Goal: Use online tool/utility: Utilize a website feature to perform a specific function

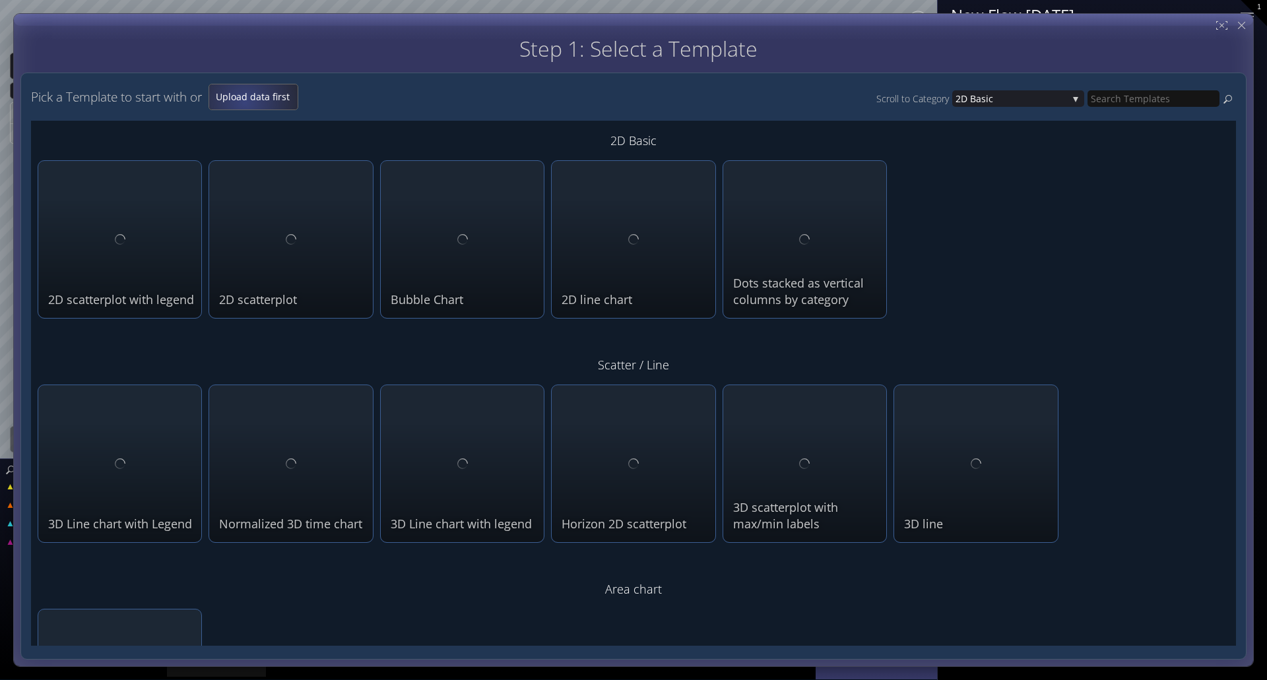
click at [248, 102] on span "Upload data first" at bounding box center [253, 96] width 88 height 13
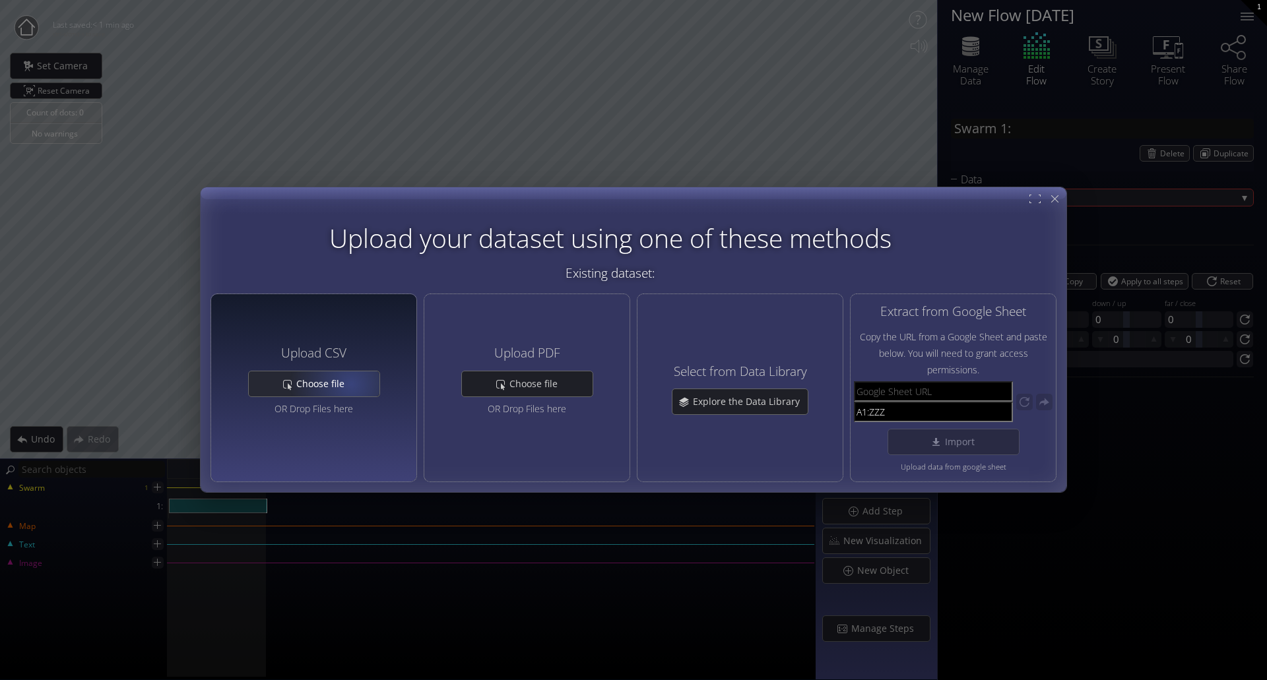
click at [348, 385] on span "Choose file" at bounding box center [324, 383] width 57 height 13
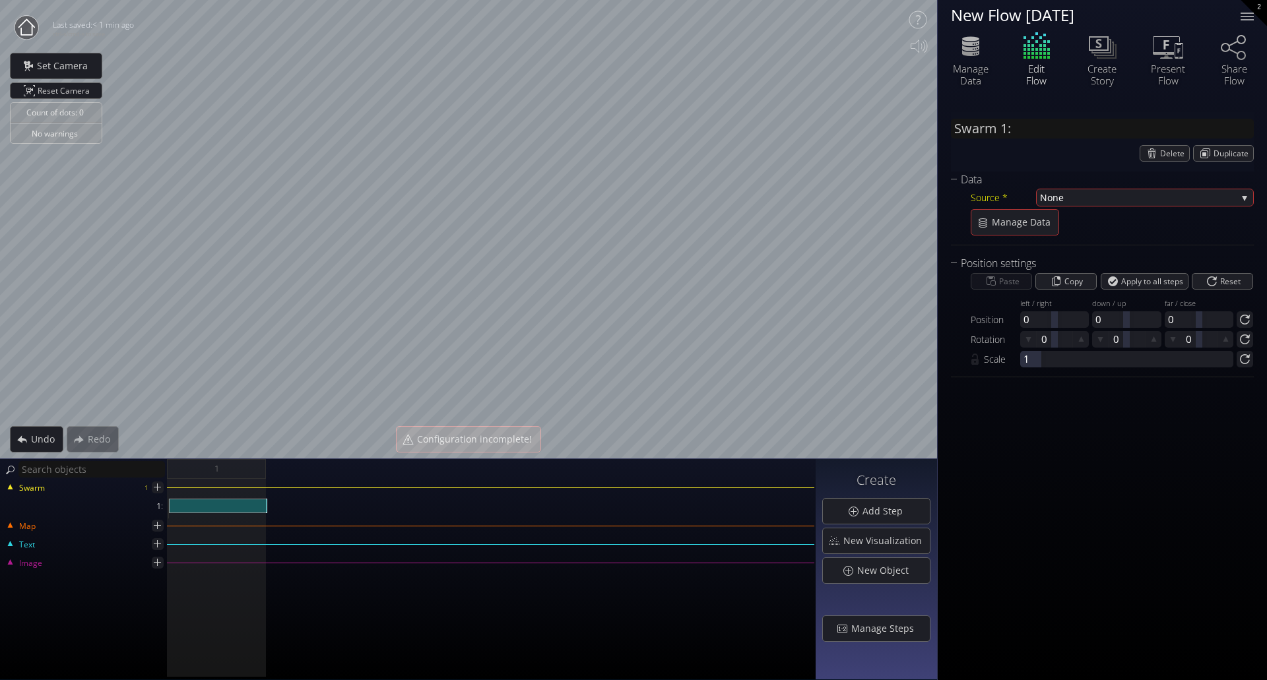
type input "Swarm 1: HG June Survey data.csv"
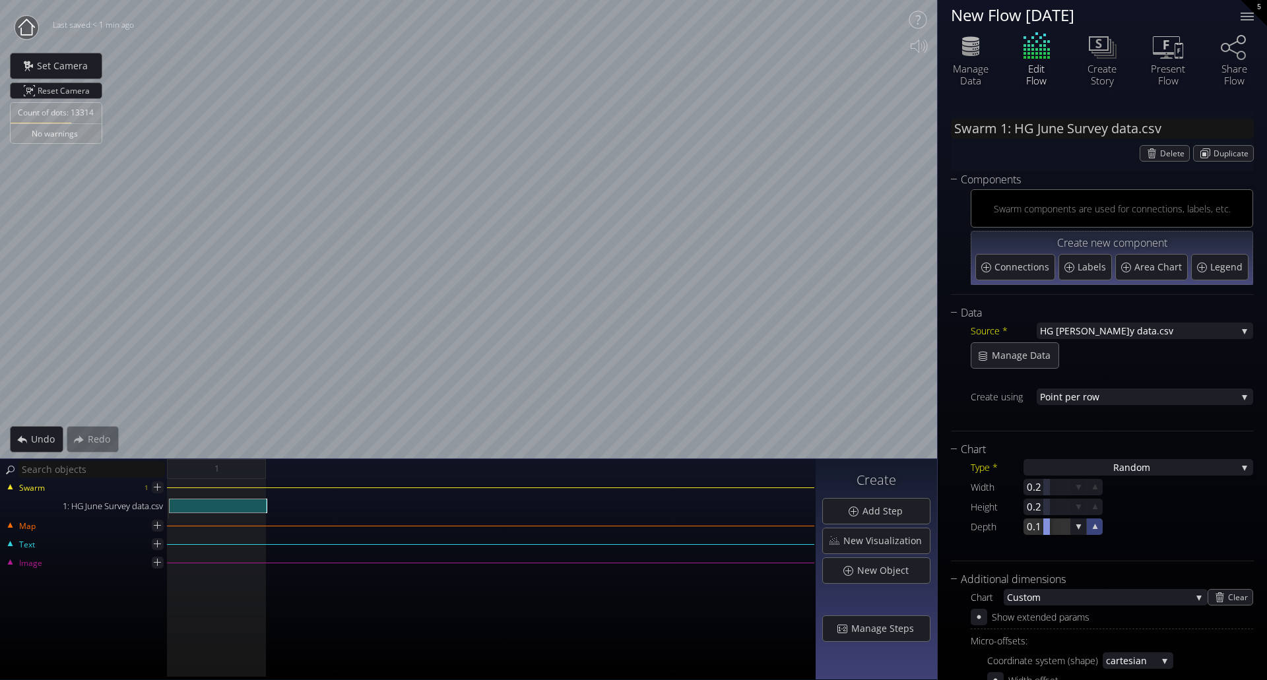
click at [1096, 531] on icon at bounding box center [1095, 527] width 13 height 13
click at [1096, 531] on icon at bounding box center [1095, 526] width 11 height 11
click at [1098, 509] on icon at bounding box center [1095, 507] width 13 height 13
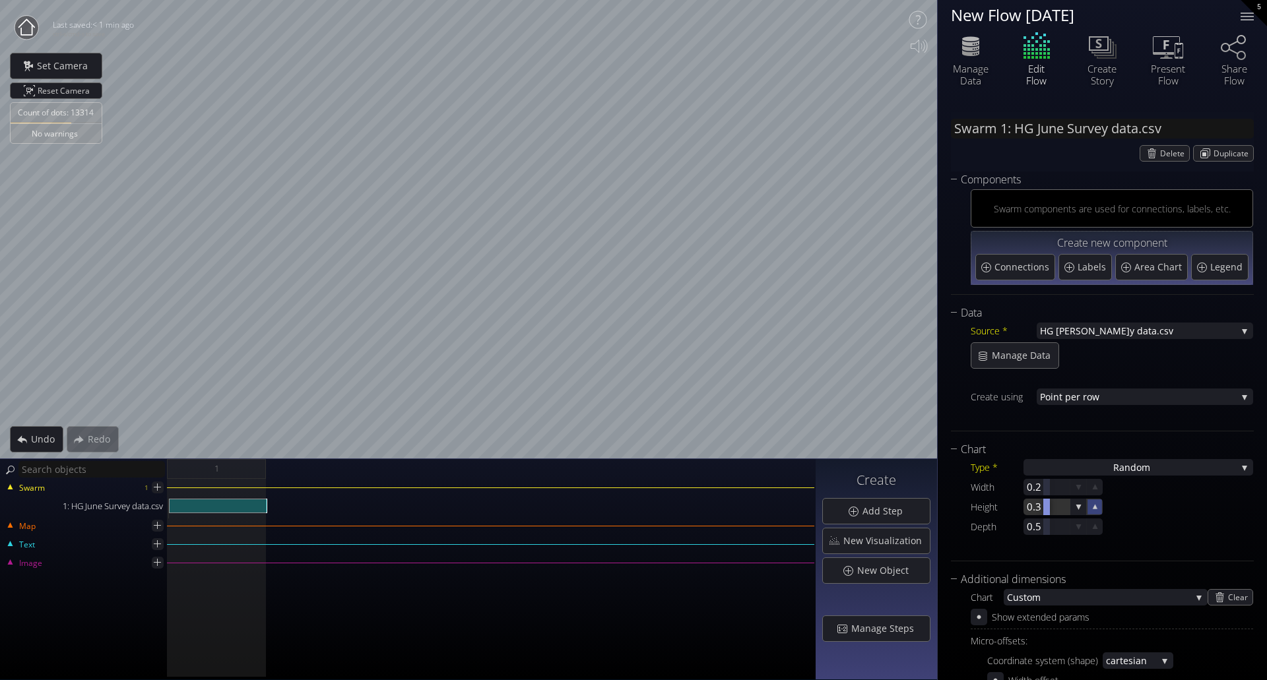
click at [1098, 509] on icon at bounding box center [1095, 507] width 11 height 11
click at [1098, 489] on icon at bounding box center [1095, 487] width 13 height 13
click at [1098, 489] on icon at bounding box center [1095, 487] width 11 height 11
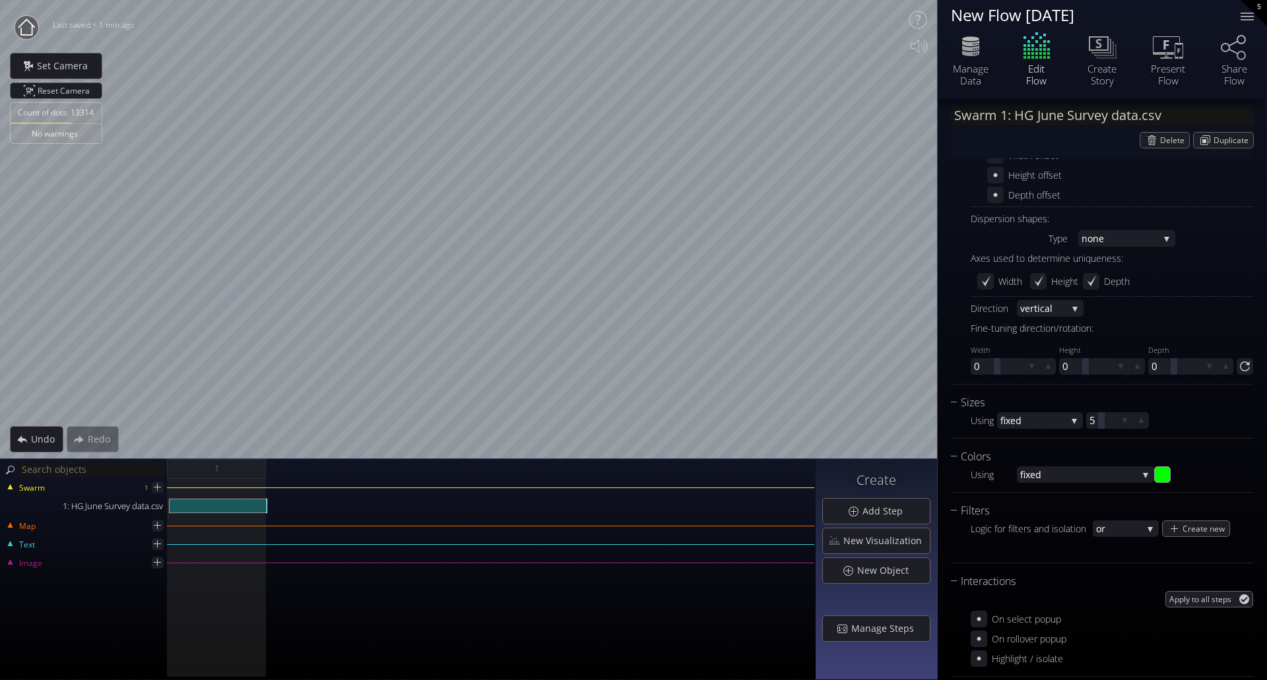
scroll to position [528, 0]
click at [1080, 473] on span "fixed" at bounding box center [1078, 472] width 117 height 16
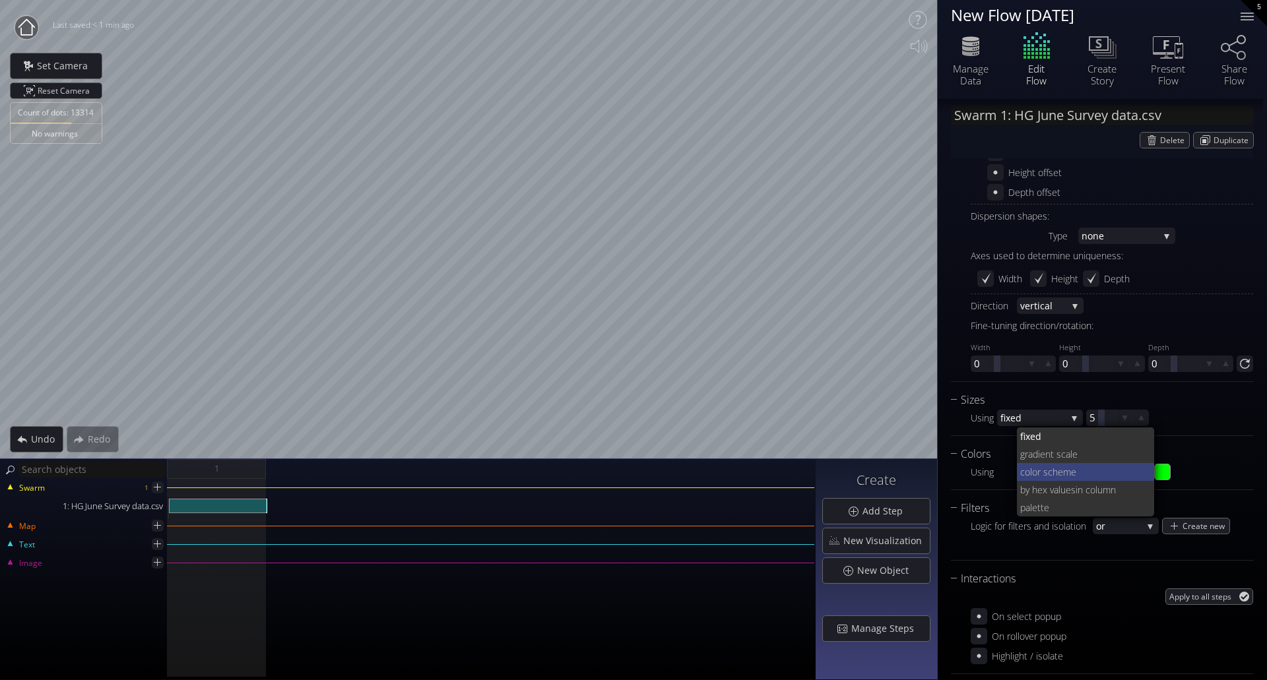
click at [1051, 475] on span "lor scheme" at bounding box center [1087, 472] width 114 height 18
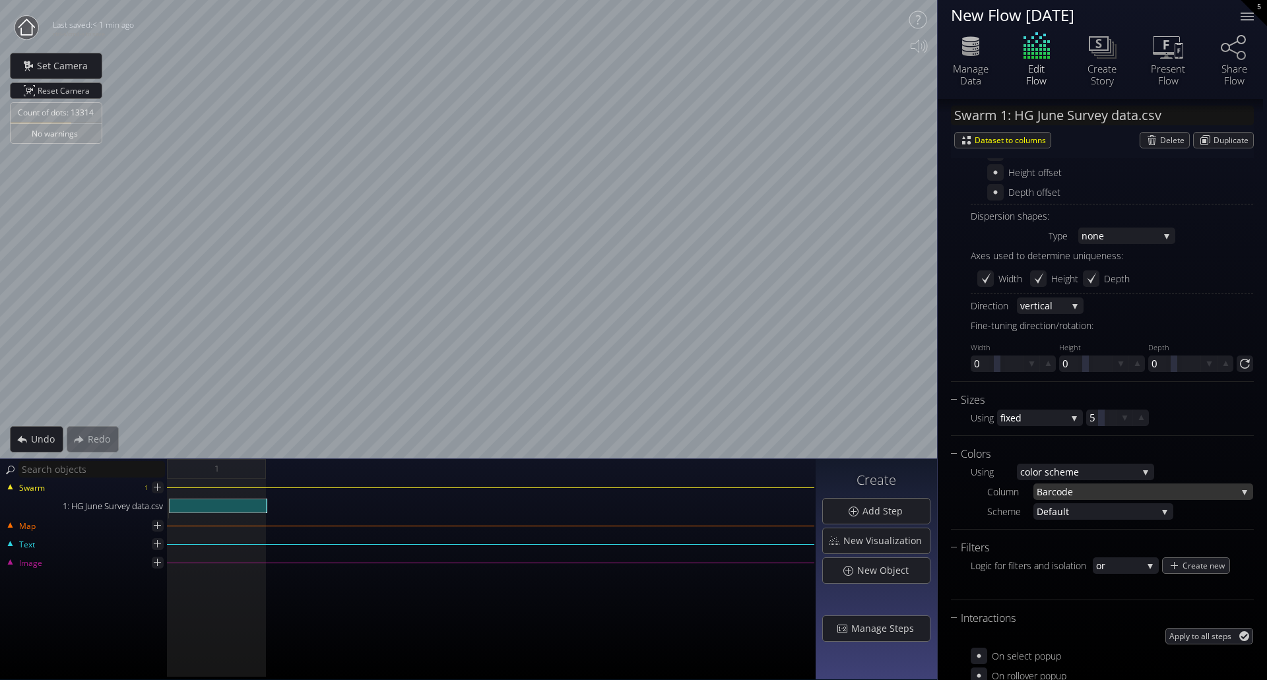
click at [1080, 493] on span "ode" at bounding box center [1147, 492] width 180 height 16
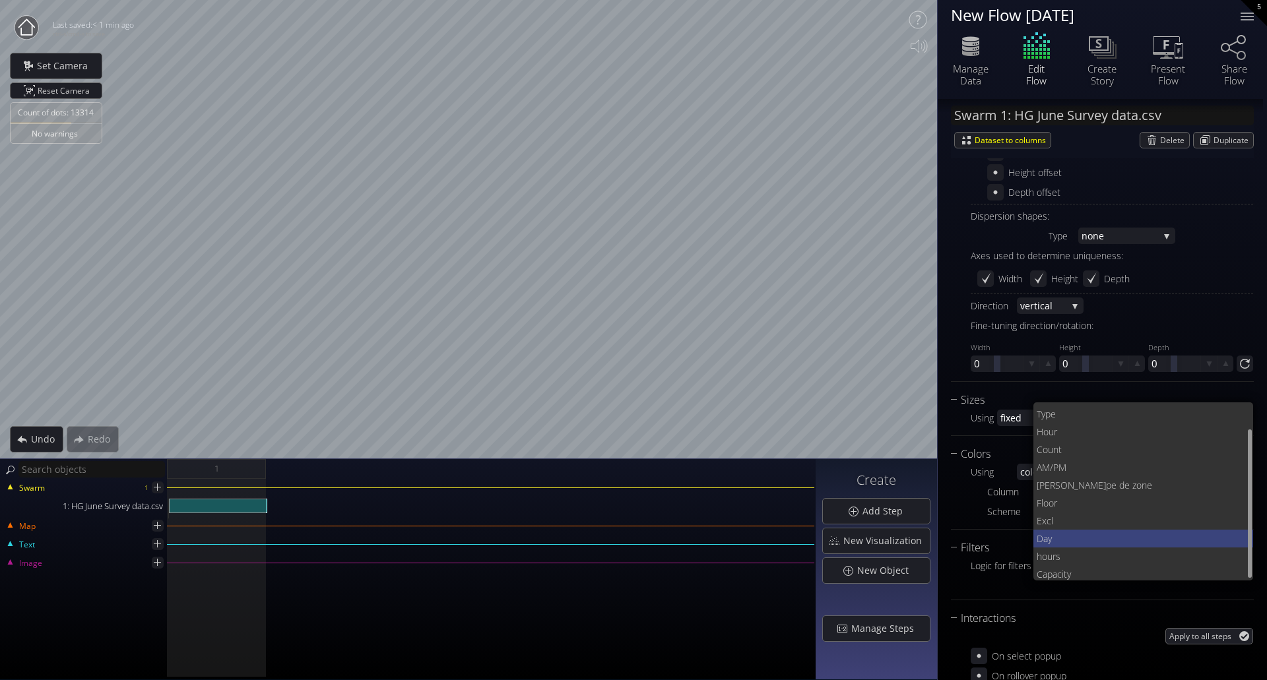
scroll to position [0, 0]
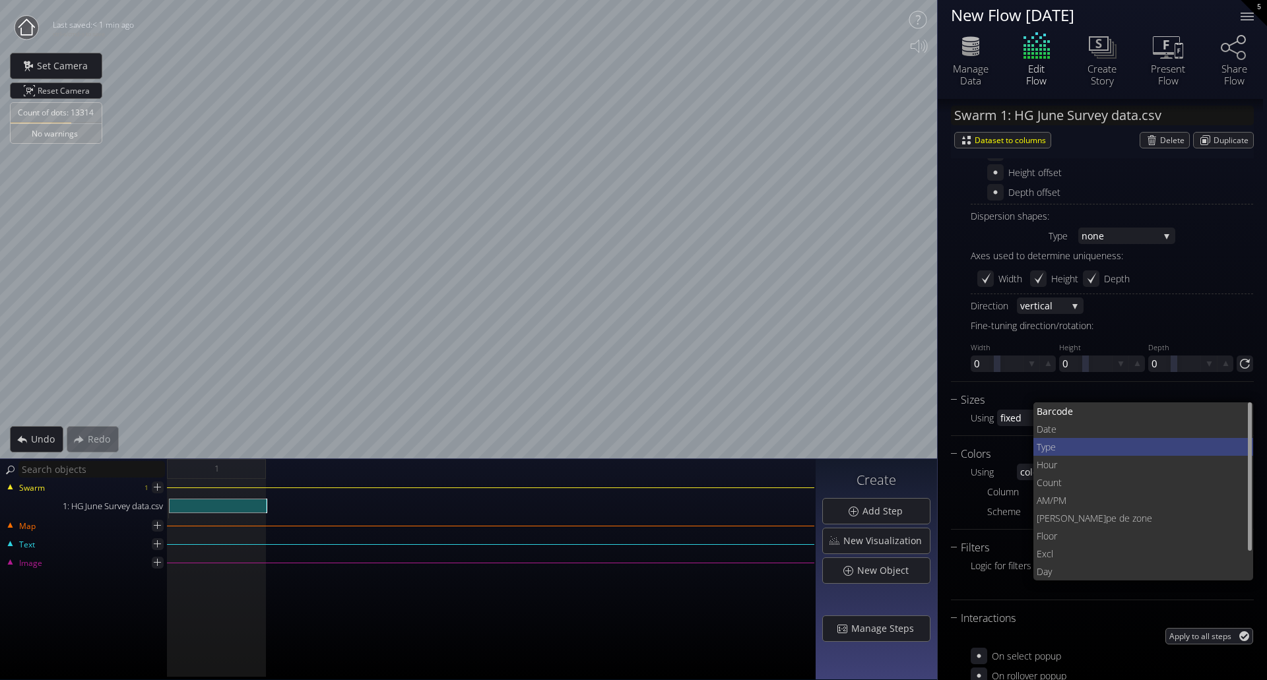
click at [1064, 446] on span "Type" at bounding box center [1140, 447] width 207 height 18
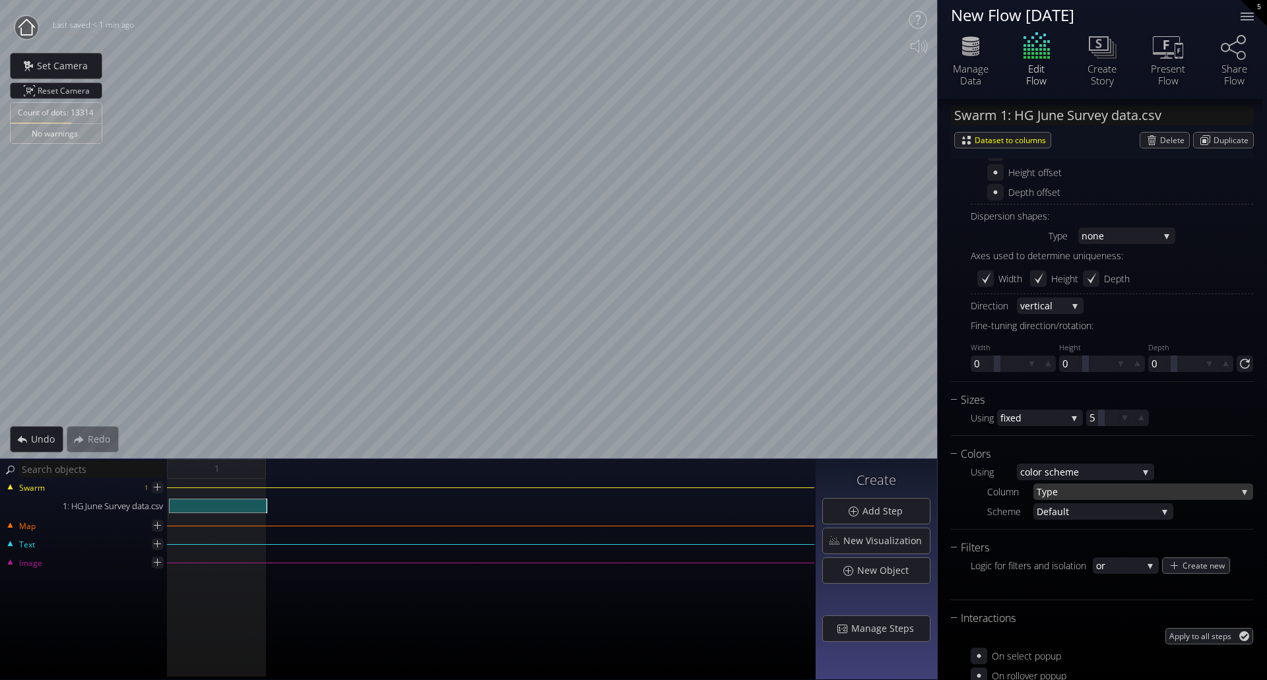
click at [1080, 488] on span "Type" at bounding box center [1137, 492] width 200 height 16
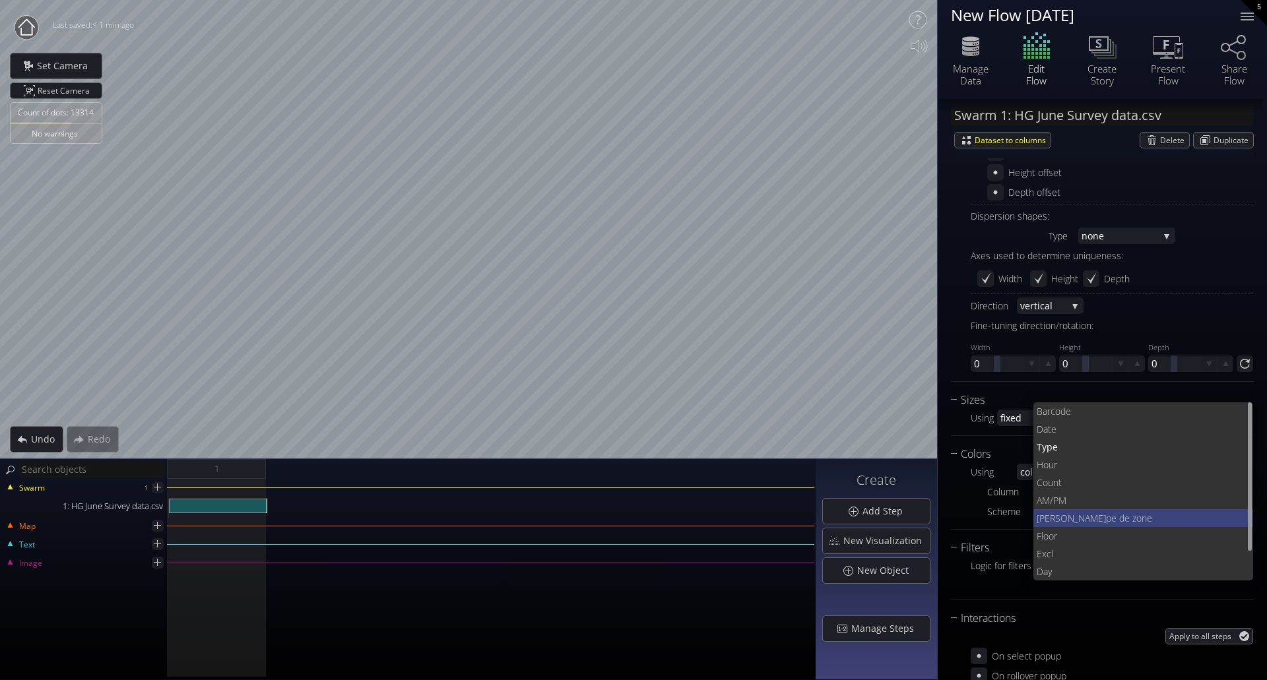
click at [1107, 523] on span "pe de zone" at bounding box center [1174, 518] width 137 height 18
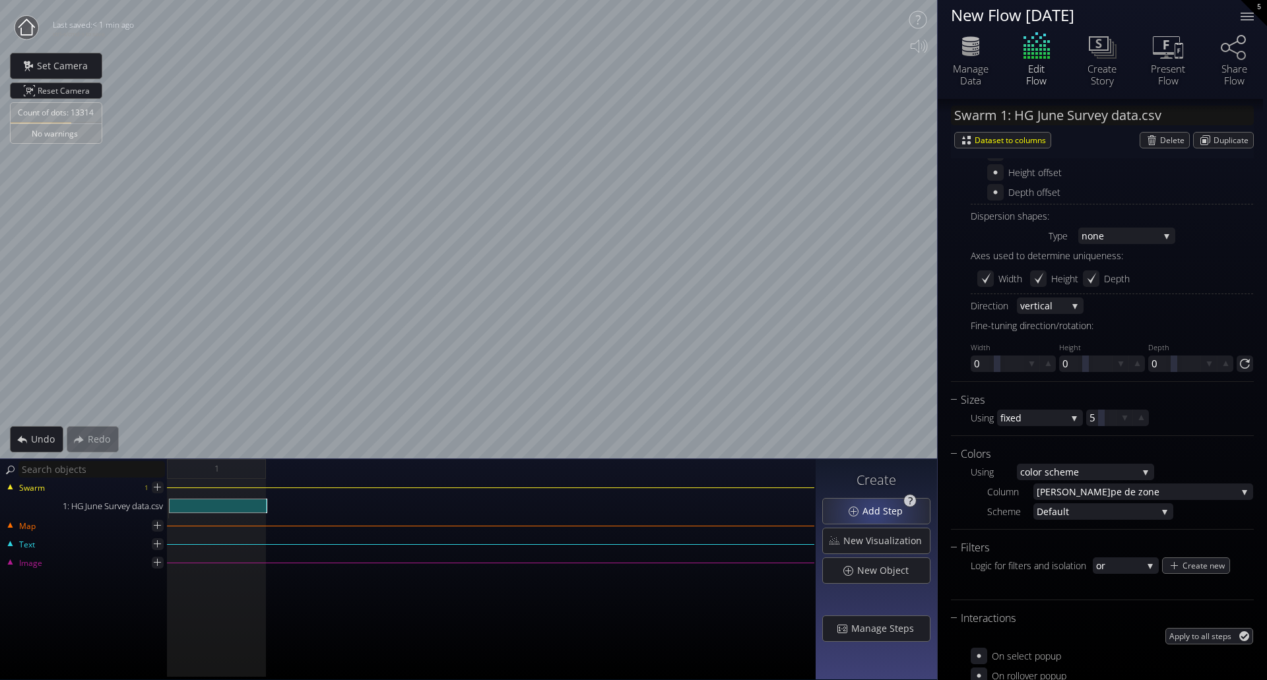
click at [877, 513] on span "Add Step" at bounding box center [886, 511] width 49 height 13
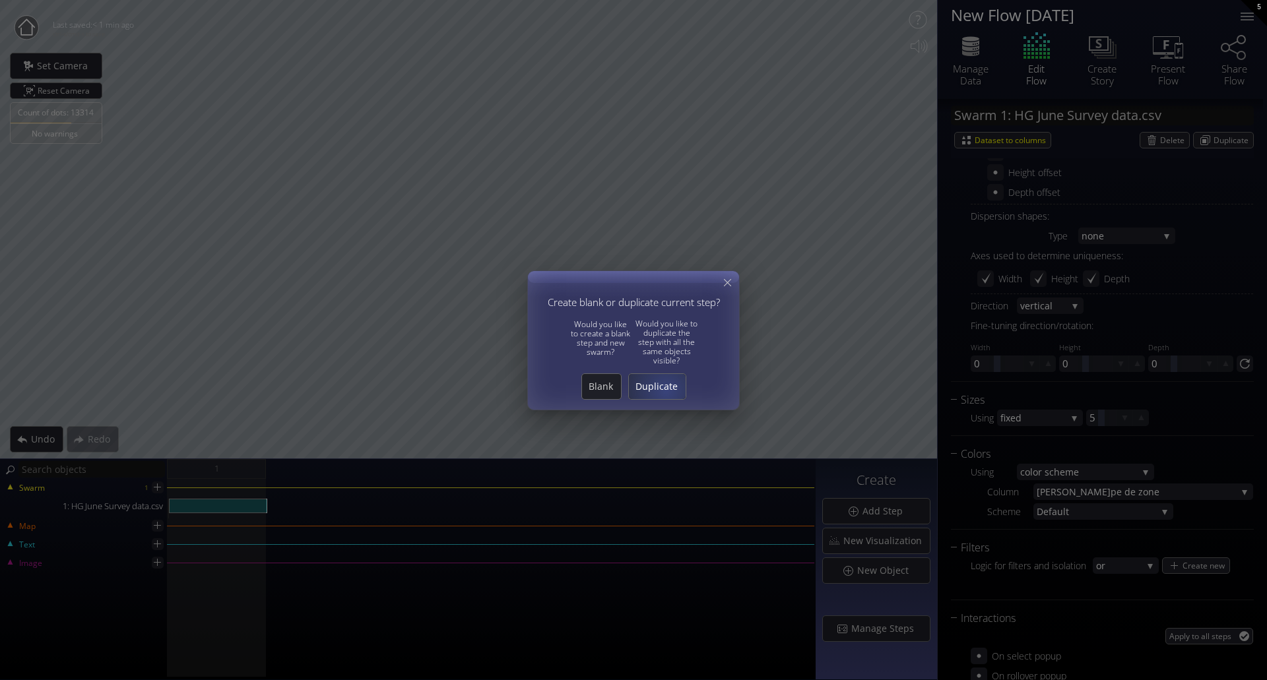
click at [666, 390] on span "Duplicate" at bounding box center [657, 386] width 57 height 13
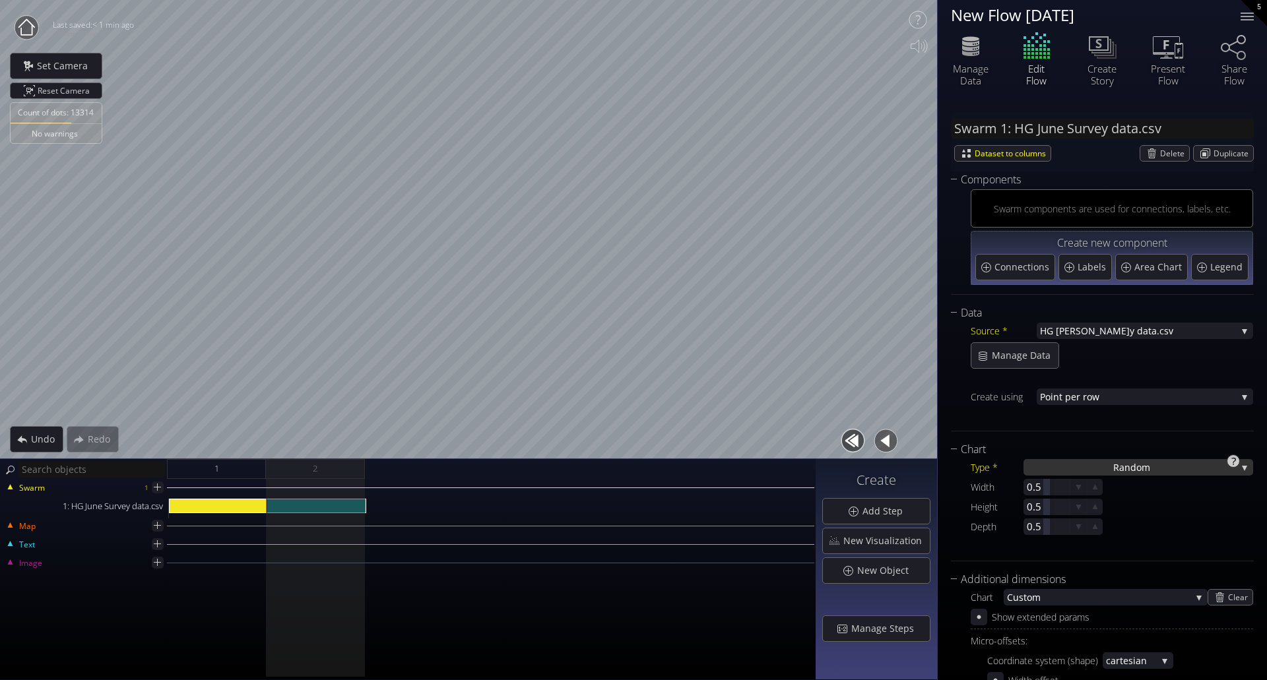
click at [1144, 468] on span "ndom" at bounding box center [1138, 467] width 26 height 16
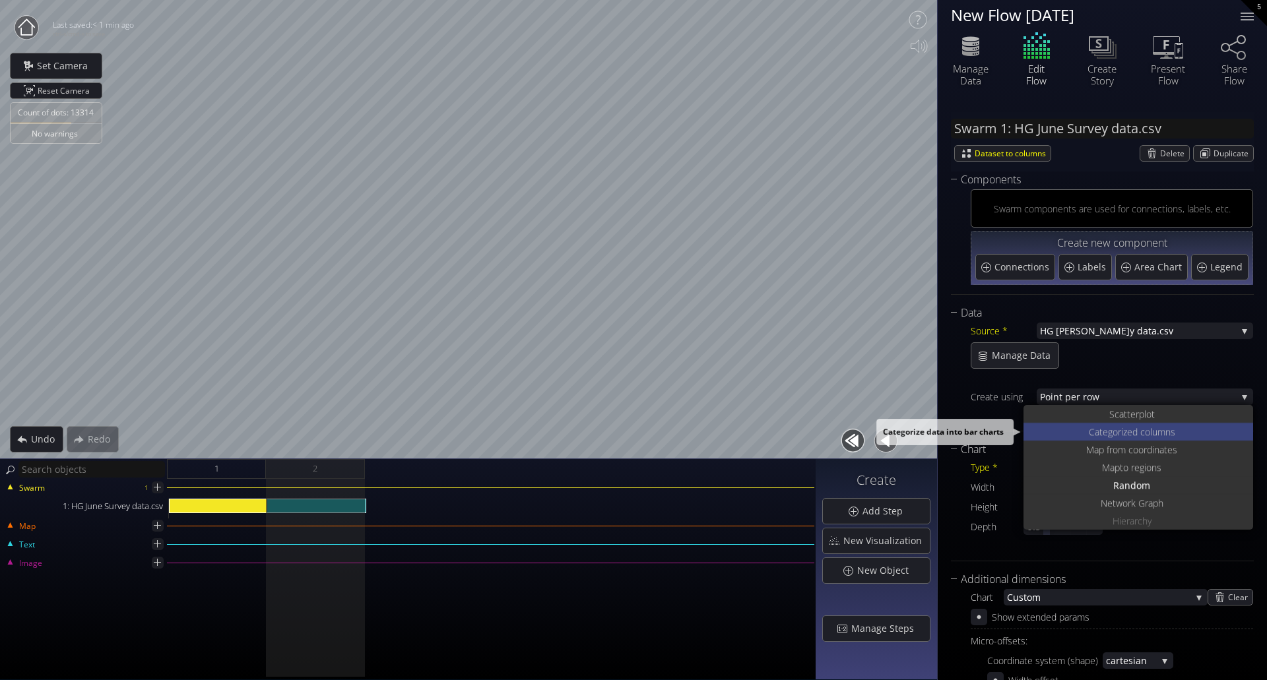
click at [1171, 434] on span "ed columns" at bounding box center [1151, 432] width 48 height 18
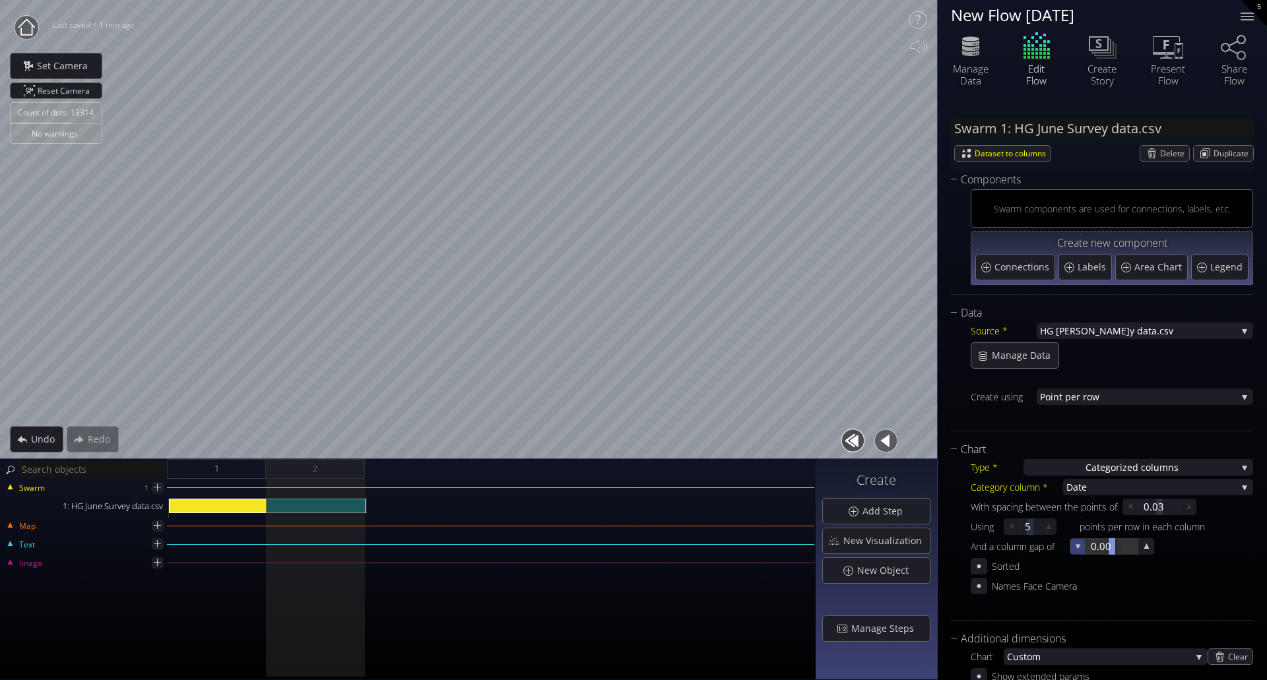
click at [1080, 548] on icon at bounding box center [1077, 546] width 11 height 11
click at [1141, 548] on icon at bounding box center [1146, 547] width 13 height 13
click at [1130, 511] on icon at bounding box center [1130, 507] width 11 height 11
click at [1130, 511] on icon at bounding box center [1131, 507] width 13 height 13
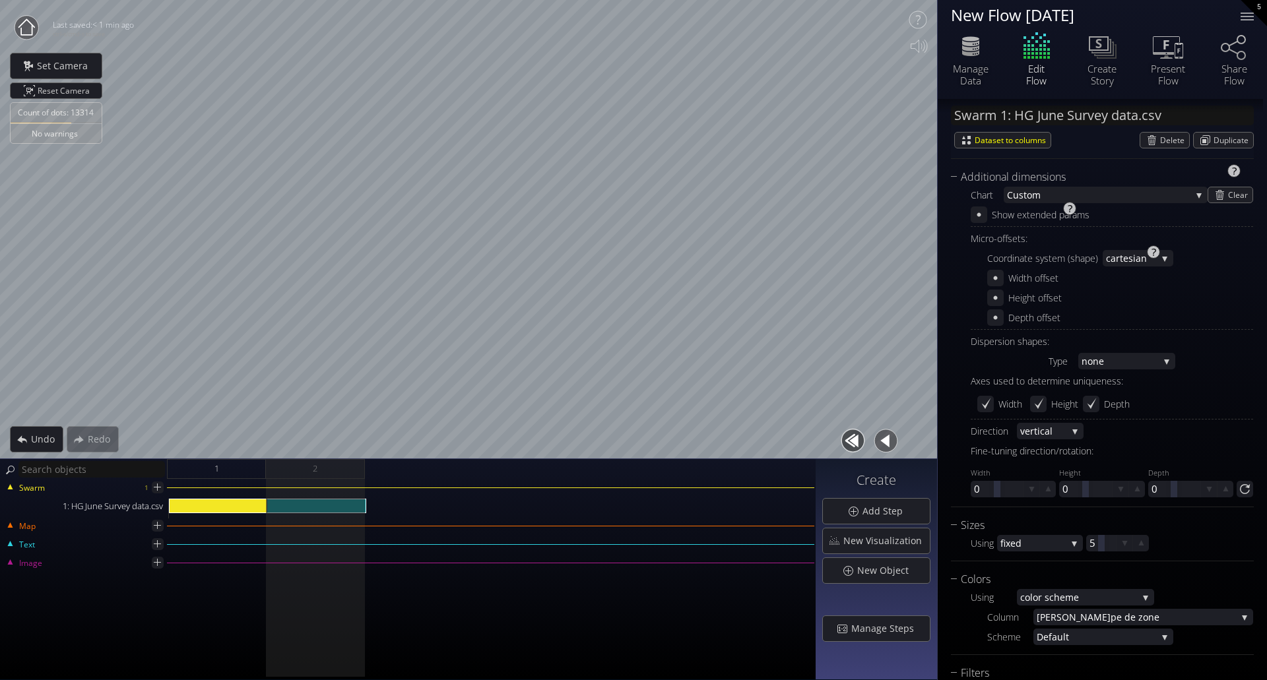
scroll to position [528, 0]
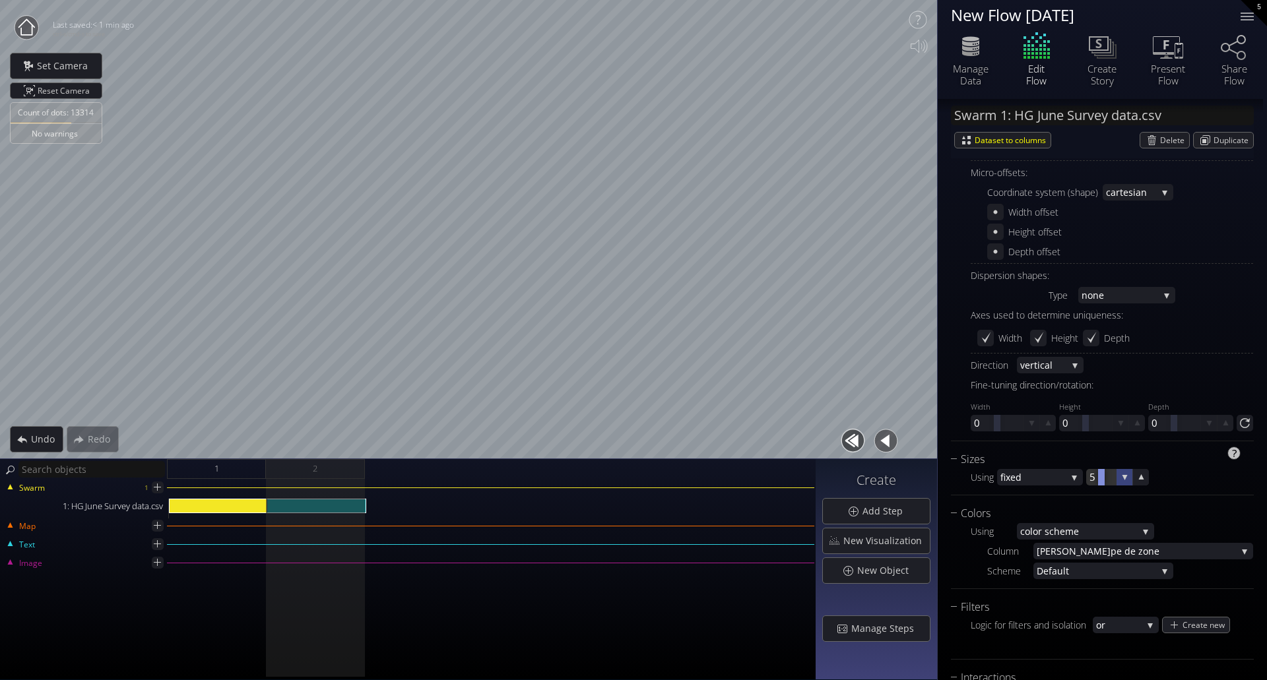
click at [1127, 482] on icon at bounding box center [1125, 477] width 13 height 13
click at [1146, 484] on div at bounding box center [1140, 477] width 16 height 16
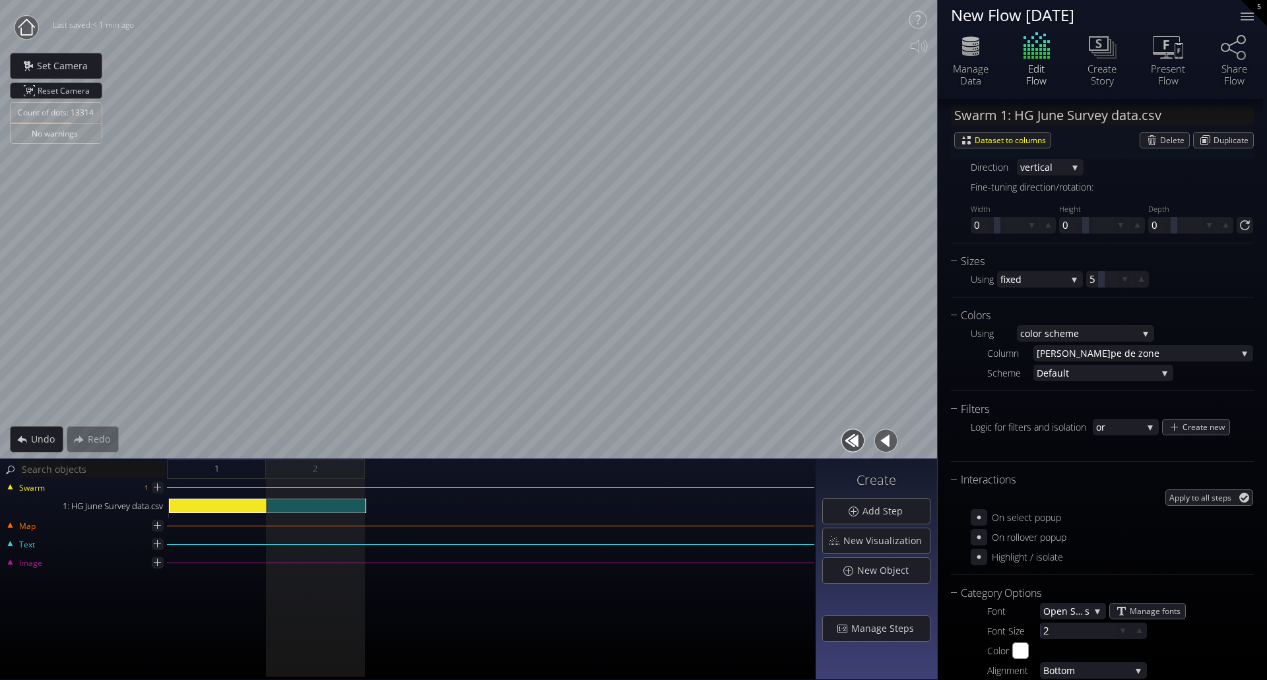
scroll to position [792, 0]
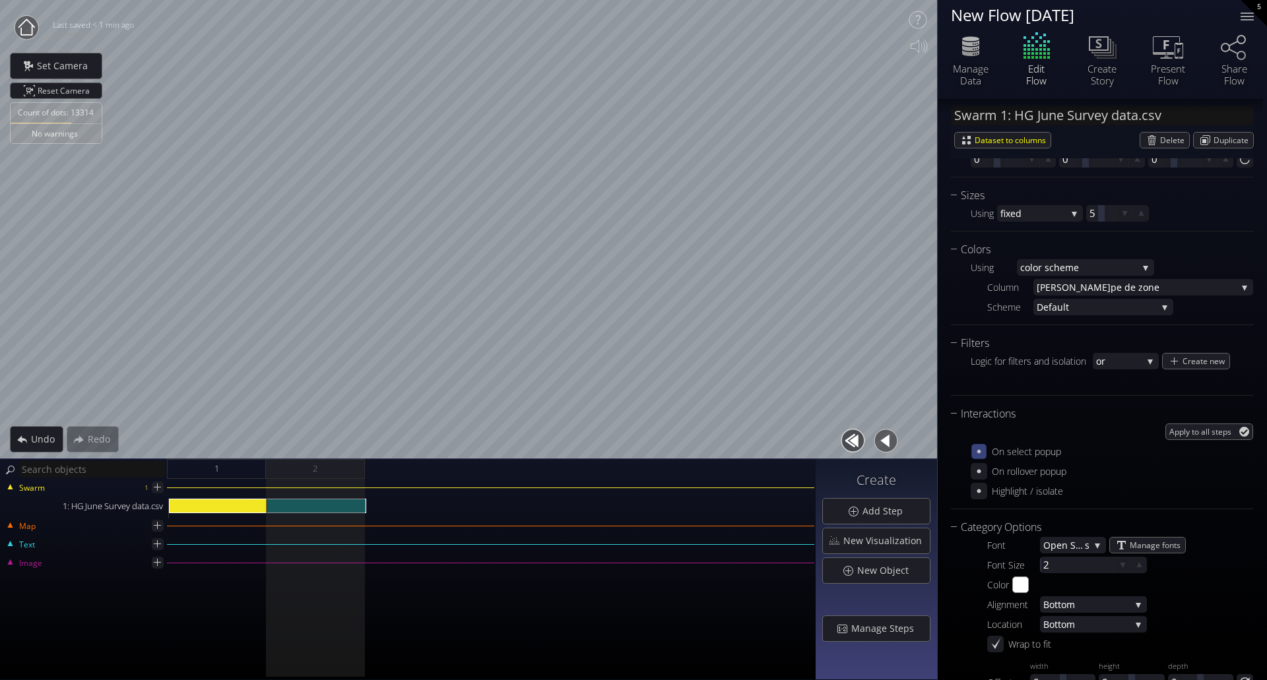
click at [977, 451] on icon at bounding box center [978, 451] width 11 height 11
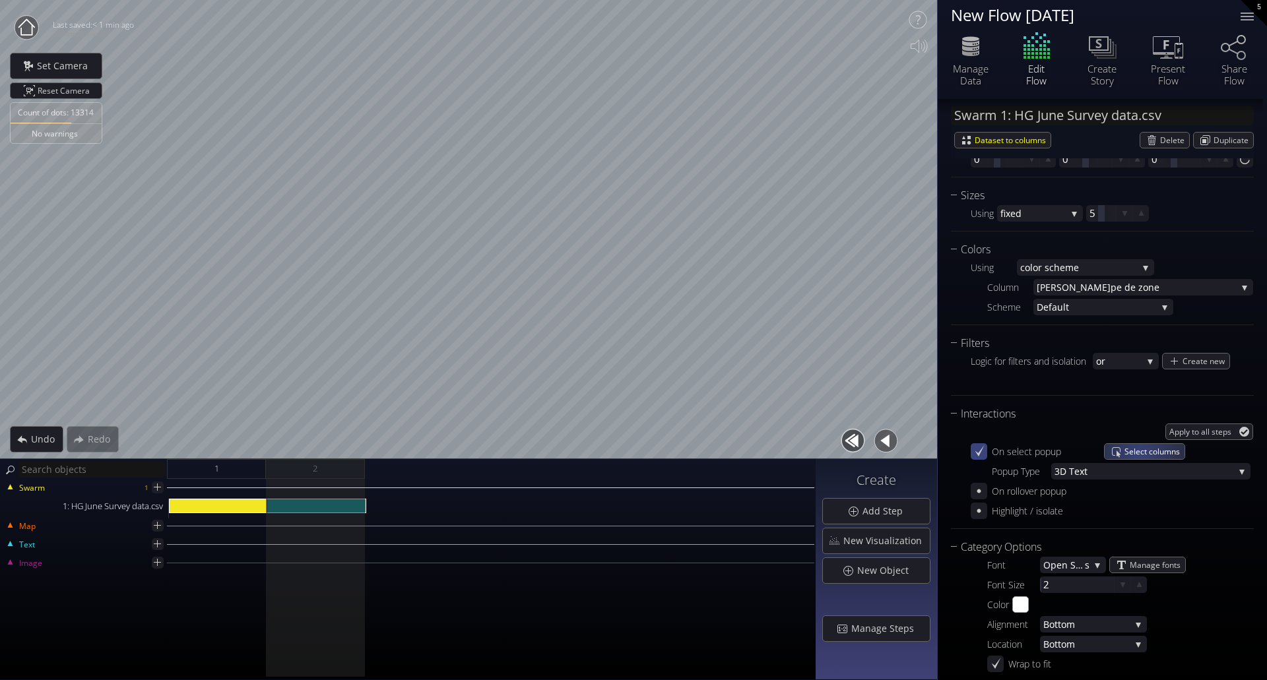
click at [1140, 453] on span "Select columns" at bounding box center [1155, 451] width 60 height 15
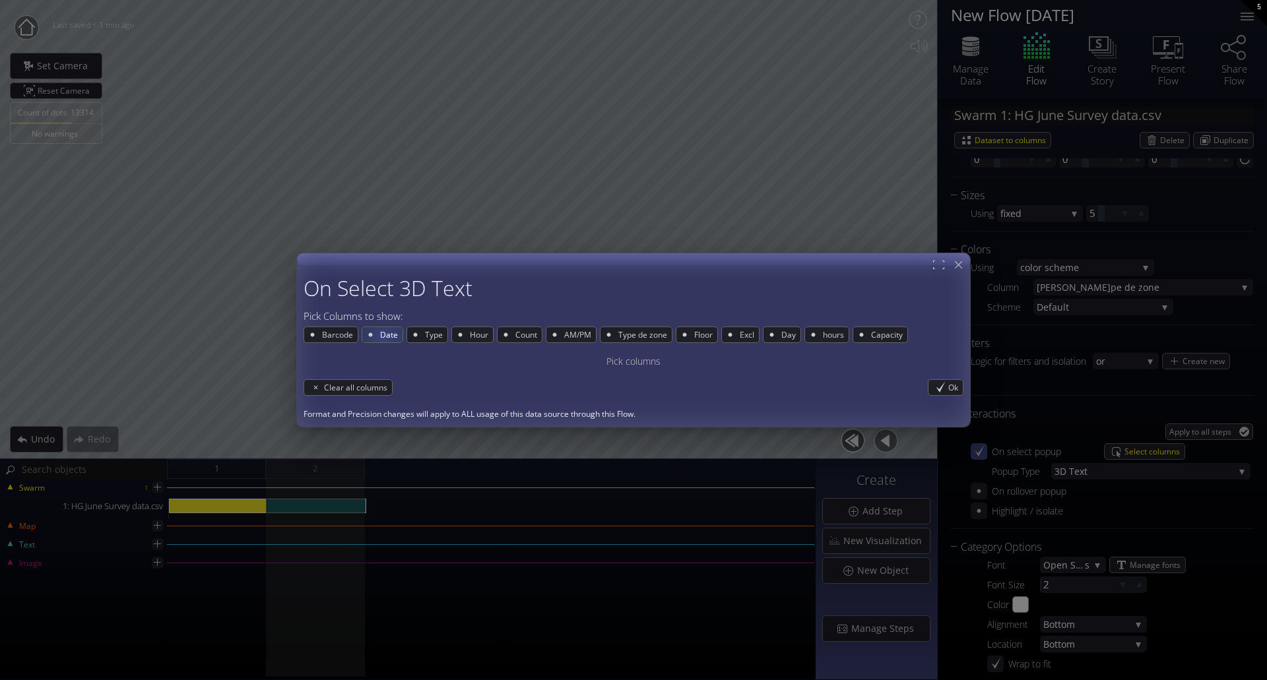
click at [383, 339] on span "Date" at bounding box center [391, 334] width 24 height 15
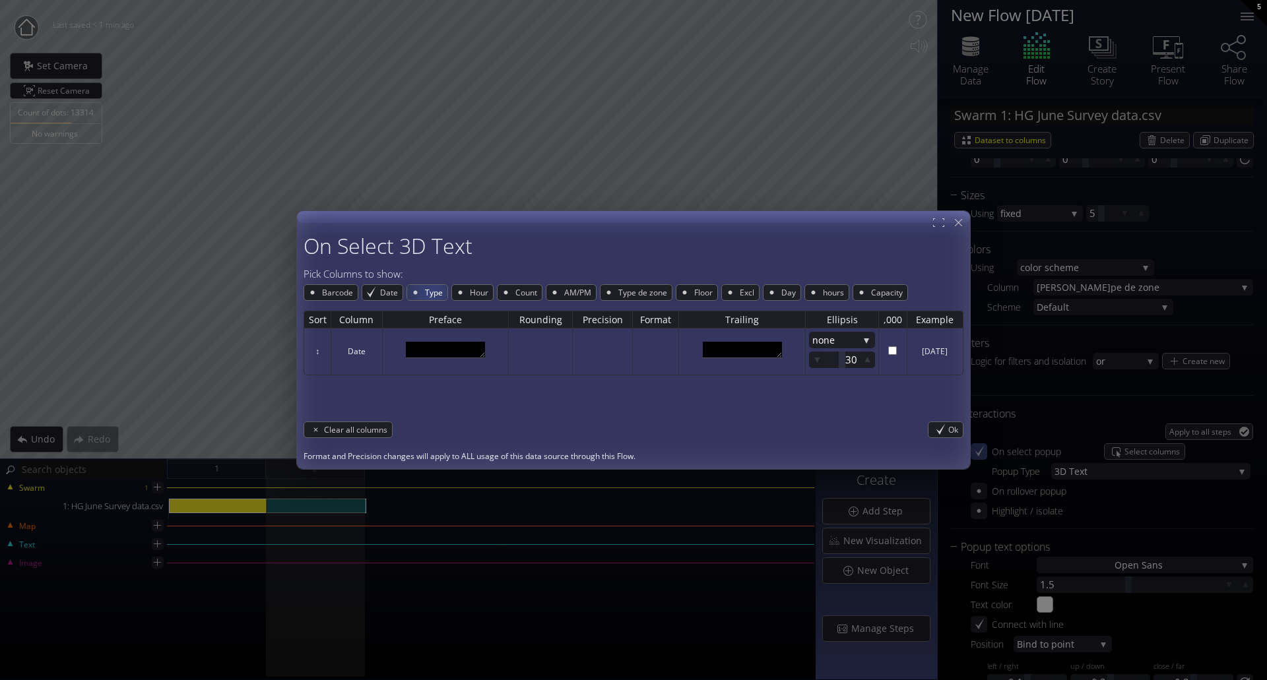
click at [432, 291] on span "Type" at bounding box center [436, 292] width 24 height 15
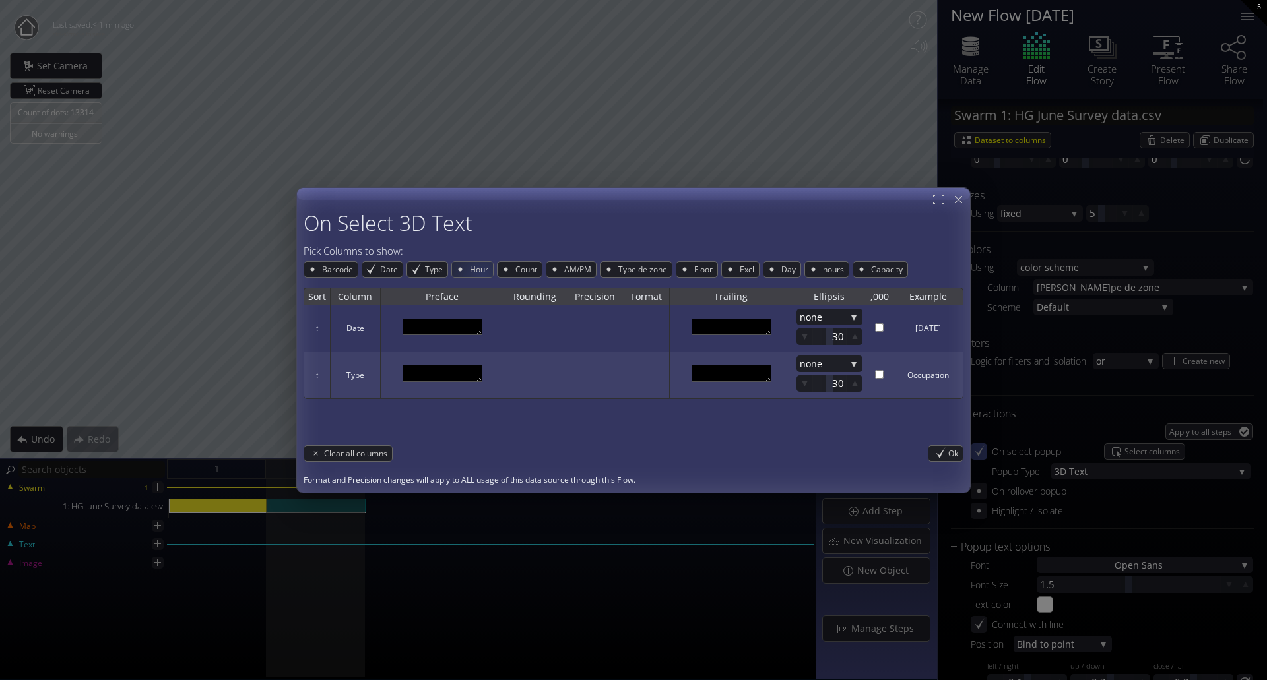
click at [478, 271] on span "Hour" at bounding box center [481, 269] width 24 height 15
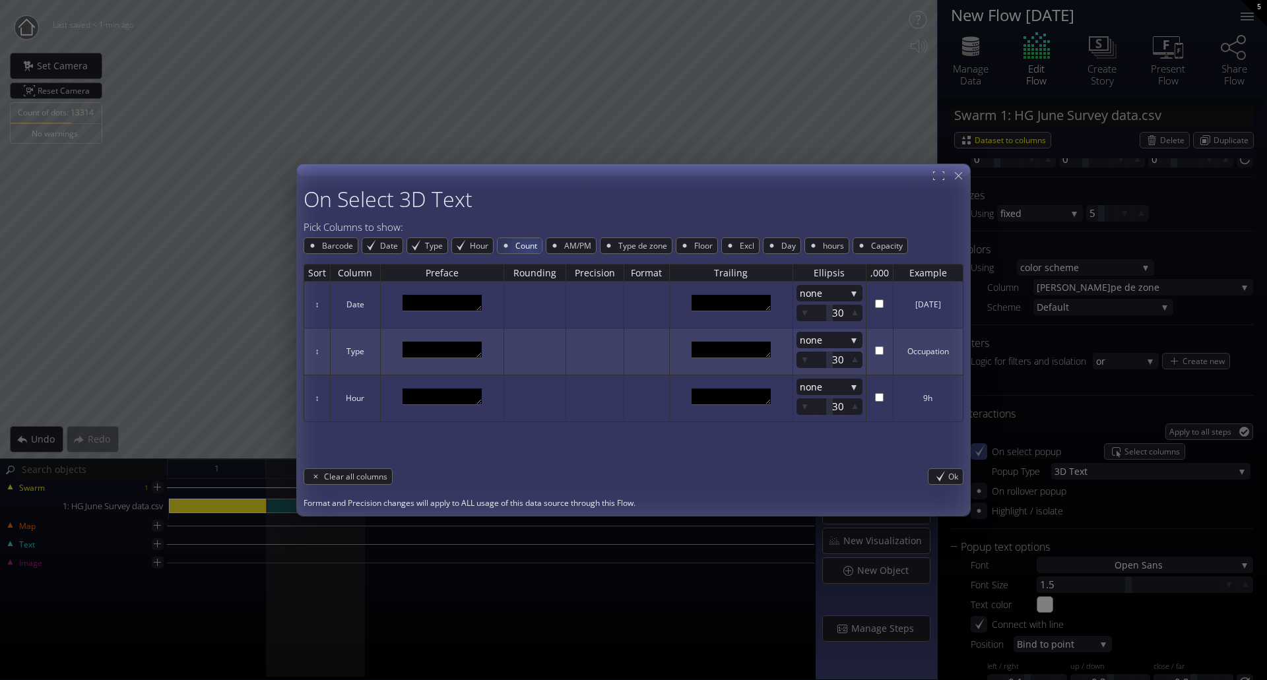
click at [527, 250] on span "Count" at bounding box center [528, 245] width 28 height 15
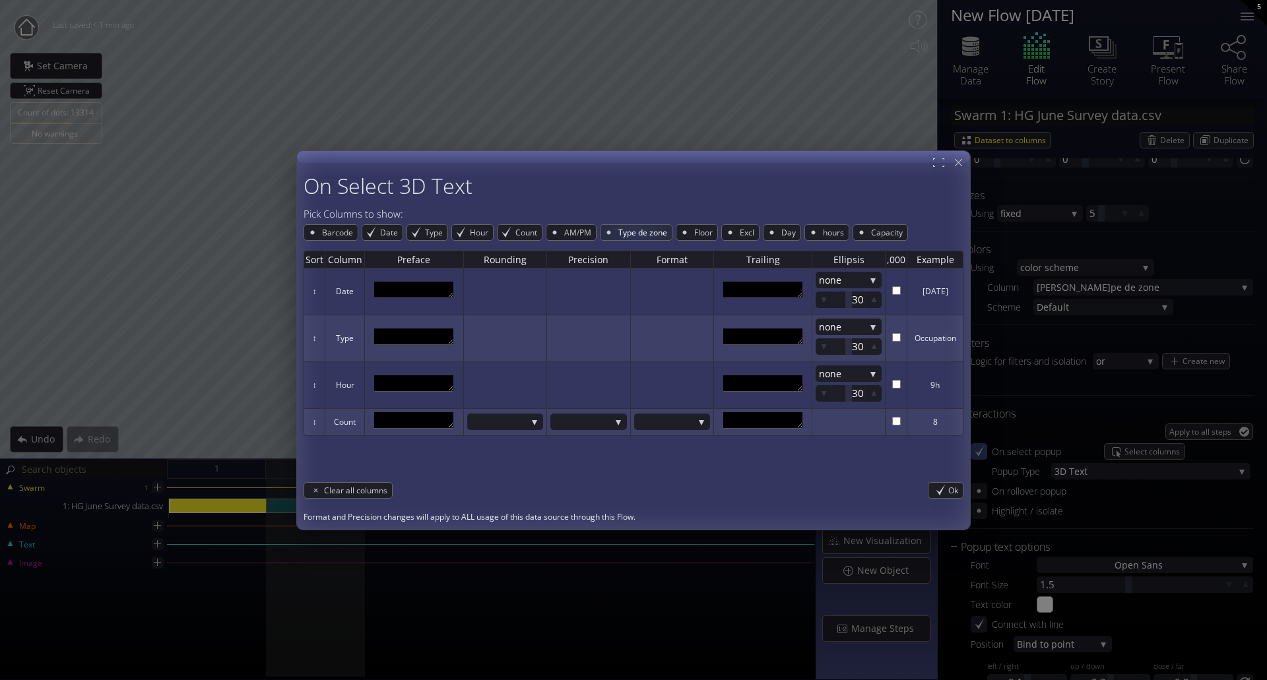
click at [635, 232] on span "Type de zone" at bounding box center [644, 232] width 55 height 15
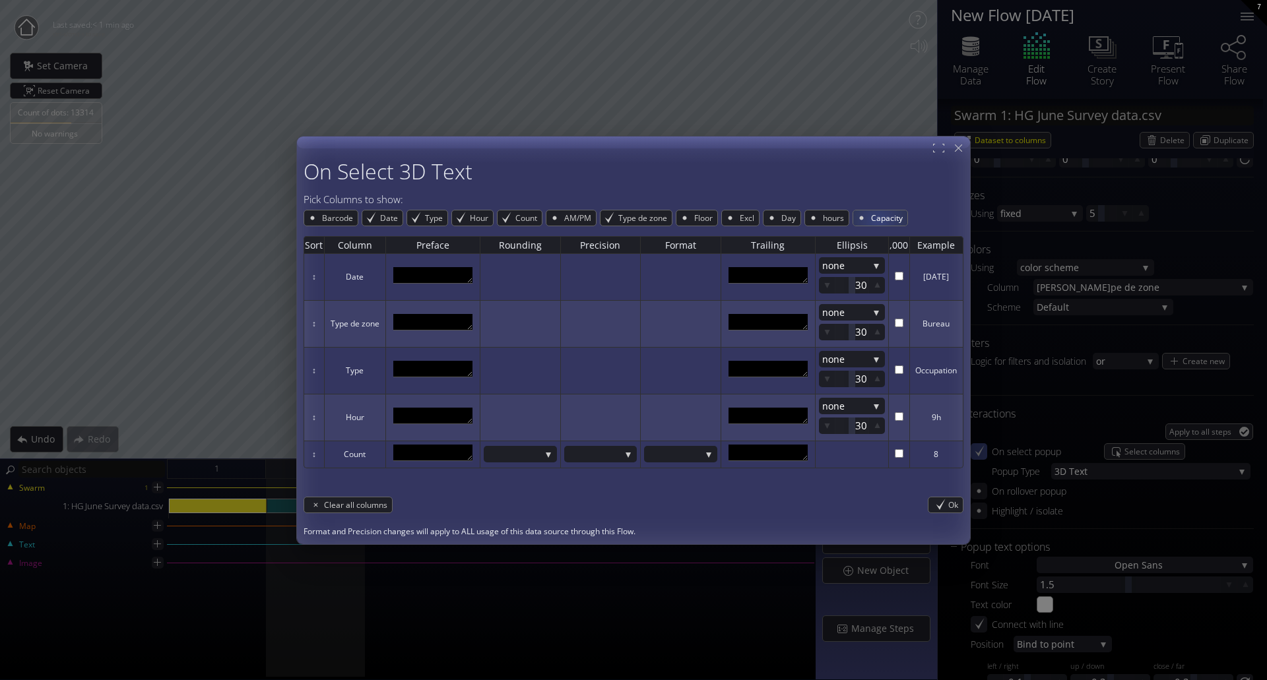
click at [878, 218] on span "Capacity" at bounding box center [889, 218] width 38 height 15
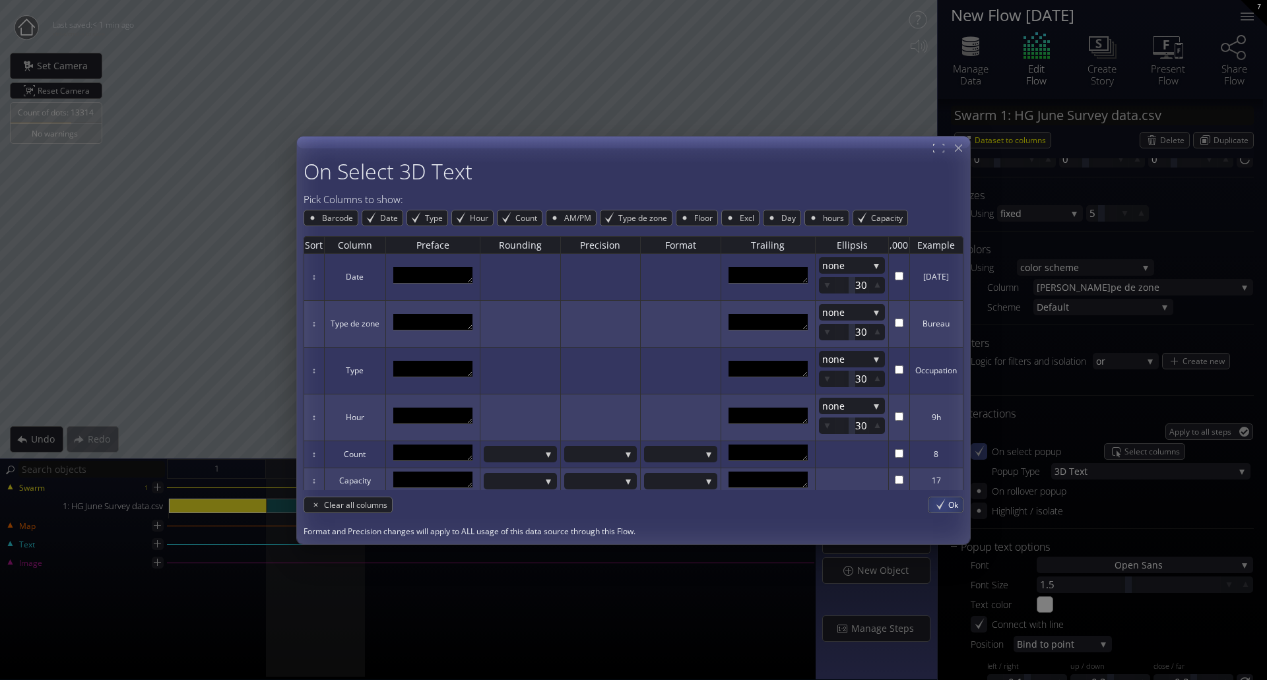
click at [942, 506] on div "Ok" at bounding box center [946, 505] width 34 height 15
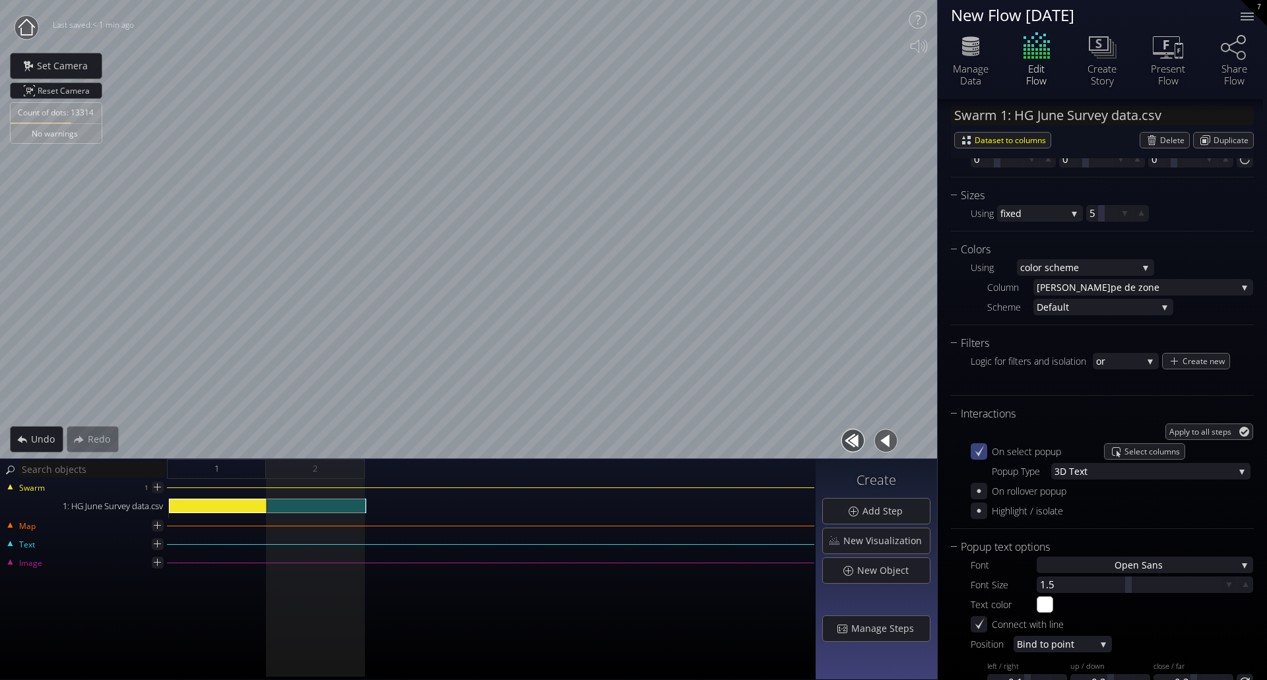
click at [1092, 469] on span "ext" at bounding box center [1154, 471] width 160 height 16
click at [1093, 473] on span "lay" at bounding box center [1157, 472] width 166 height 18
click at [1096, 471] on span "lay" at bounding box center [1155, 471] width 158 height 16
click at [1099, 490] on span "ge" at bounding box center [1162, 489] width 156 height 18
click at [1188, 466] on div at bounding box center [1186, 471] width 100 height 16
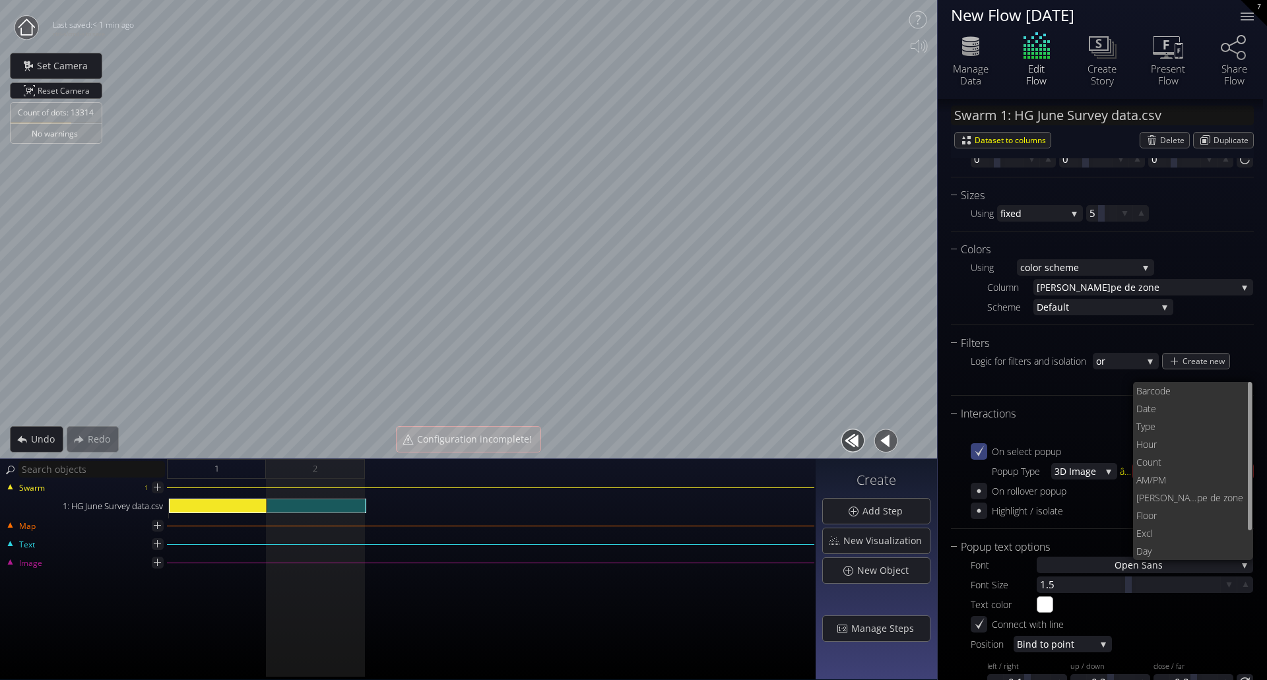
click at [1110, 441] on div "Apply to all steps On select popup Popup Type 3D Ima ge 3D T ext Over lay 3D Im…" at bounding box center [1102, 470] width 303 height 97
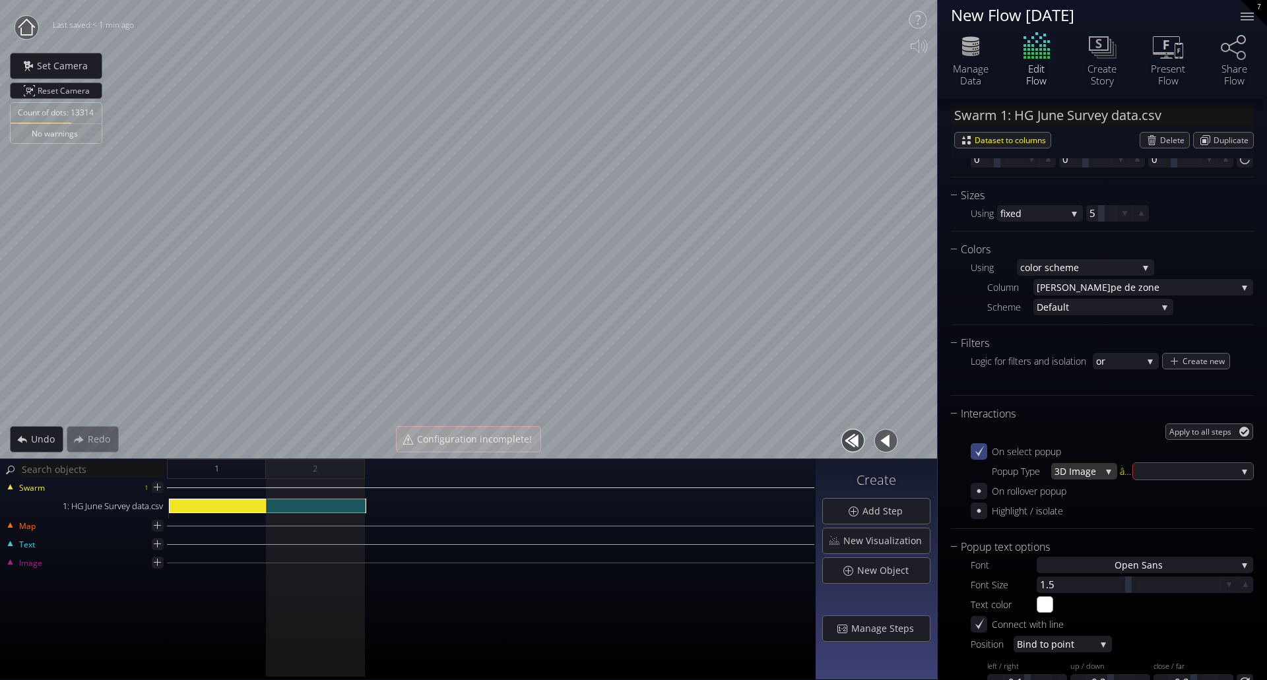
click at [1095, 470] on span "ge" at bounding box center [1093, 471] width 15 height 16
click at [1101, 470] on span "lay" at bounding box center [1090, 472] width 33 height 18
click at [1152, 453] on span "Select columns" at bounding box center [1155, 451] width 60 height 15
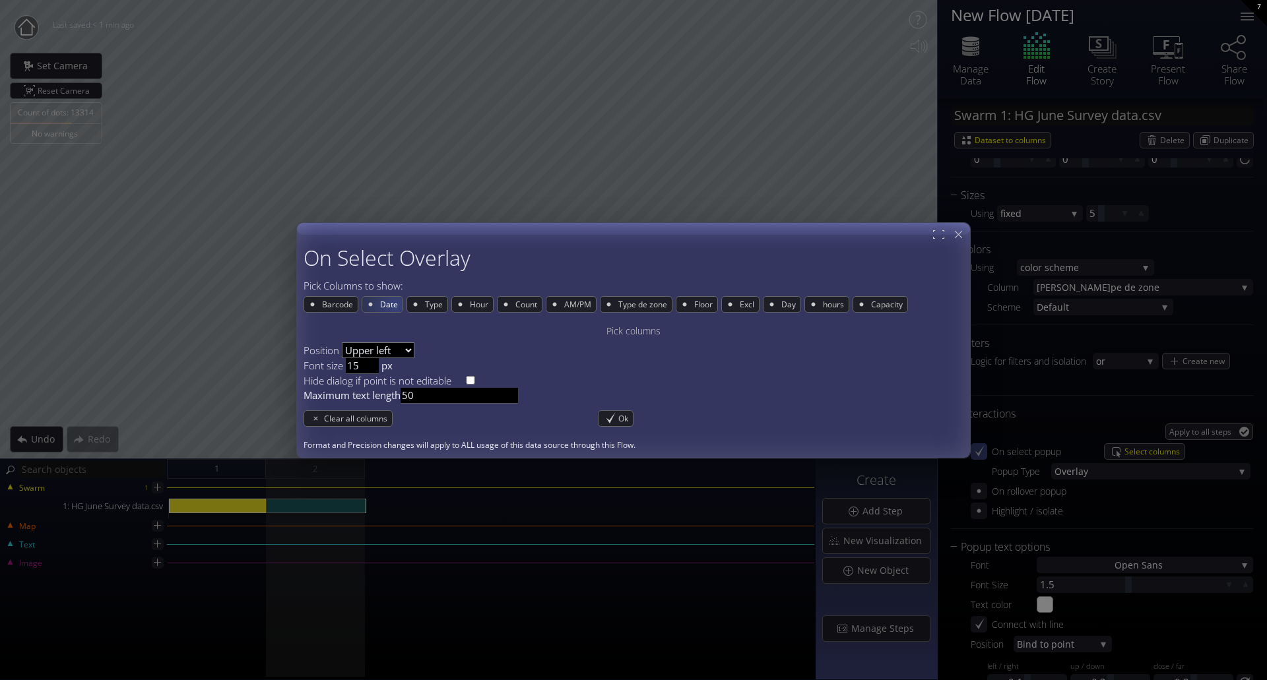
click at [395, 305] on span "Date" at bounding box center [391, 304] width 24 height 15
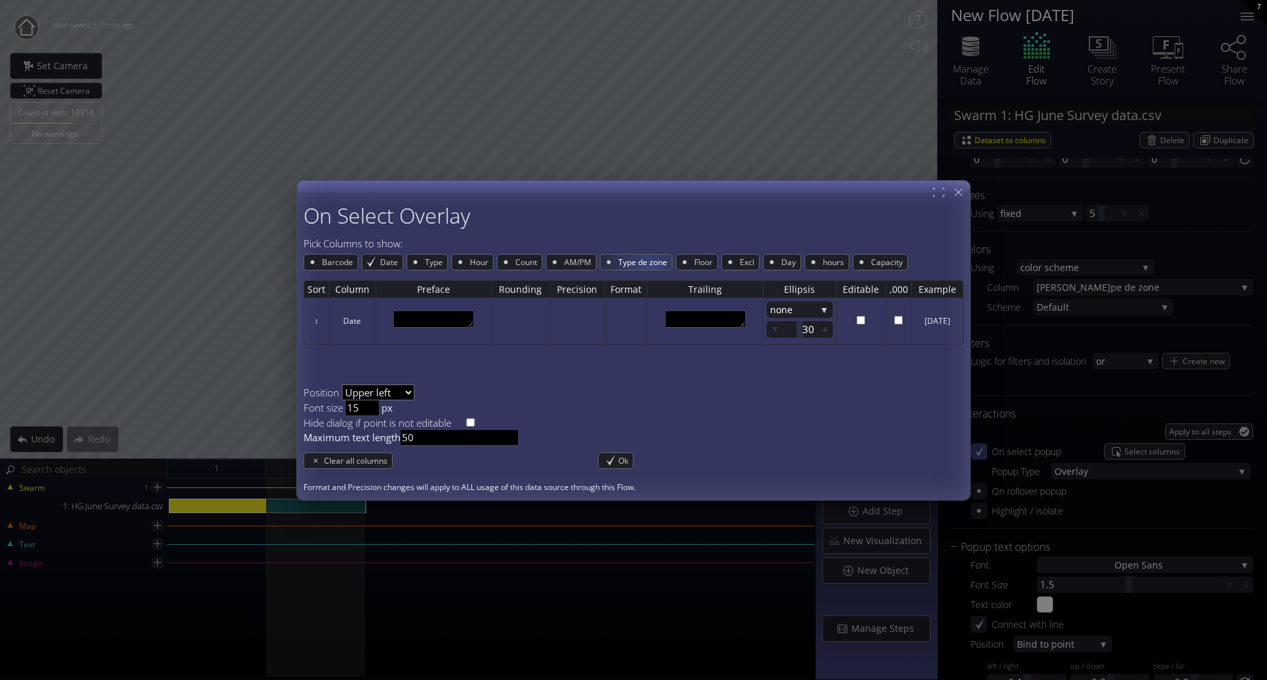
click at [646, 266] on span "Type de zone" at bounding box center [644, 262] width 55 height 15
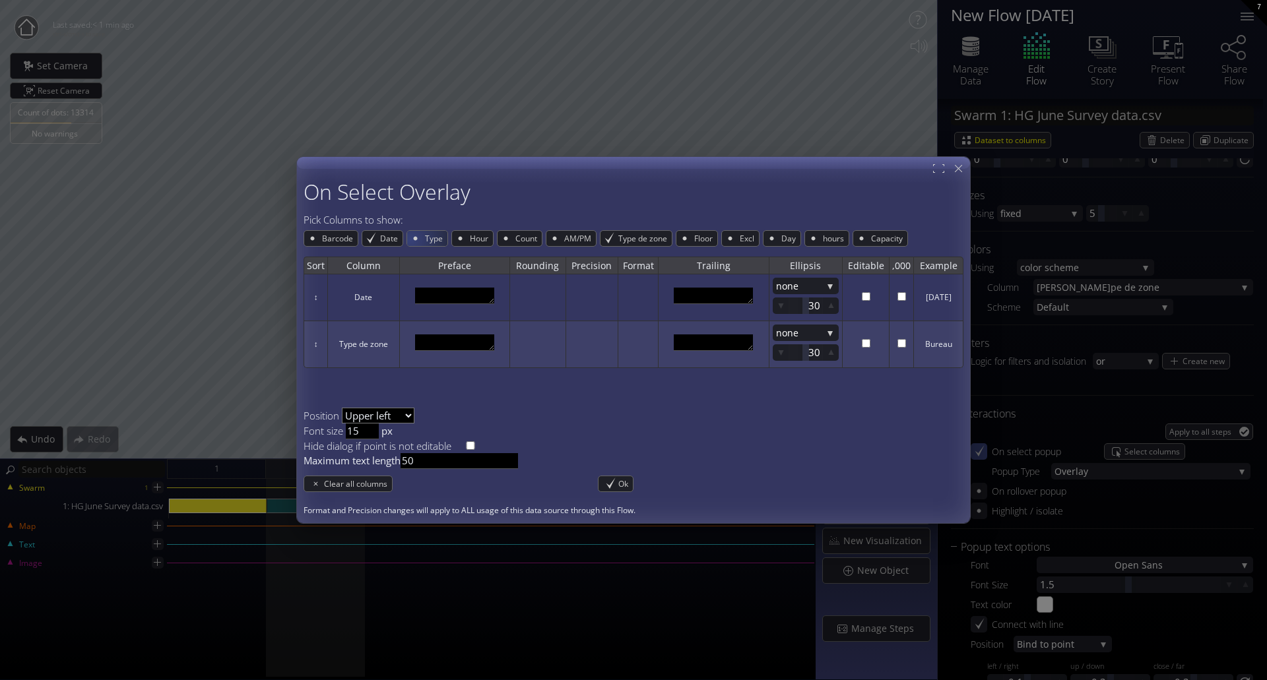
click at [414, 241] on div "Type" at bounding box center [427, 238] width 40 height 15
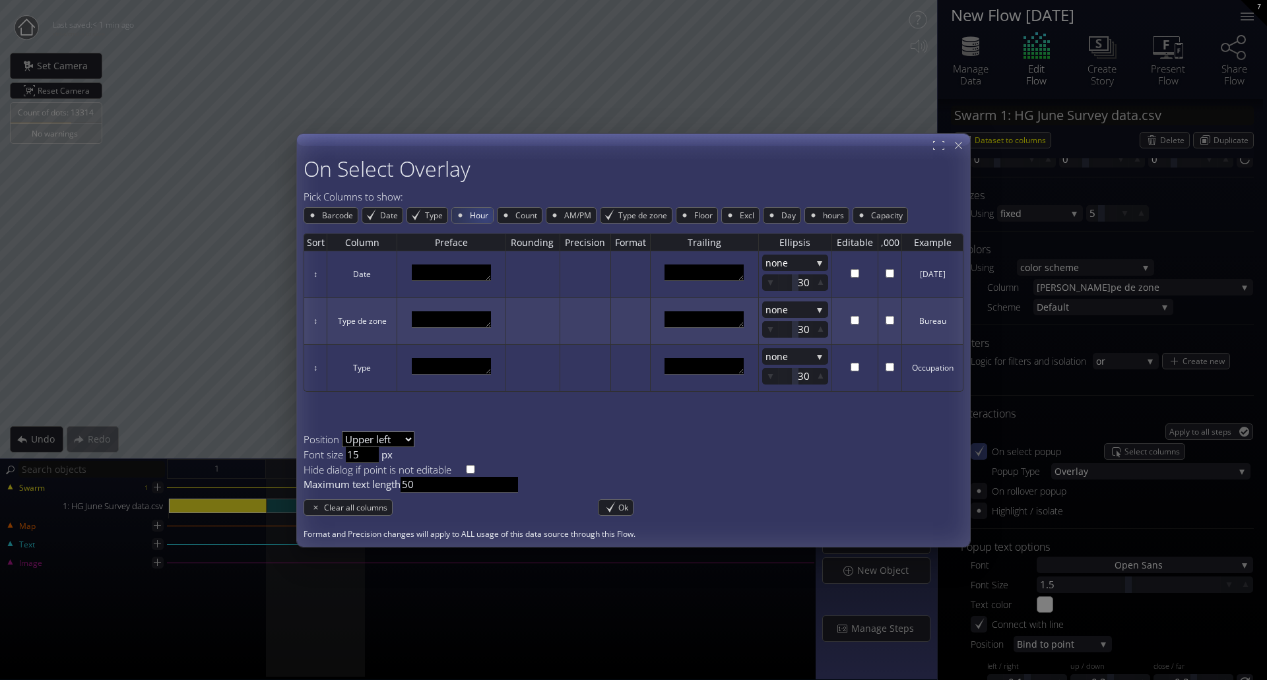
click at [482, 215] on span "Hour" at bounding box center [481, 215] width 24 height 15
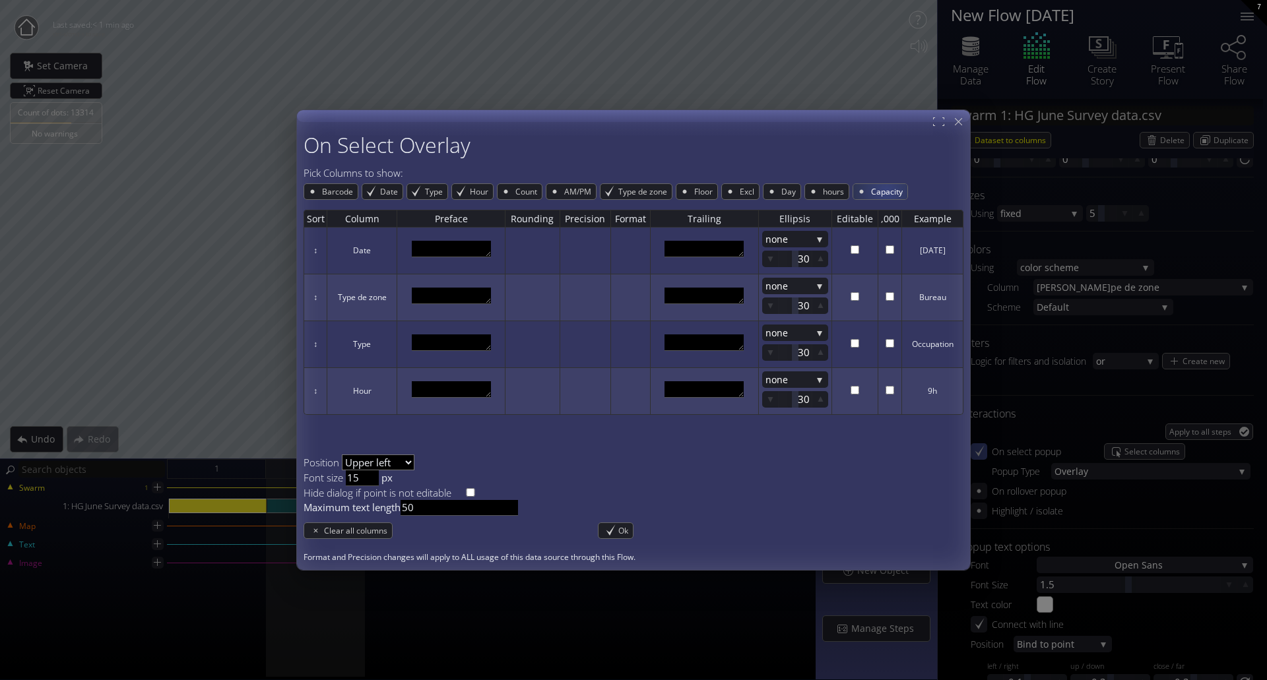
click at [886, 191] on span "Capacity" at bounding box center [889, 191] width 38 height 15
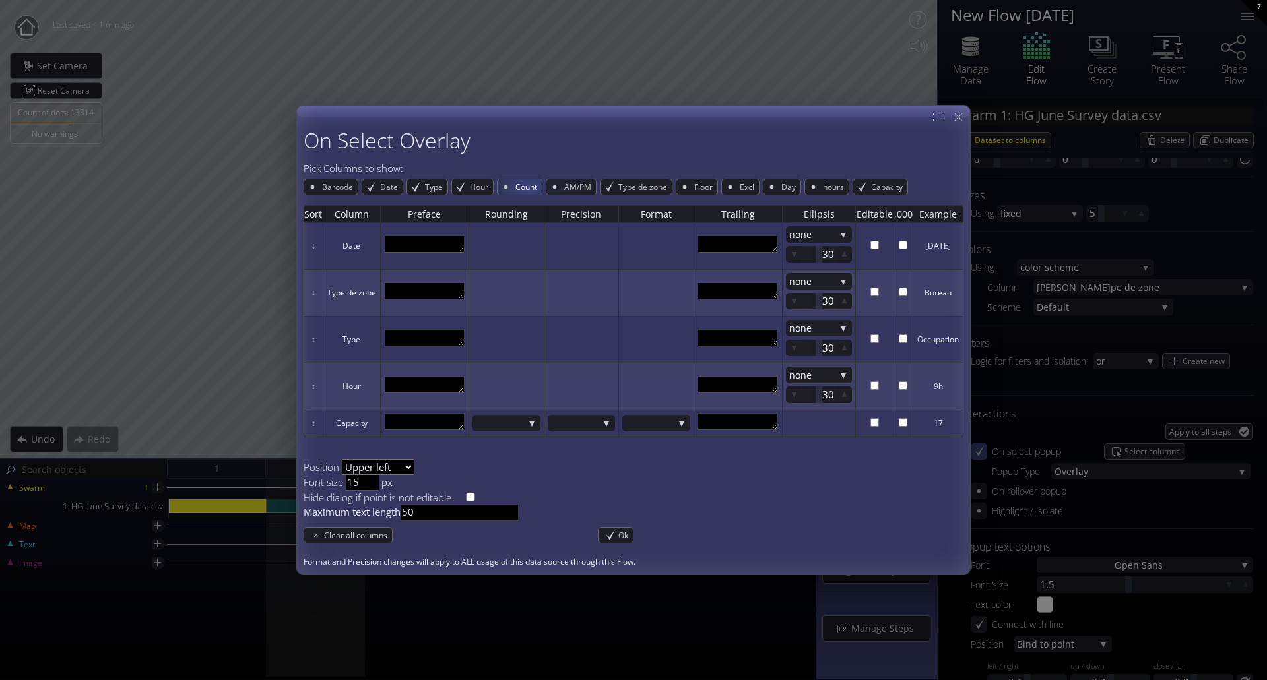
click at [523, 187] on span "Count" at bounding box center [528, 187] width 28 height 15
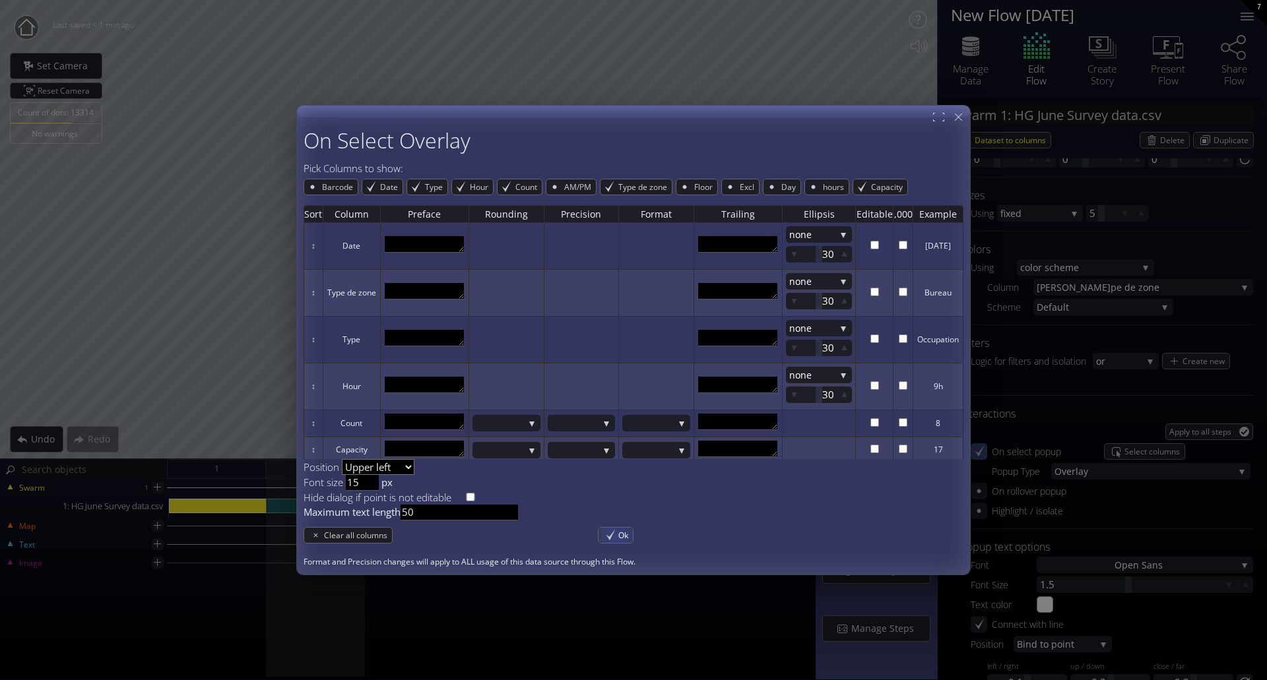
click at [619, 537] on span "Ok" at bounding box center [625, 535] width 15 height 15
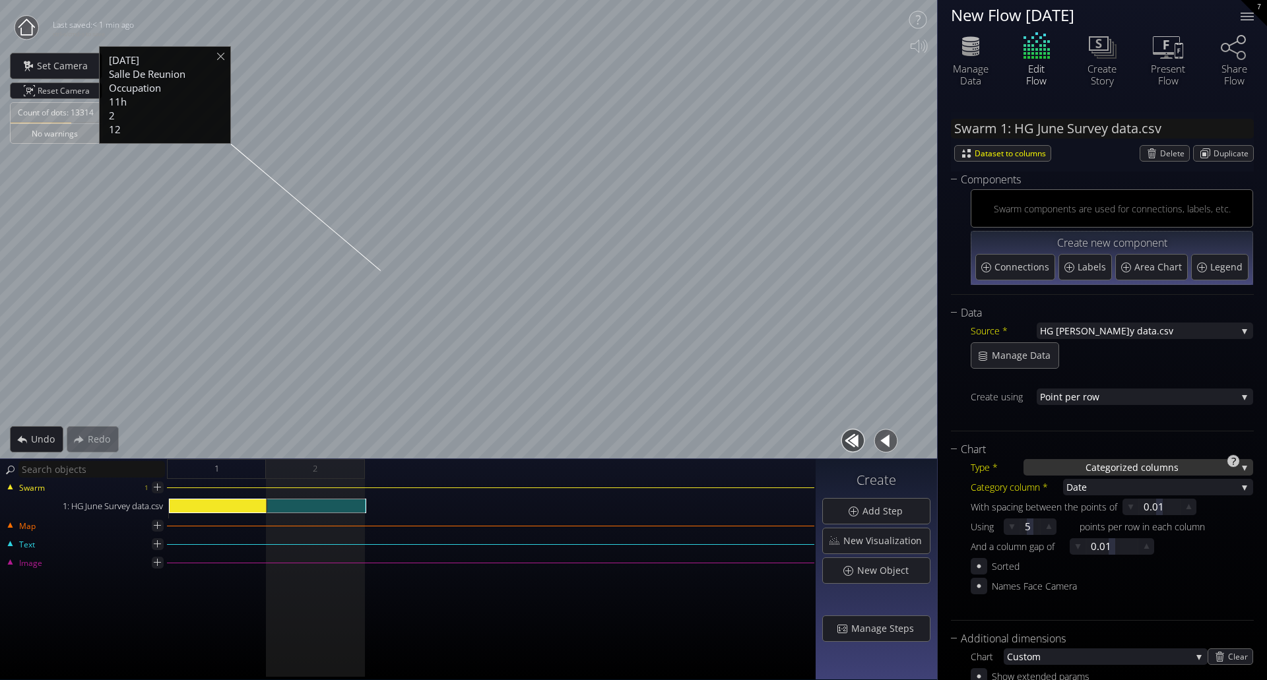
click at [1160, 464] on span "ed columns" at bounding box center [1152, 467] width 51 height 16
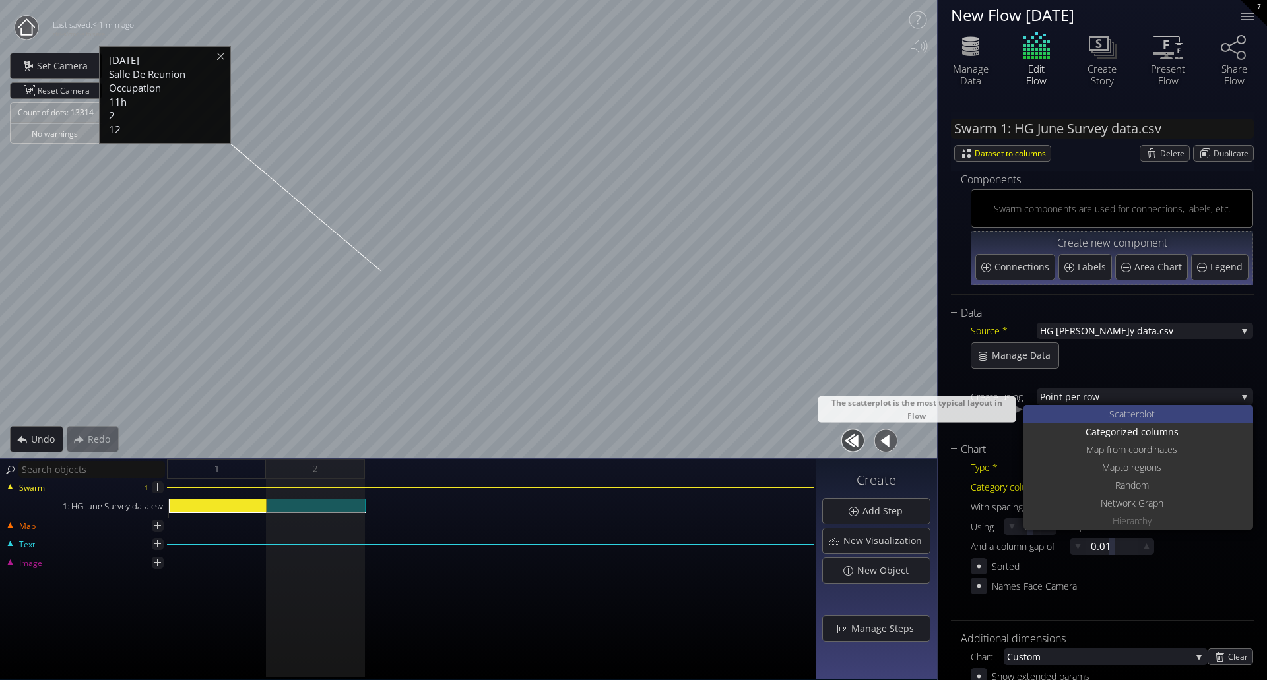
click at [1172, 414] on div "S catterplot" at bounding box center [1140, 414] width 226 height 18
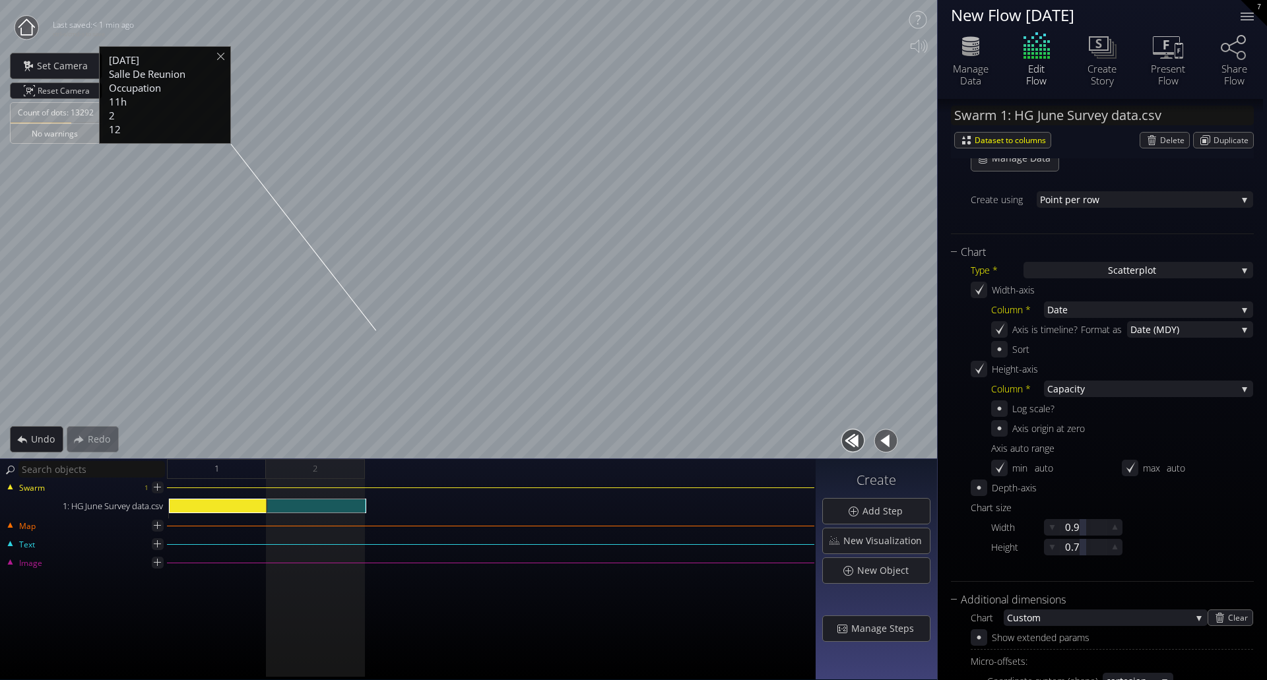
scroll to position [198, 0]
click at [1115, 387] on span "ty" at bounding box center [1157, 388] width 160 height 16
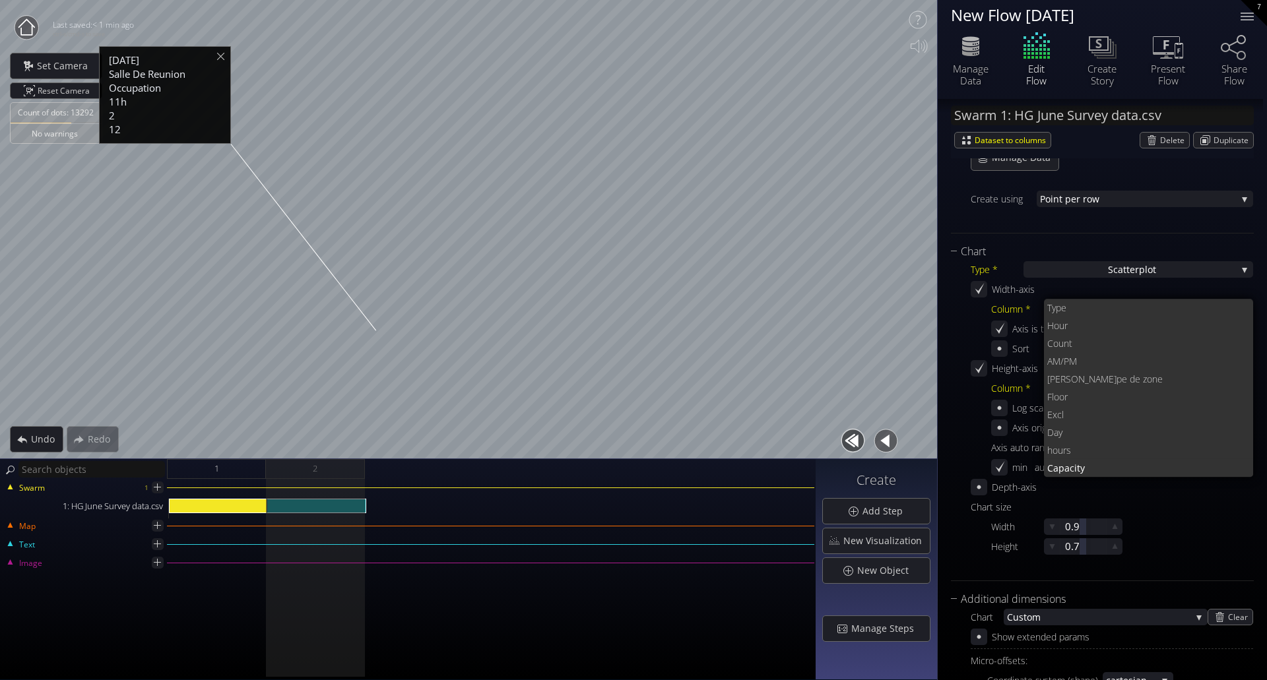
scroll to position [36, 0]
click at [1115, 397] on span "Floor" at bounding box center [1145, 397] width 196 height 18
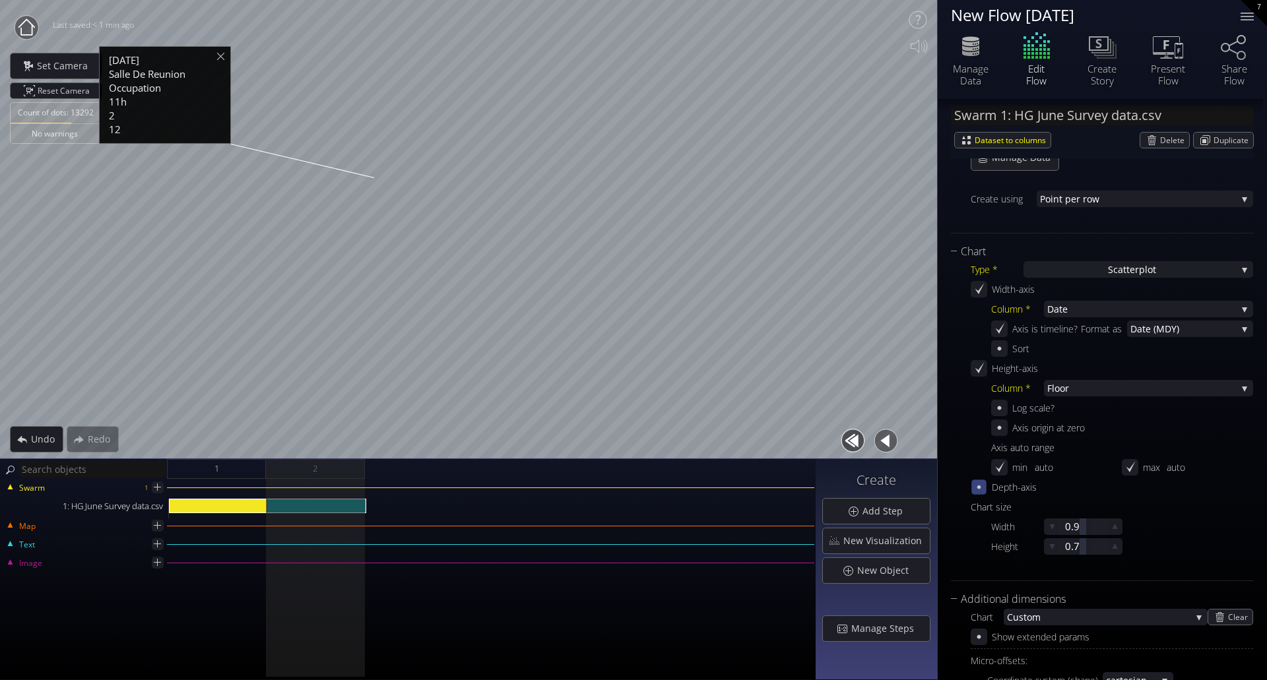
click at [983, 488] on icon at bounding box center [978, 487] width 11 height 11
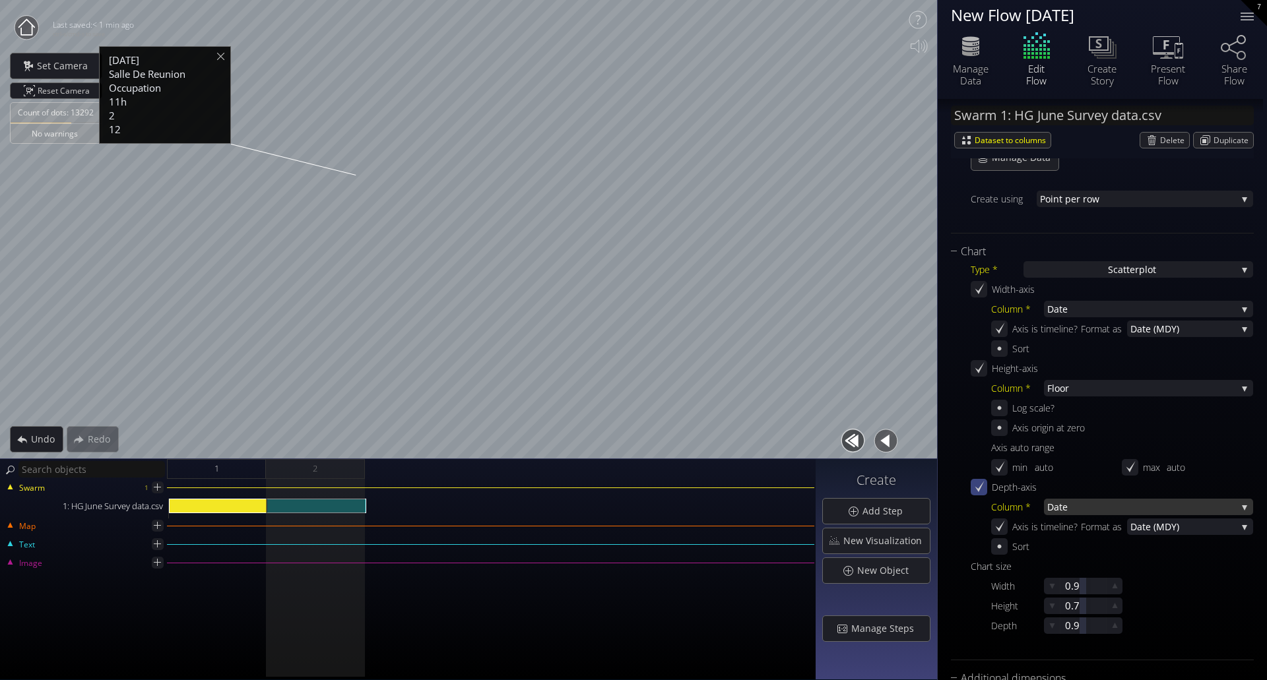
click at [1086, 507] on span "Date" at bounding box center [1141, 507] width 189 height 16
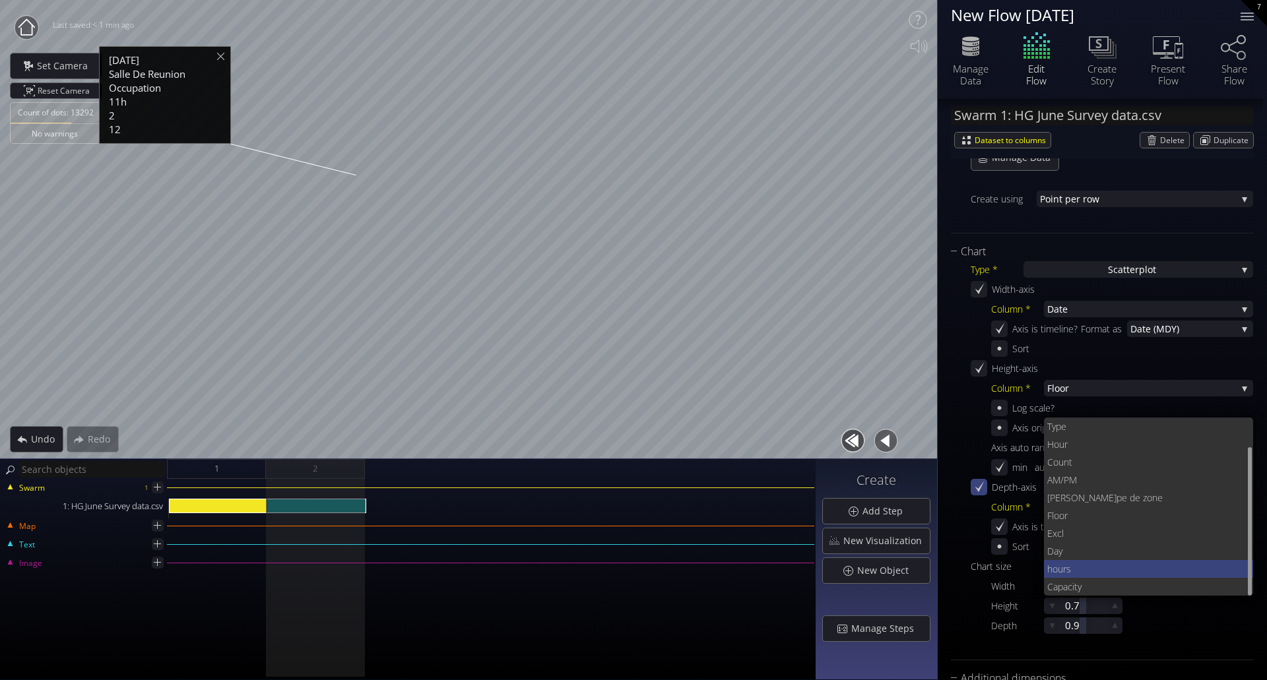
click at [1086, 568] on span "hours" at bounding box center [1145, 569] width 196 height 18
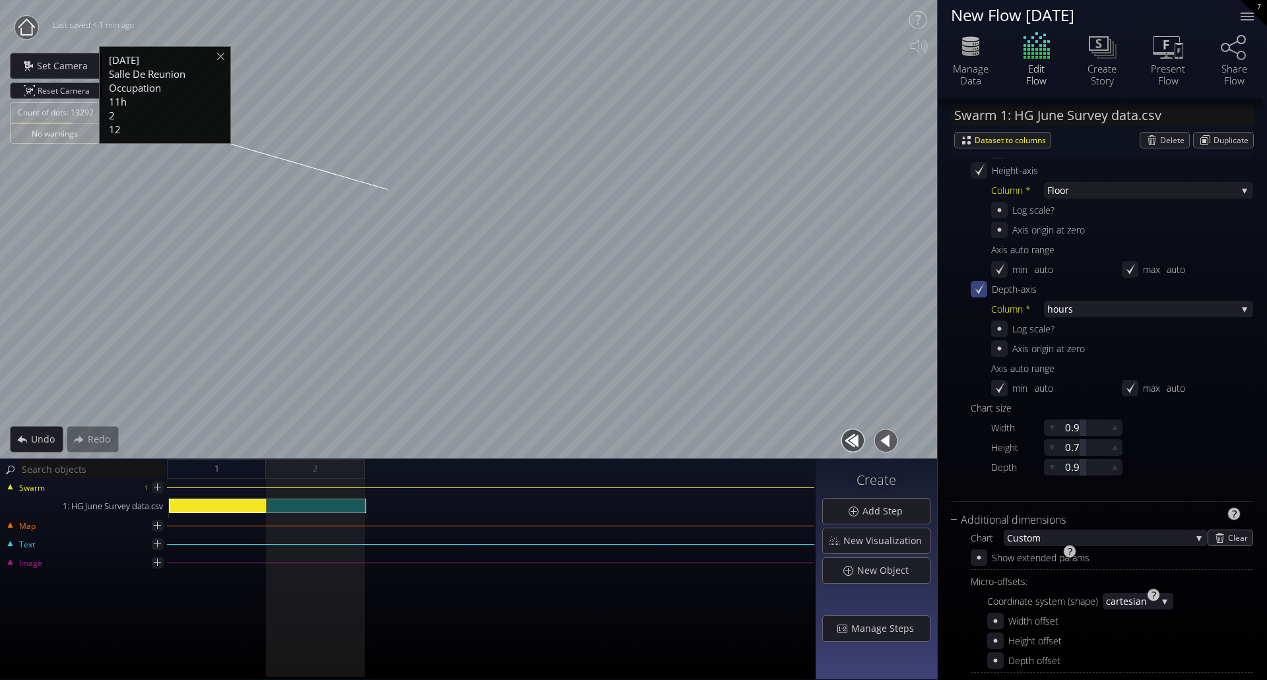
scroll to position [462, 0]
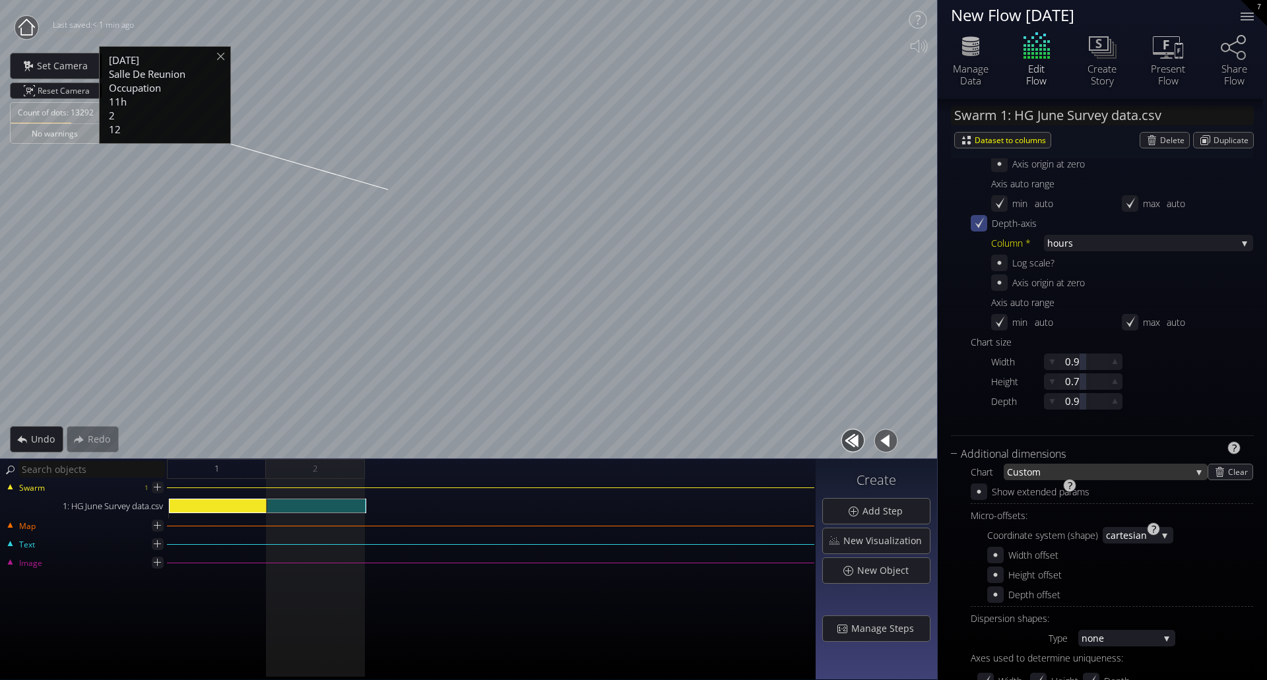
click at [1047, 475] on span "stom" at bounding box center [1105, 472] width 172 height 16
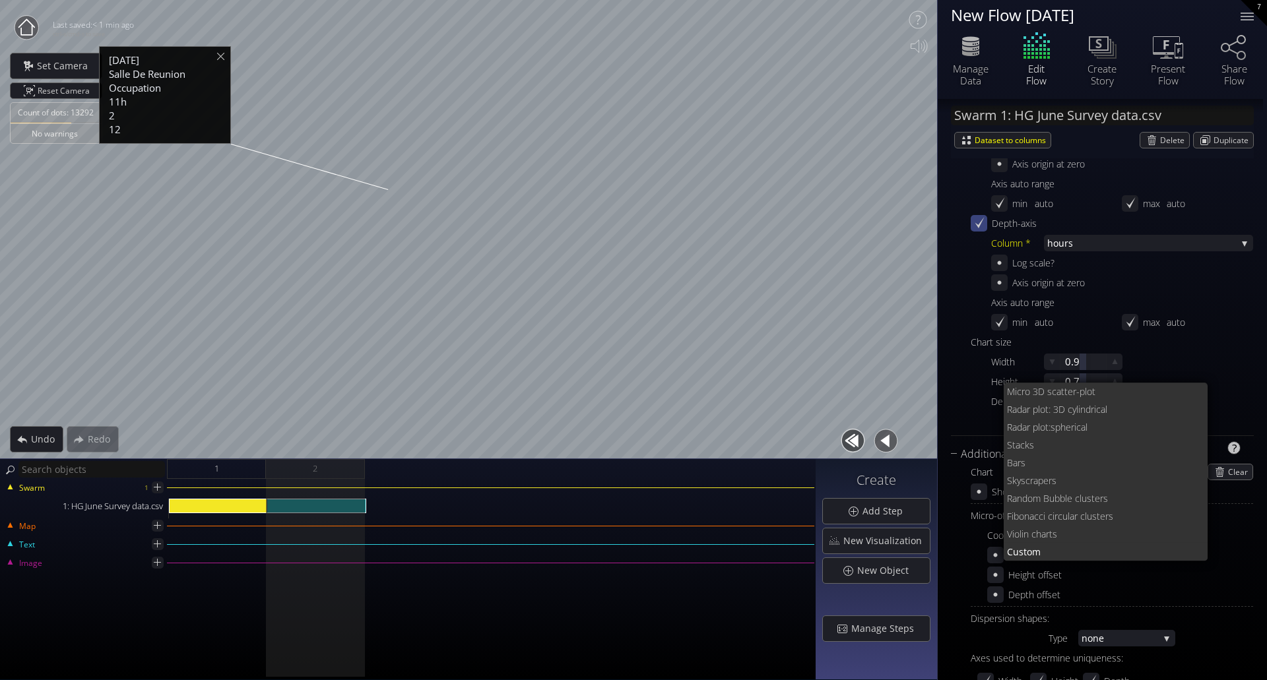
scroll to position [0, 0]
click at [1063, 461] on span "Bars" at bounding box center [1102, 463] width 191 height 18
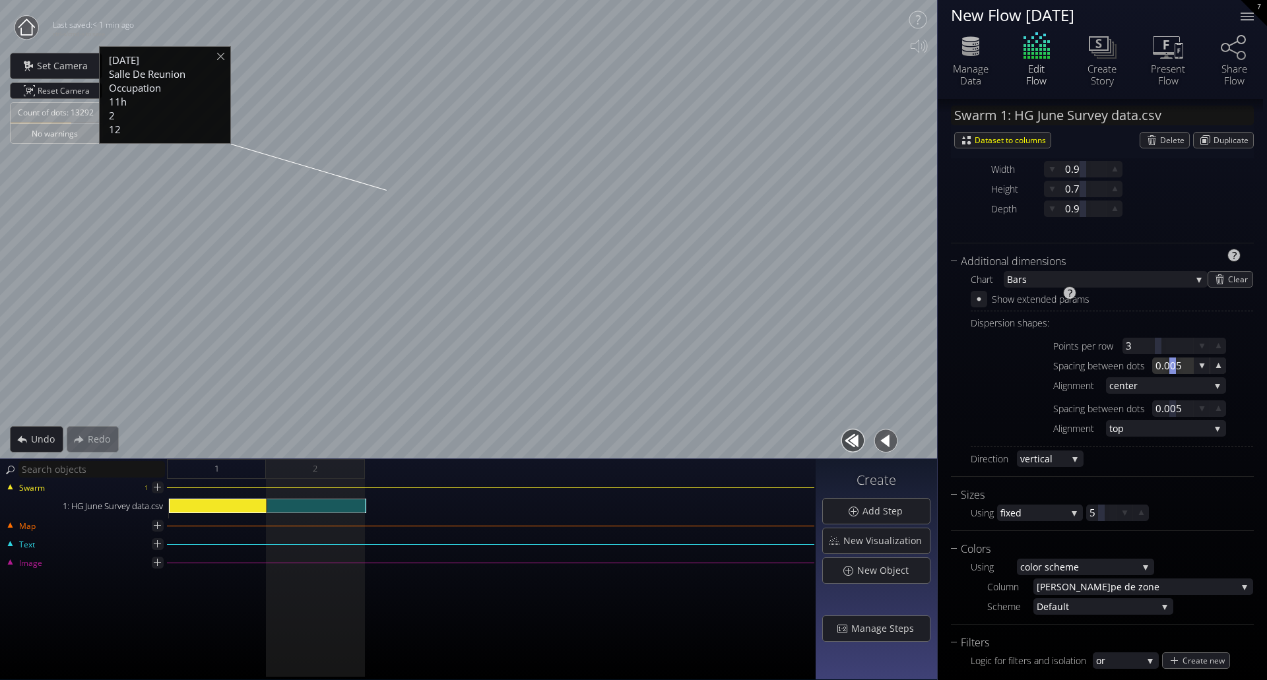
scroll to position [660, 0]
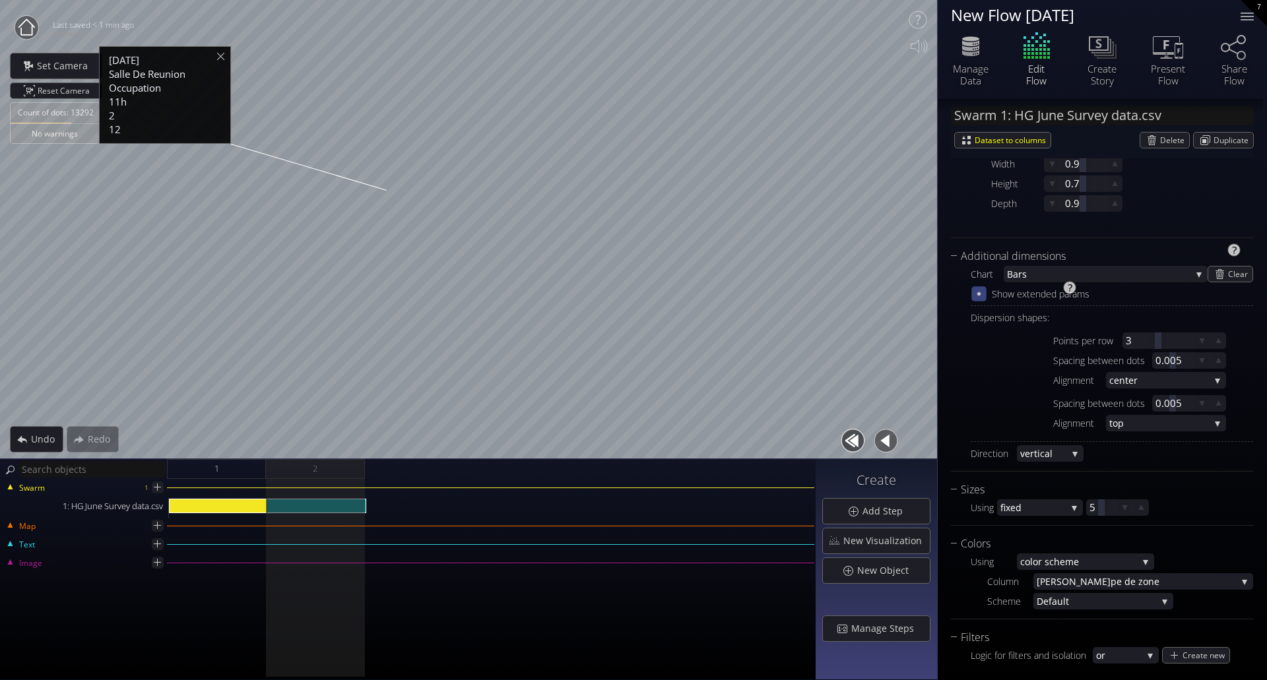
click at [977, 293] on icon at bounding box center [978, 293] width 11 height 11
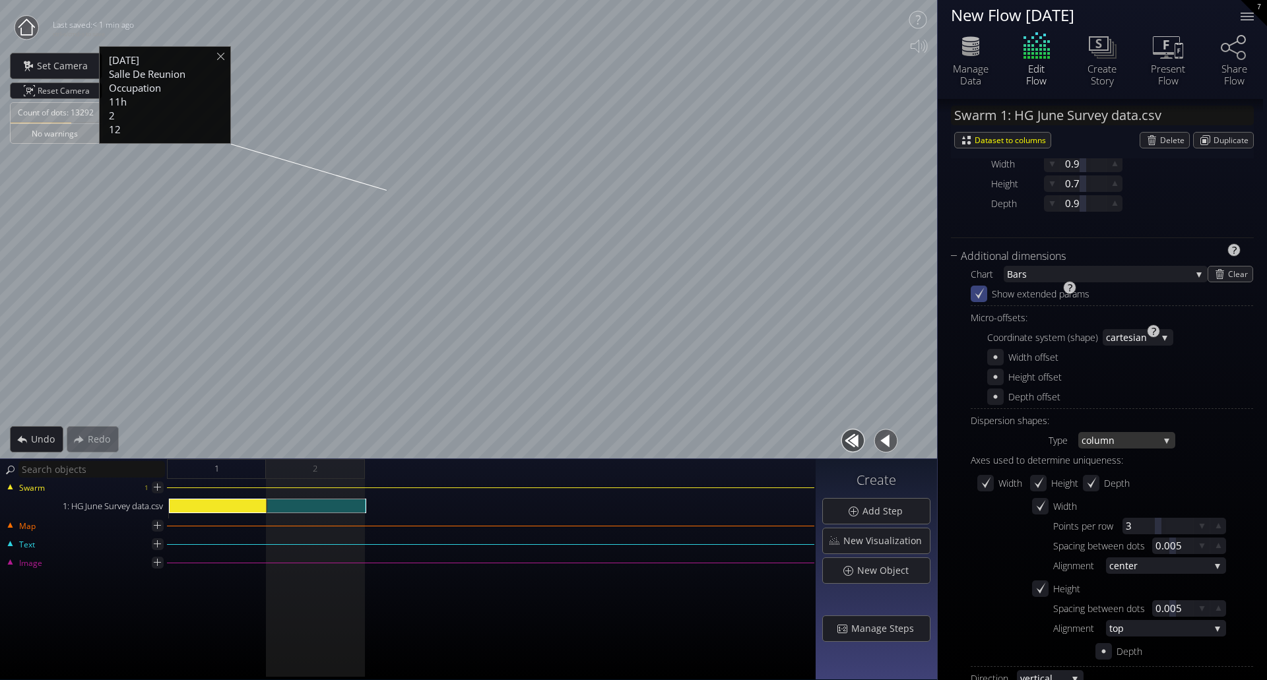
click at [1142, 442] on span "lumn" at bounding box center [1126, 440] width 68 height 16
click at [1198, 377] on div "Height offset" at bounding box center [1120, 377] width 266 height 16
click at [1074, 275] on span "Bars" at bounding box center [1099, 274] width 184 height 16
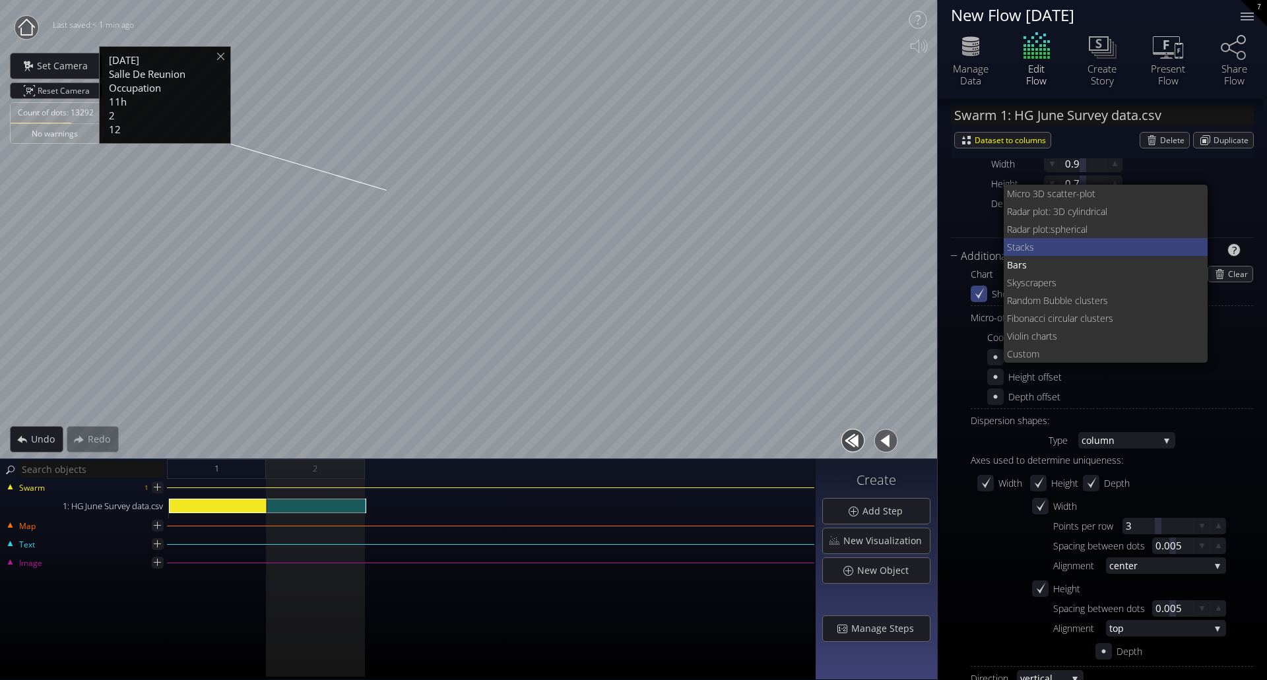
click at [1059, 250] on span "acks" at bounding box center [1107, 247] width 182 height 18
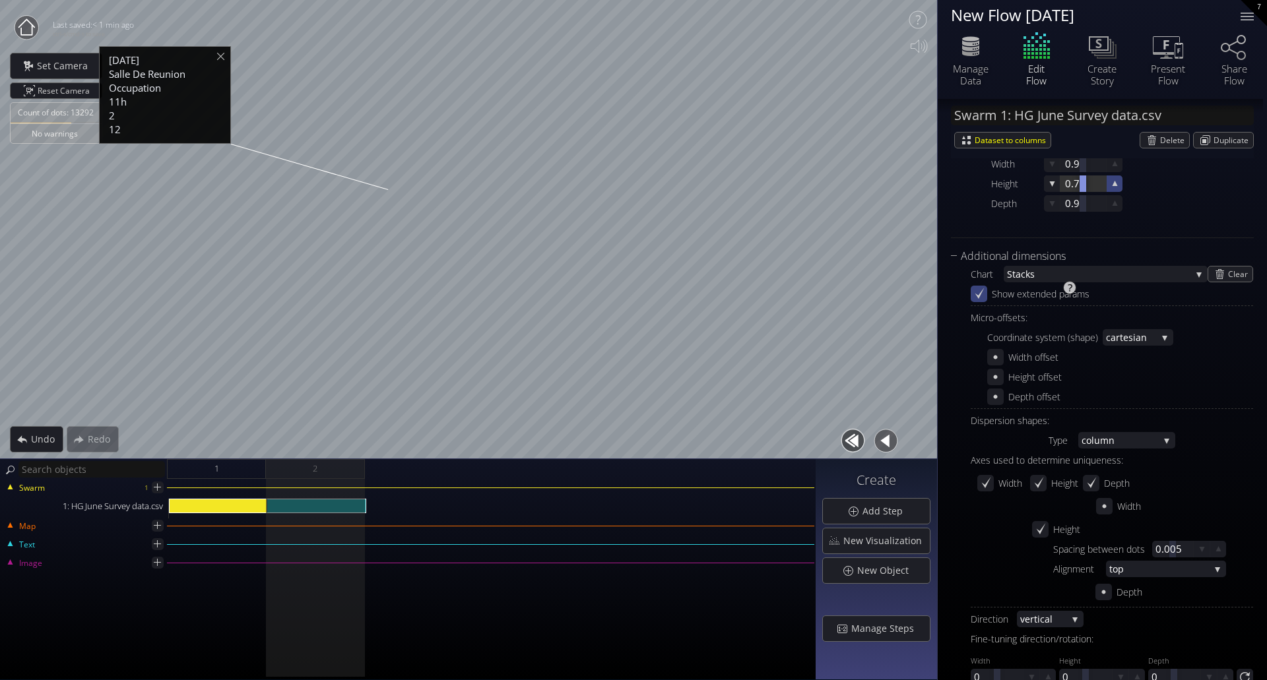
click at [1113, 183] on icon at bounding box center [1114, 183] width 5 height 5
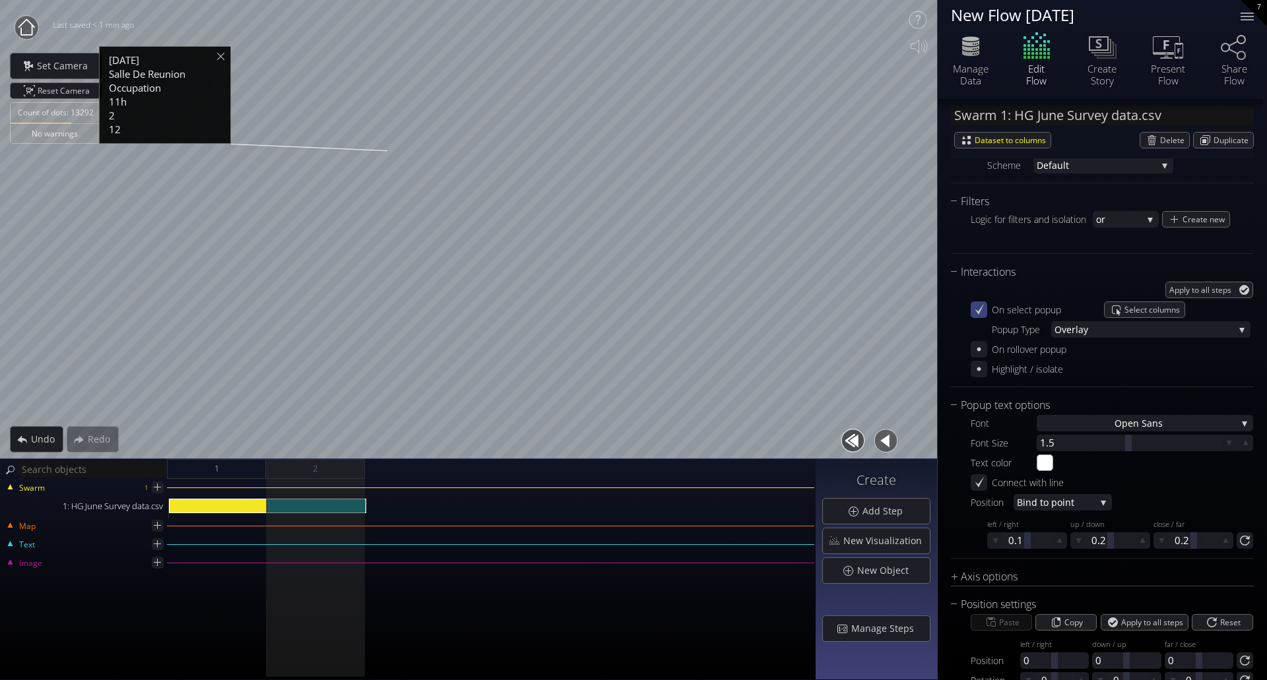
scroll to position [1381, 0]
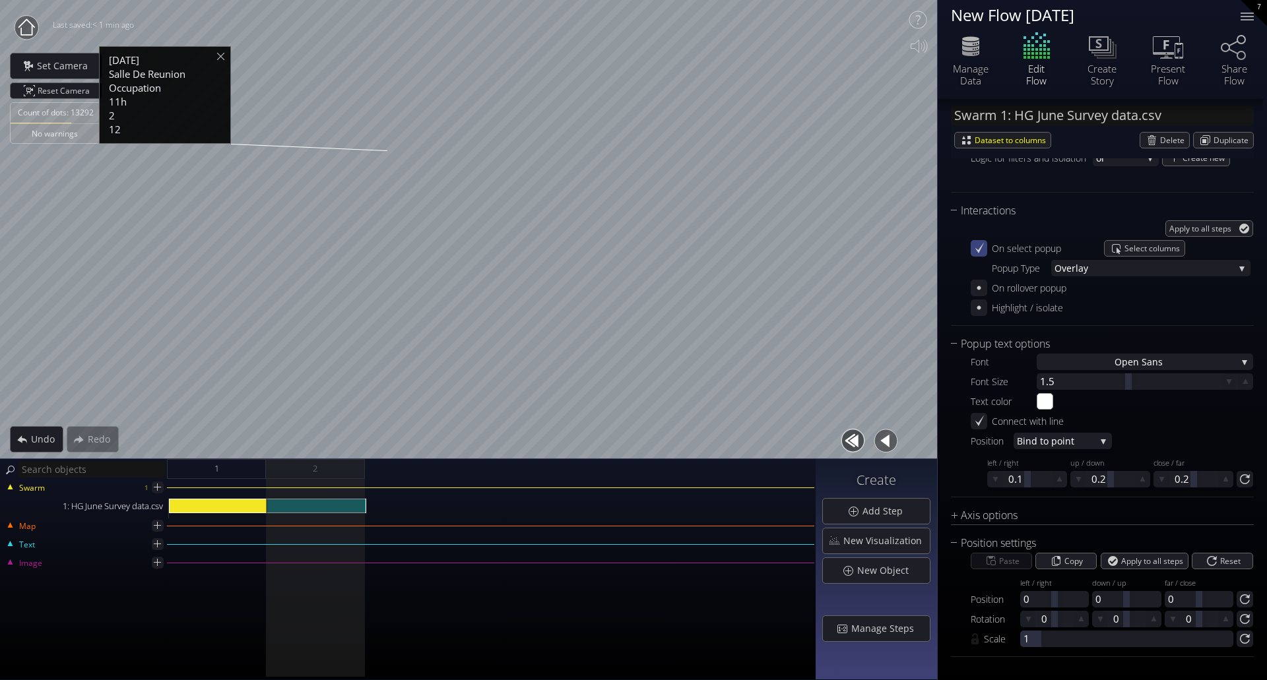
click at [956, 517] on div "Axis options" at bounding box center [1094, 516] width 286 height 16
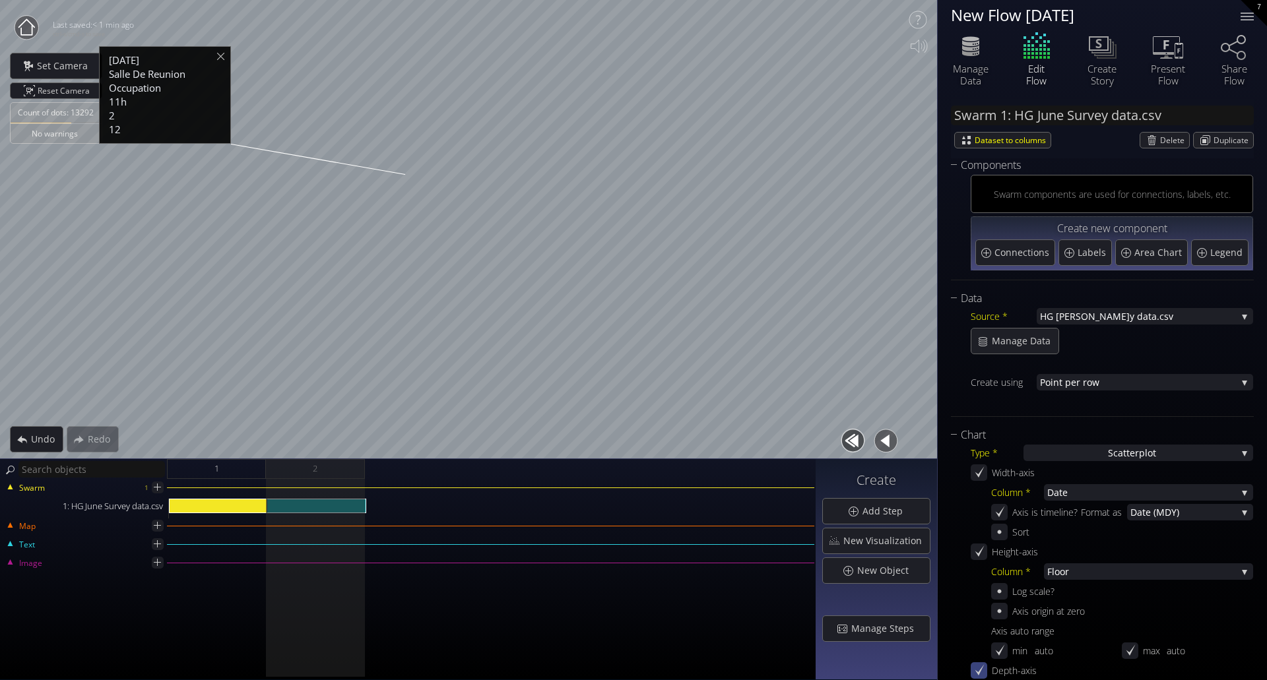
scroll to position [0, 0]
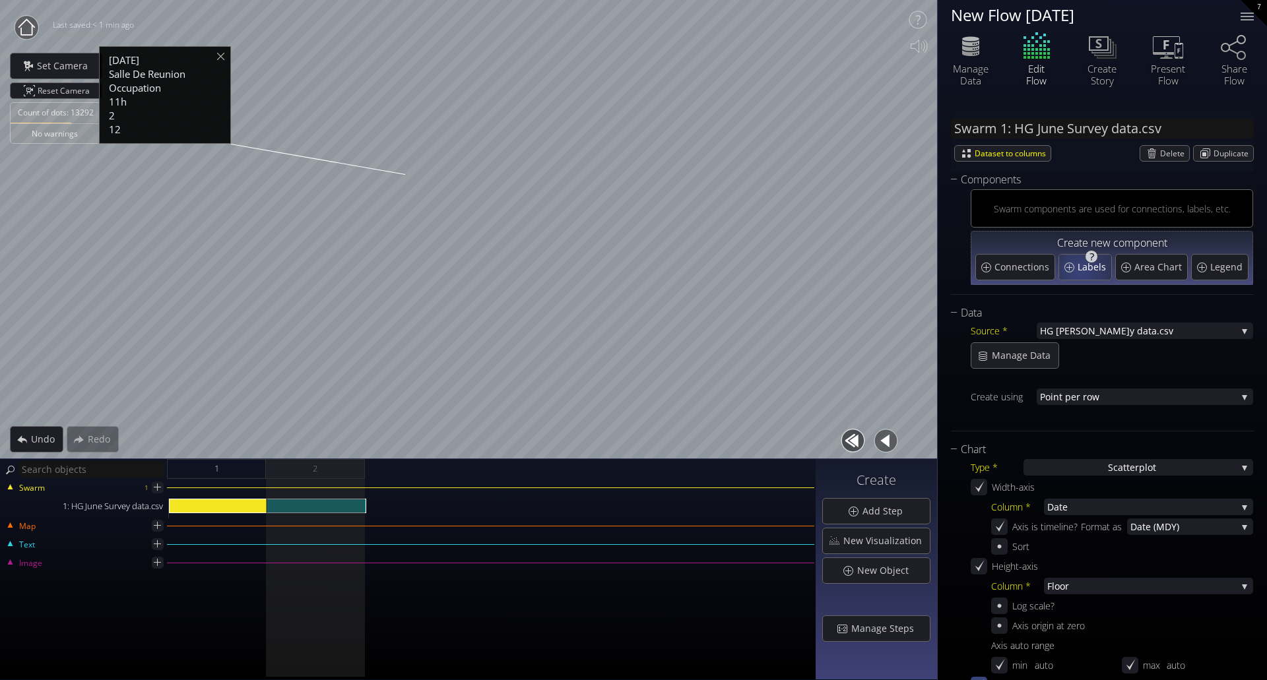
click at [1079, 271] on span "Labels" at bounding box center [1094, 267] width 32 height 13
type input "Swarm 1: Labels 1"
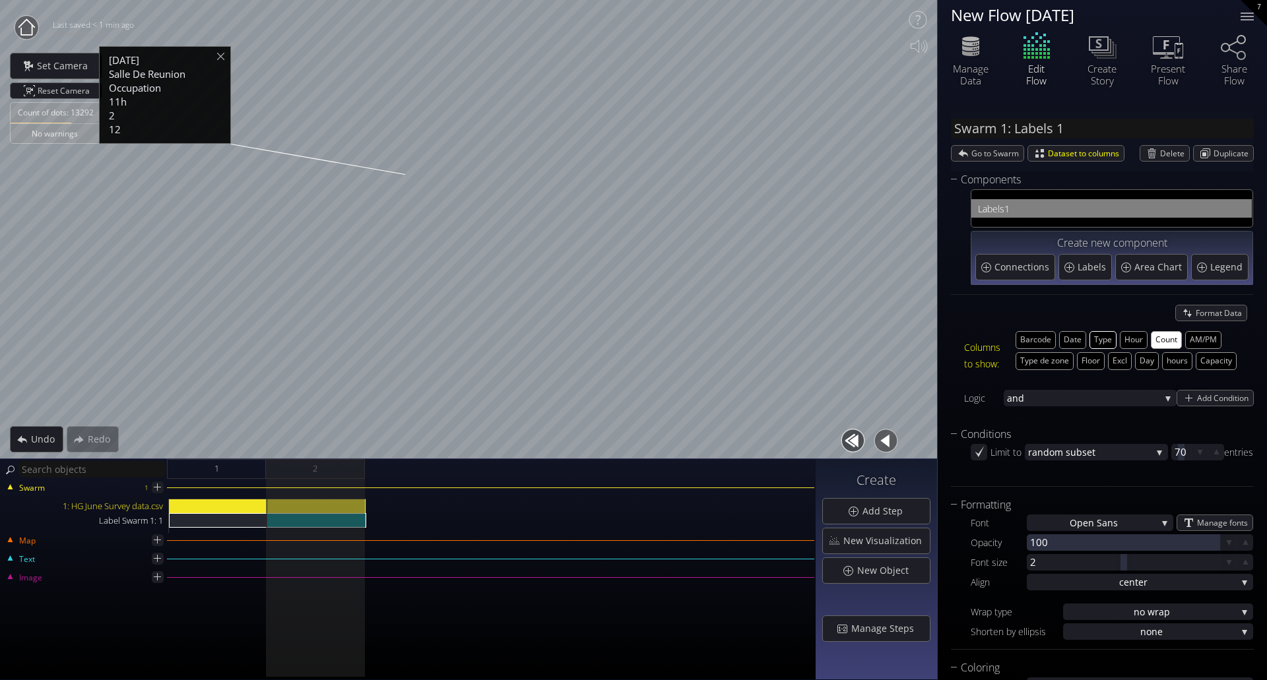
click at [1097, 340] on button "Type" at bounding box center [1103, 340] width 27 height 18
click at [1168, 153] on span "Delete" at bounding box center [1174, 153] width 29 height 15
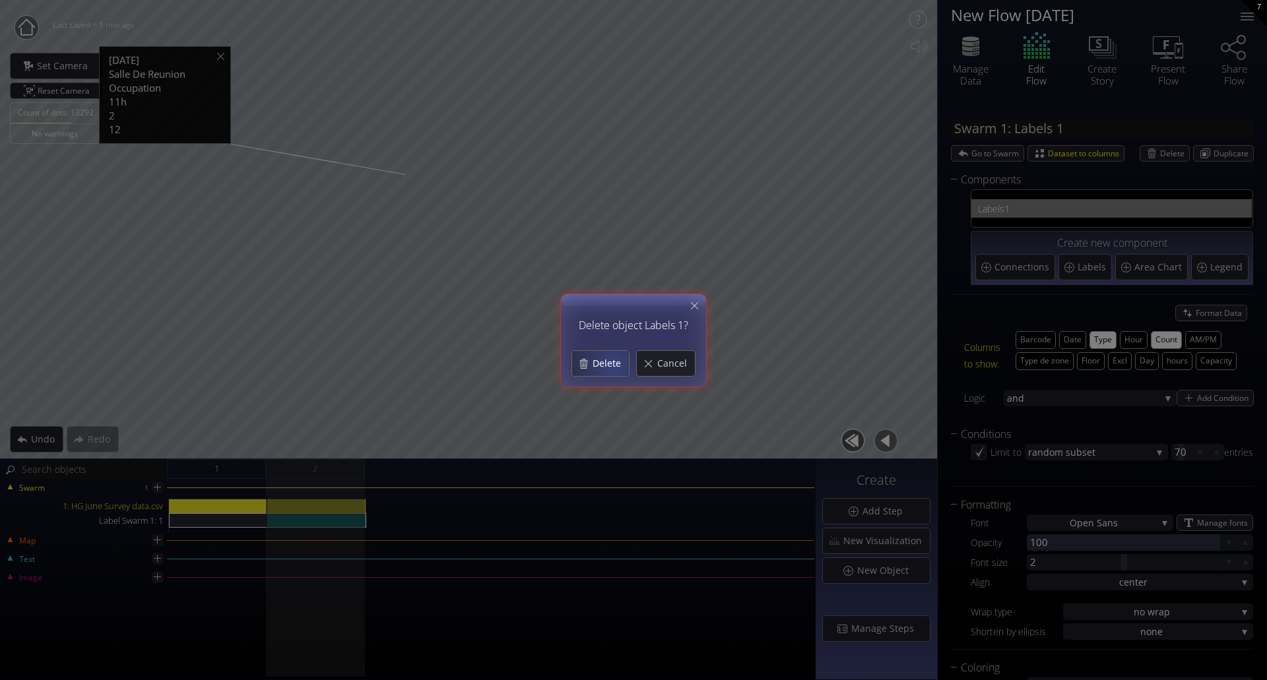
click at [609, 364] on span "Delete" at bounding box center [610, 363] width 37 height 13
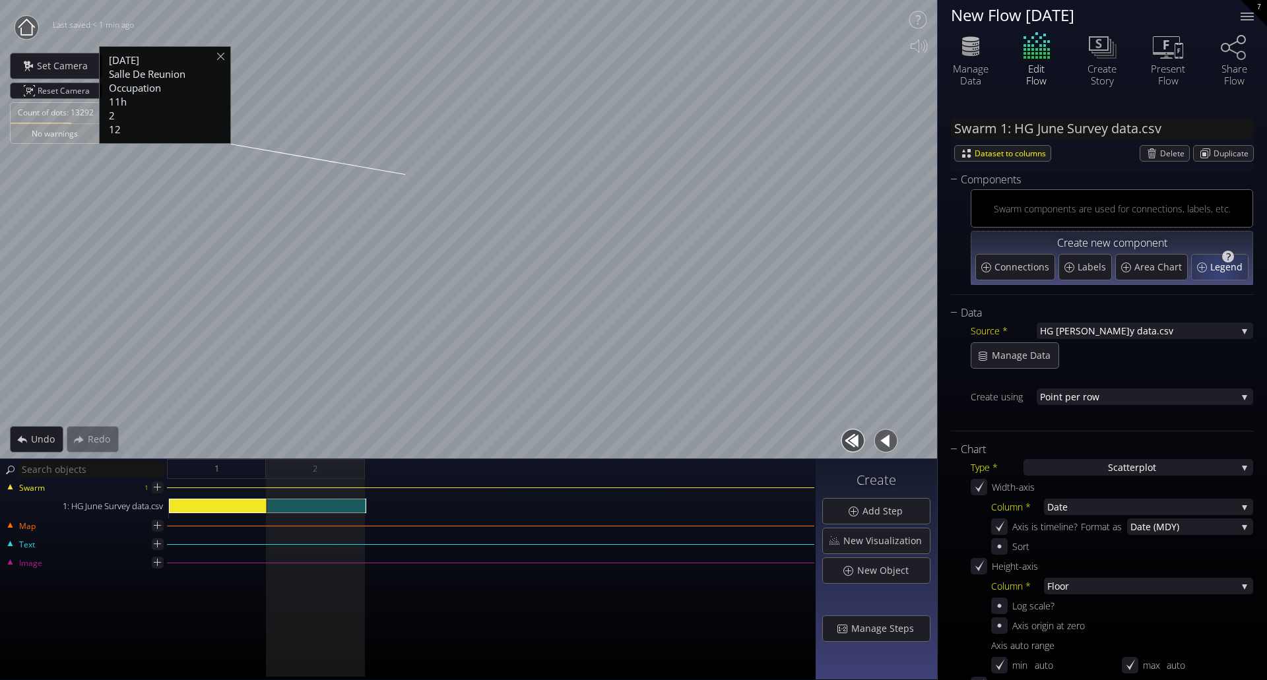
click at [1216, 268] on span "Legend" at bounding box center [1228, 267] width 36 height 13
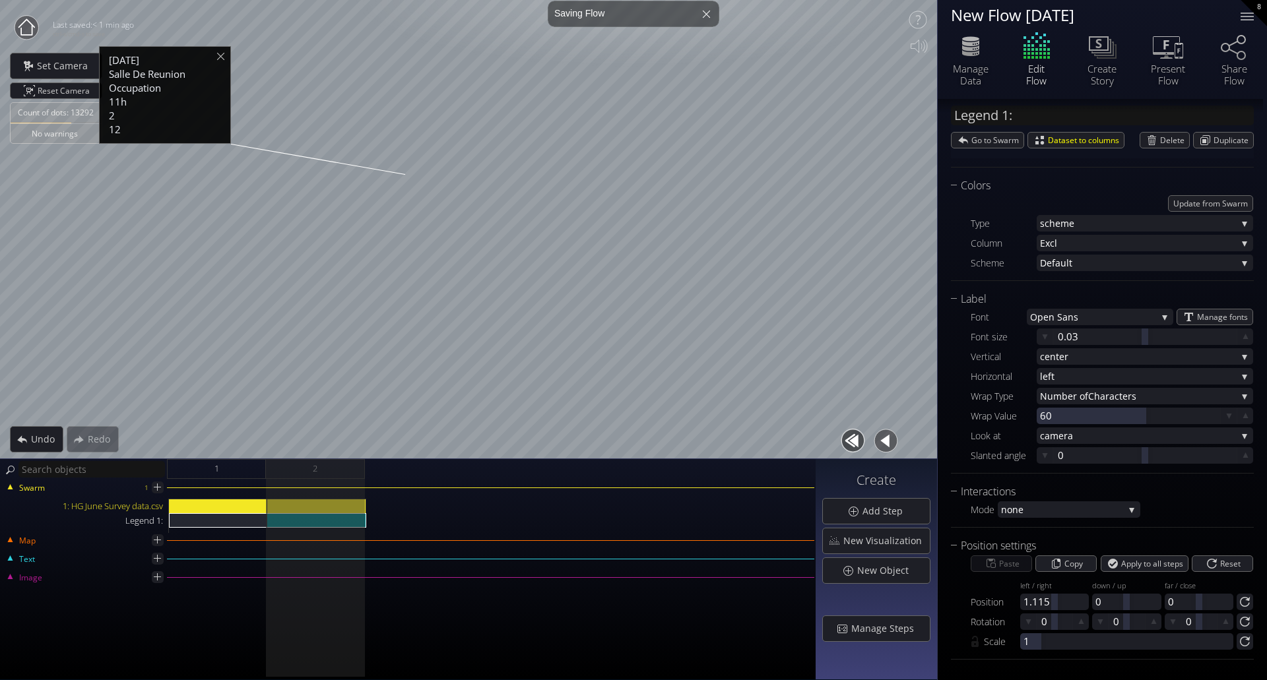
scroll to position [224, 0]
click at [1076, 513] on span "none" at bounding box center [1062, 507] width 123 height 16
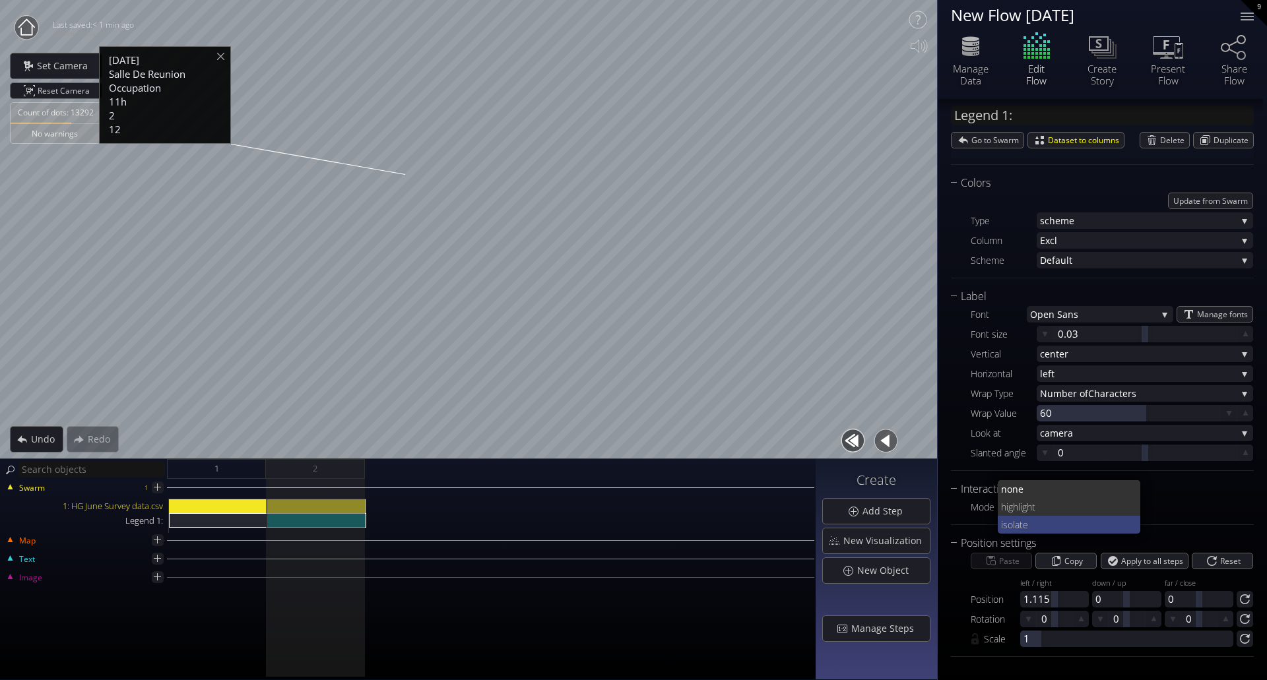
click at [1079, 523] on span "ate" at bounding box center [1072, 525] width 115 height 18
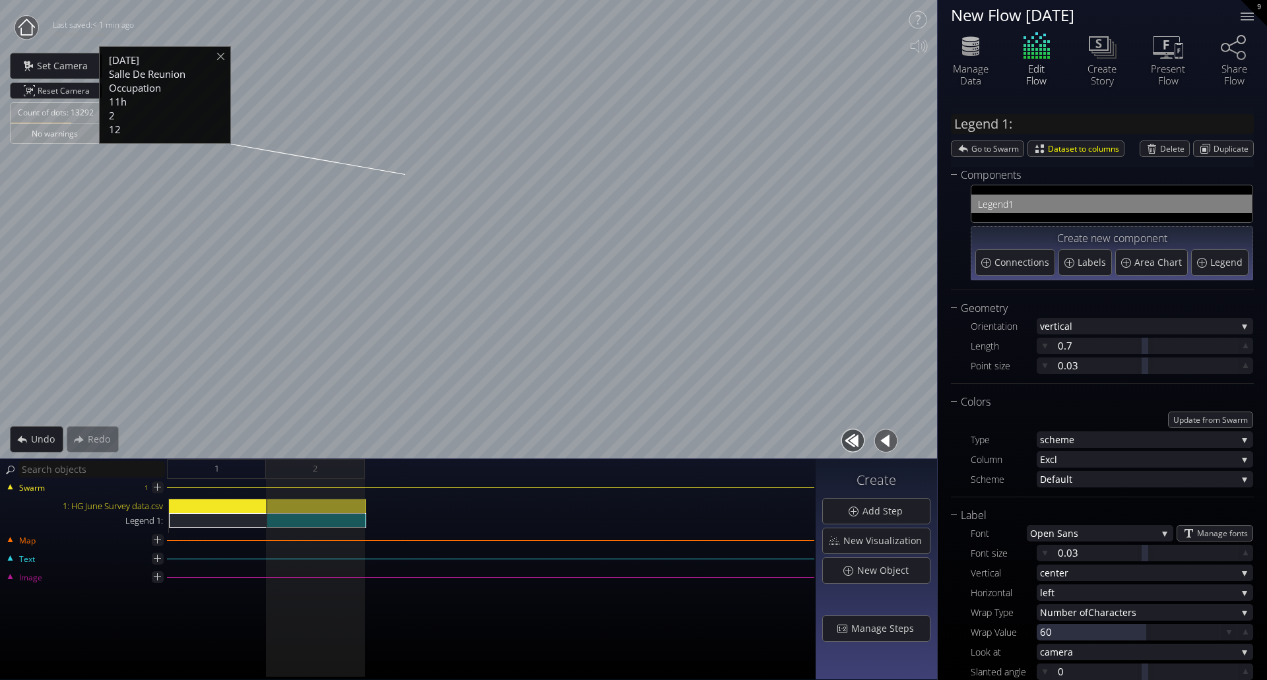
scroll to position [0, 0]
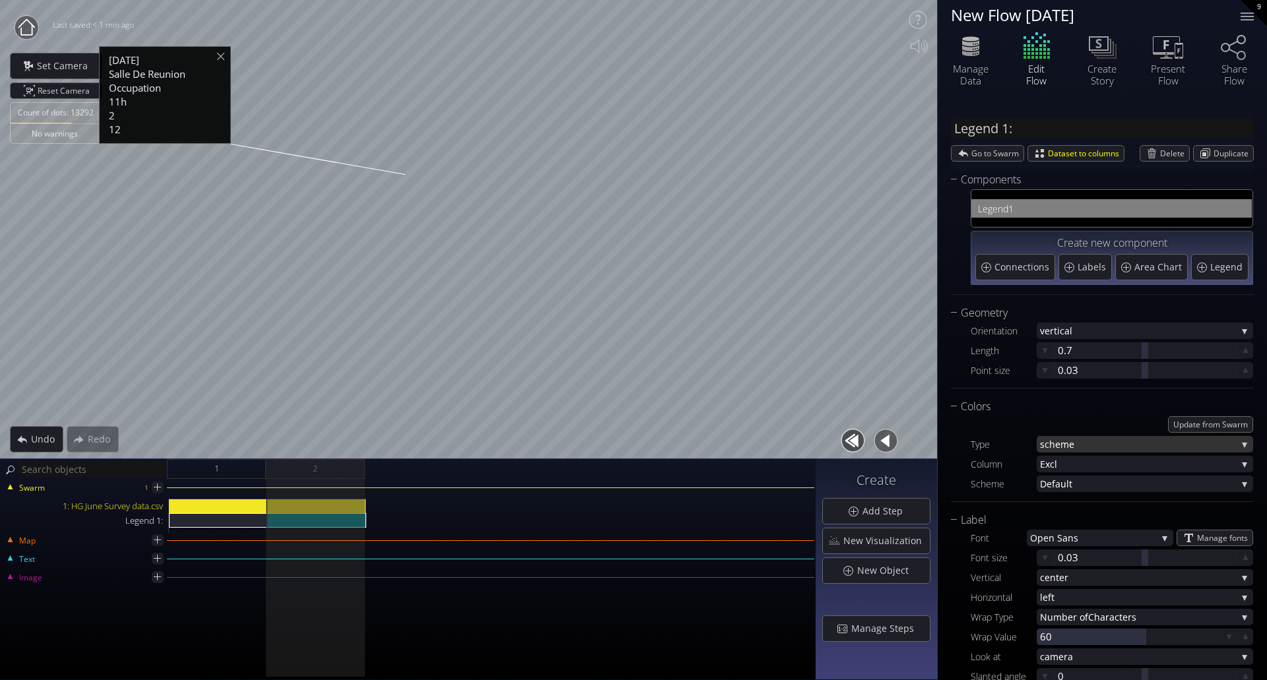
click at [1072, 438] on span "heme" at bounding box center [1142, 444] width 187 height 16
click at [1092, 447] on span "heme" at bounding box center [1146, 445] width 194 height 18
click at [1093, 466] on span "Excl" at bounding box center [1138, 464] width 197 height 16
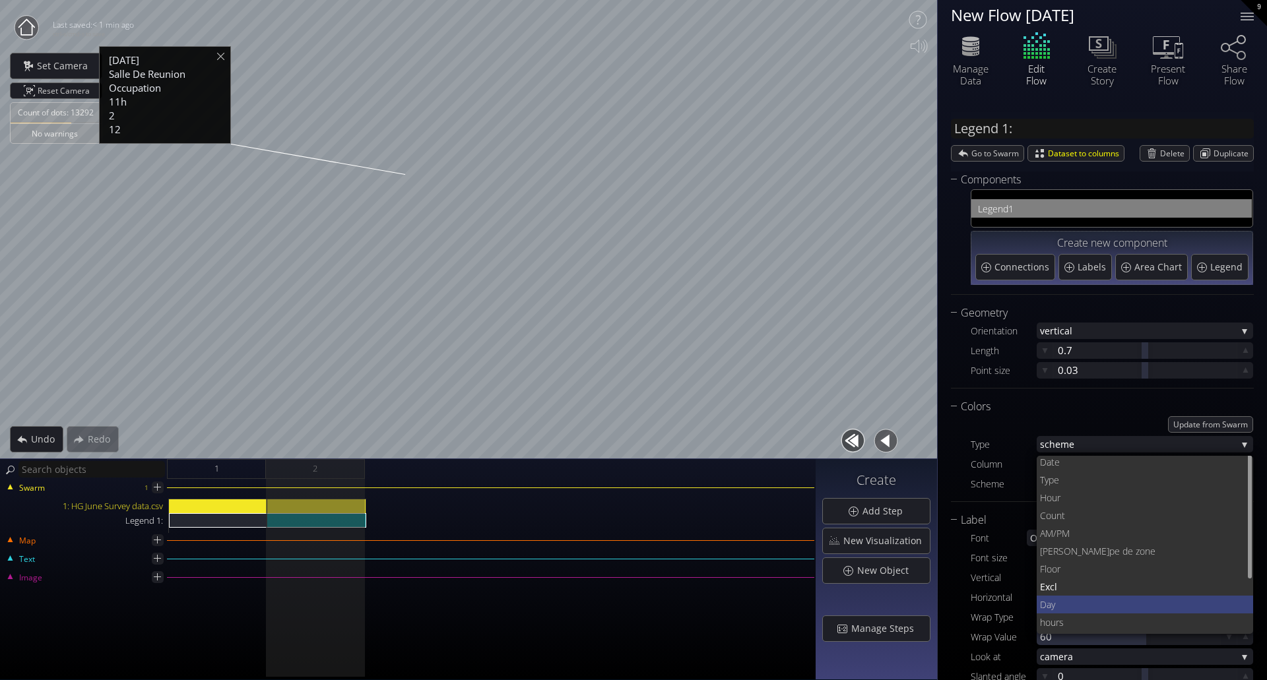
scroll to position [4, 0]
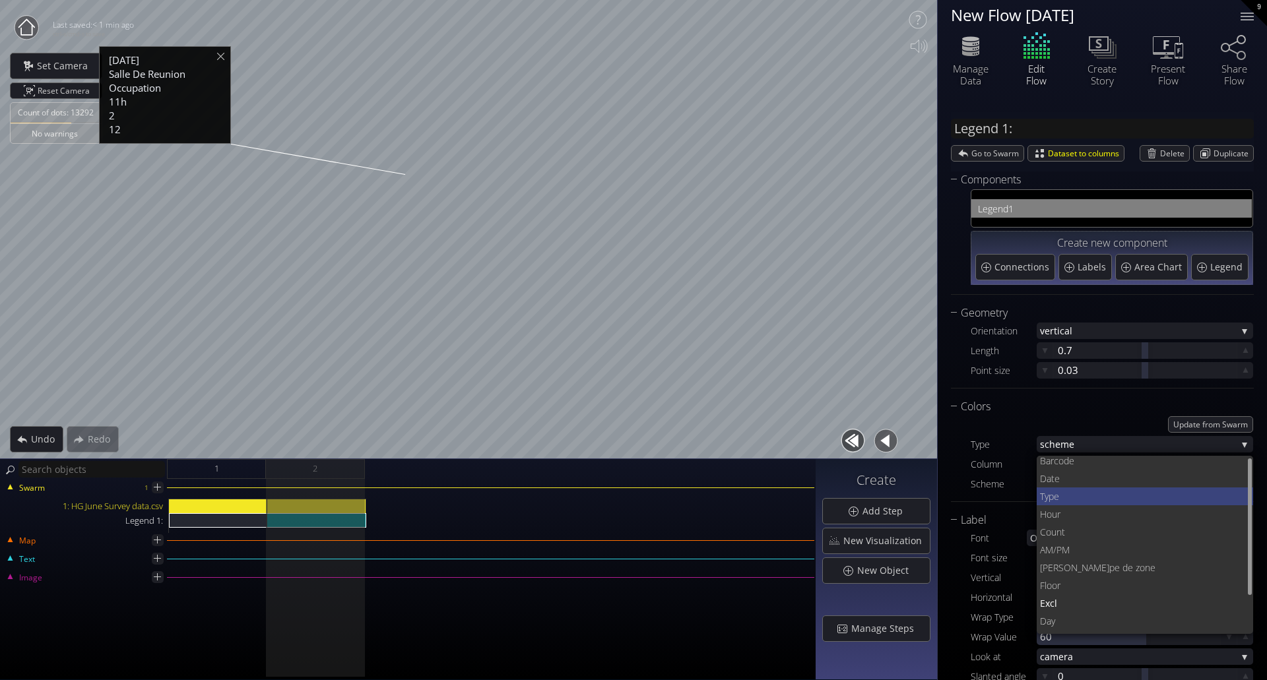
click at [1094, 497] on span "Type" at bounding box center [1141, 497] width 203 height 18
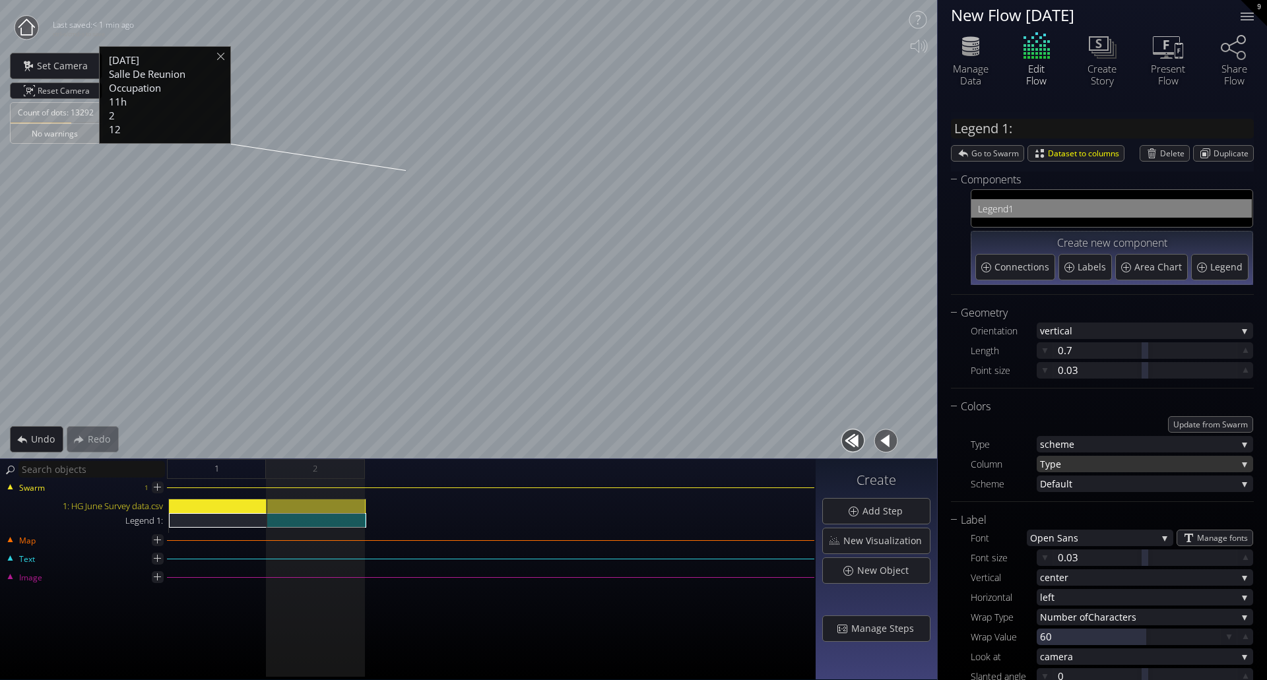
click at [1080, 465] on span "Type" at bounding box center [1138, 464] width 197 height 16
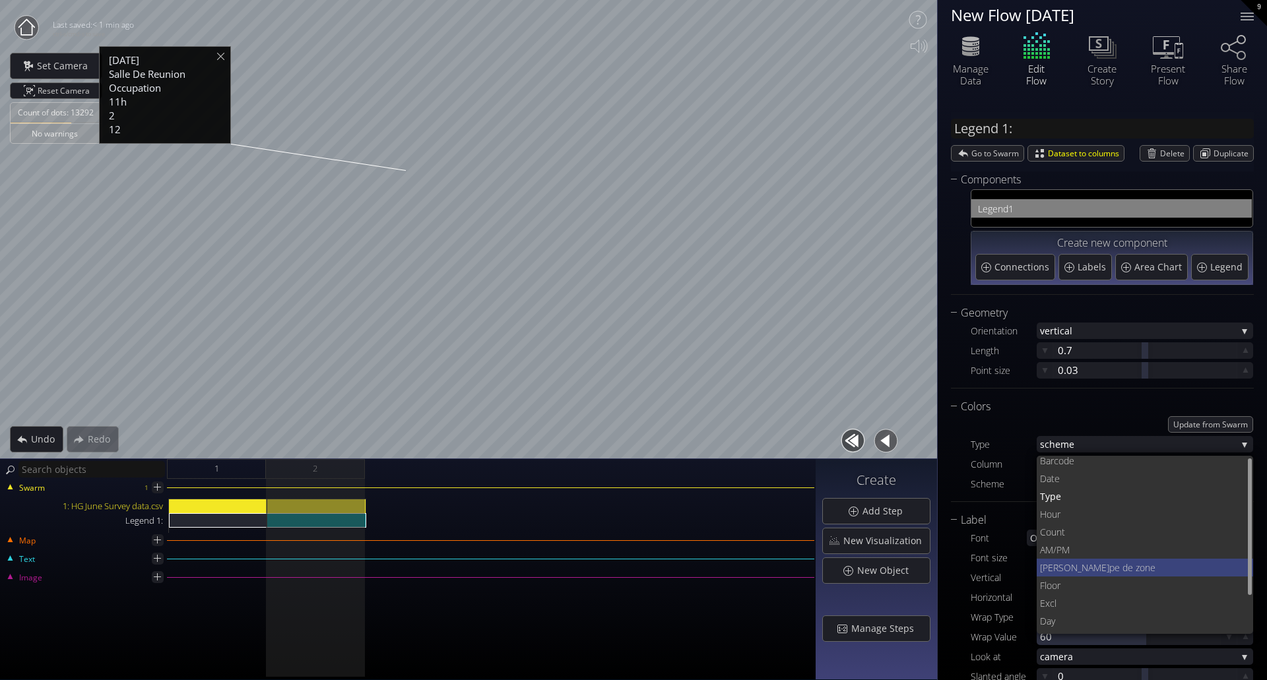
scroll to position [0, 0]
click at [1074, 469] on span "ode" at bounding box center [1151, 465] width 185 height 18
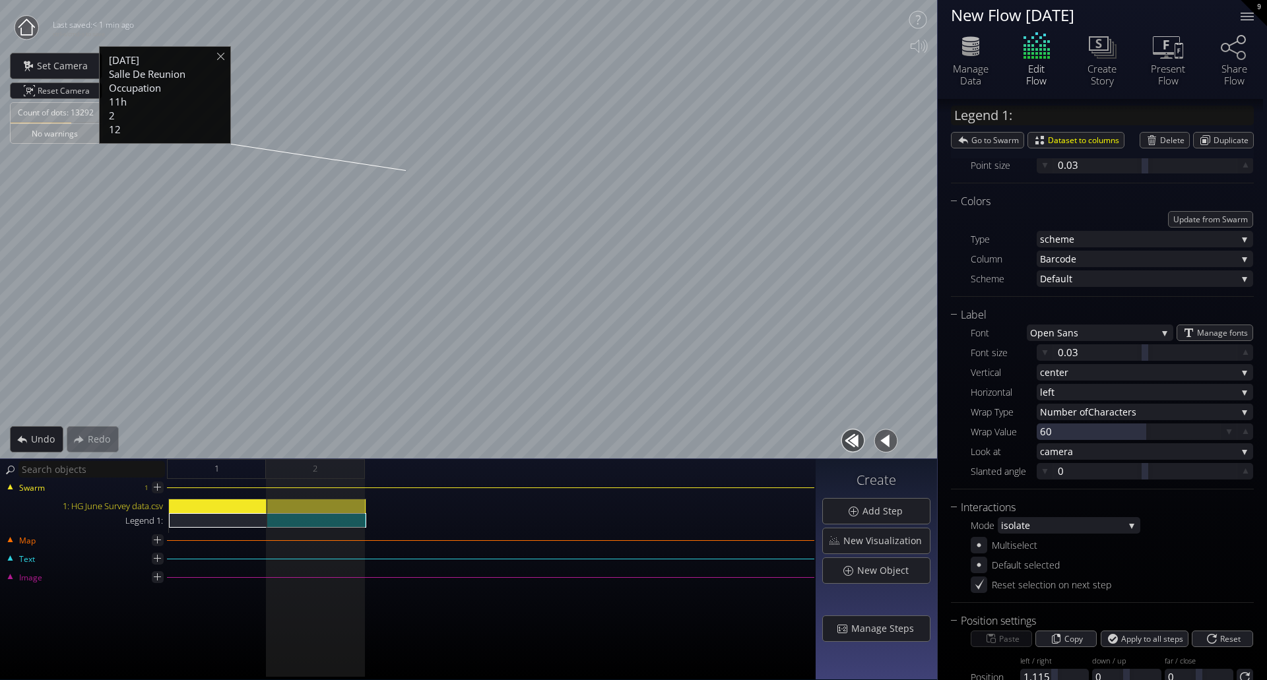
scroll to position [85, 0]
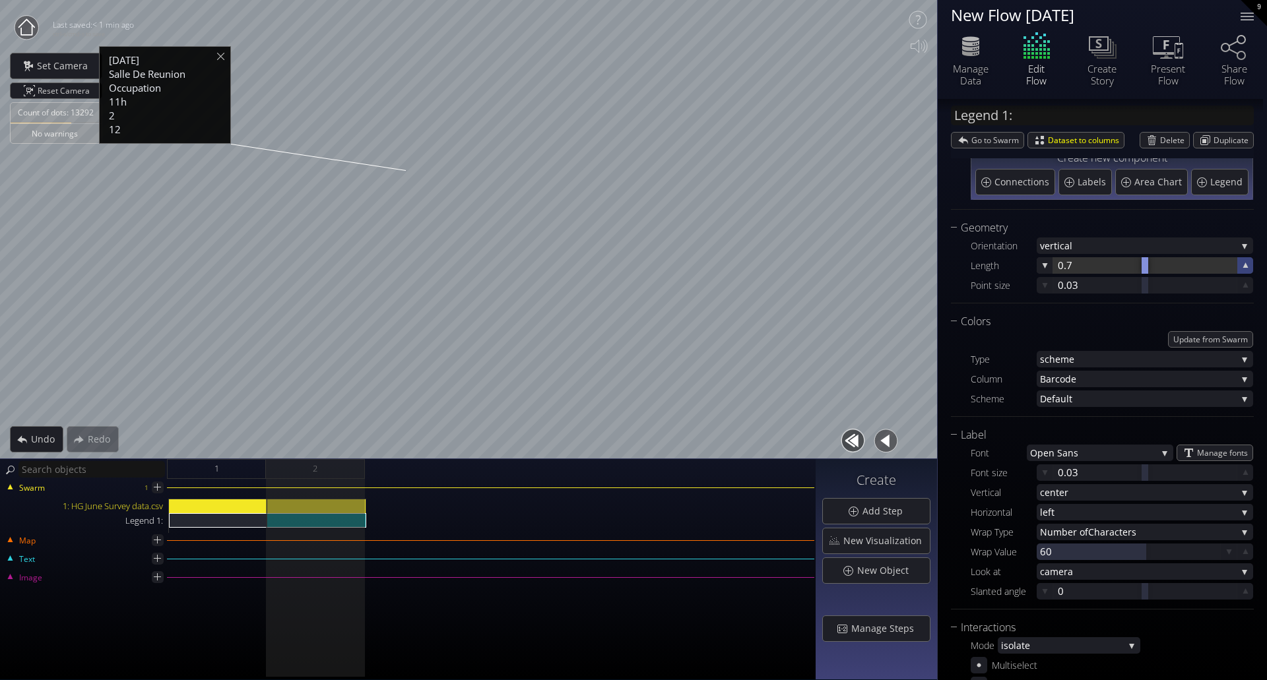
click at [1241, 269] on icon at bounding box center [1245, 265] width 13 height 13
click at [1242, 271] on icon at bounding box center [1245, 265] width 13 height 13
click at [1242, 271] on icon at bounding box center [1245, 265] width 12 height 12
click at [1242, 272] on div at bounding box center [1245, 265] width 16 height 16
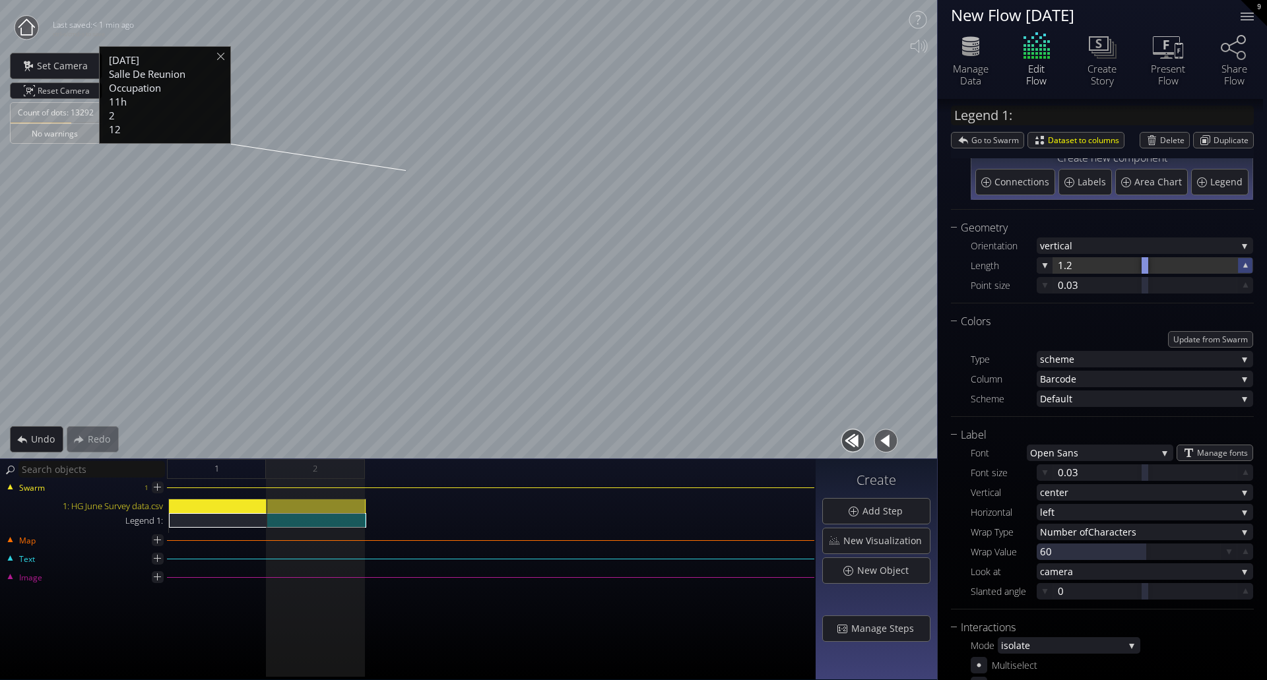
click at [1242, 272] on div at bounding box center [1244, 265] width 15 height 15
click at [1242, 272] on div at bounding box center [1245, 265] width 16 height 16
click at [1242, 273] on div at bounding box center [1245, 265] width 16 height 16
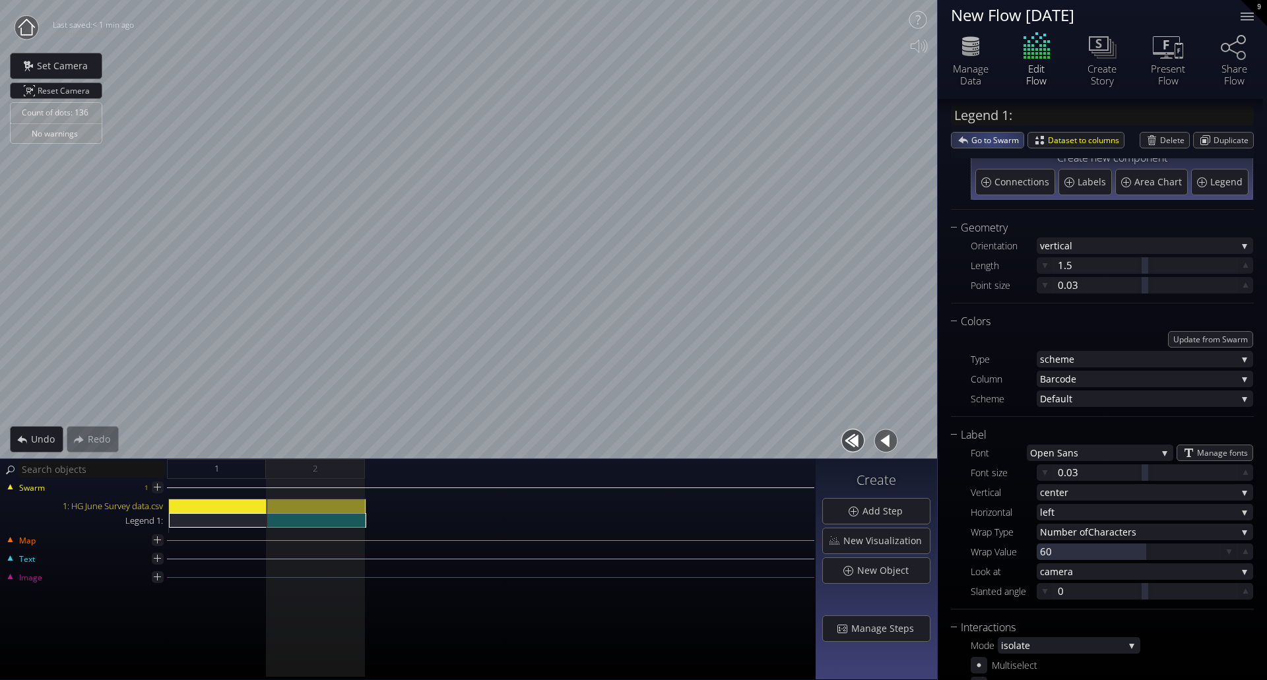
click at [991, 140] on span "Go to Swarm" at bounding box center [997, 140] width 52 height 15
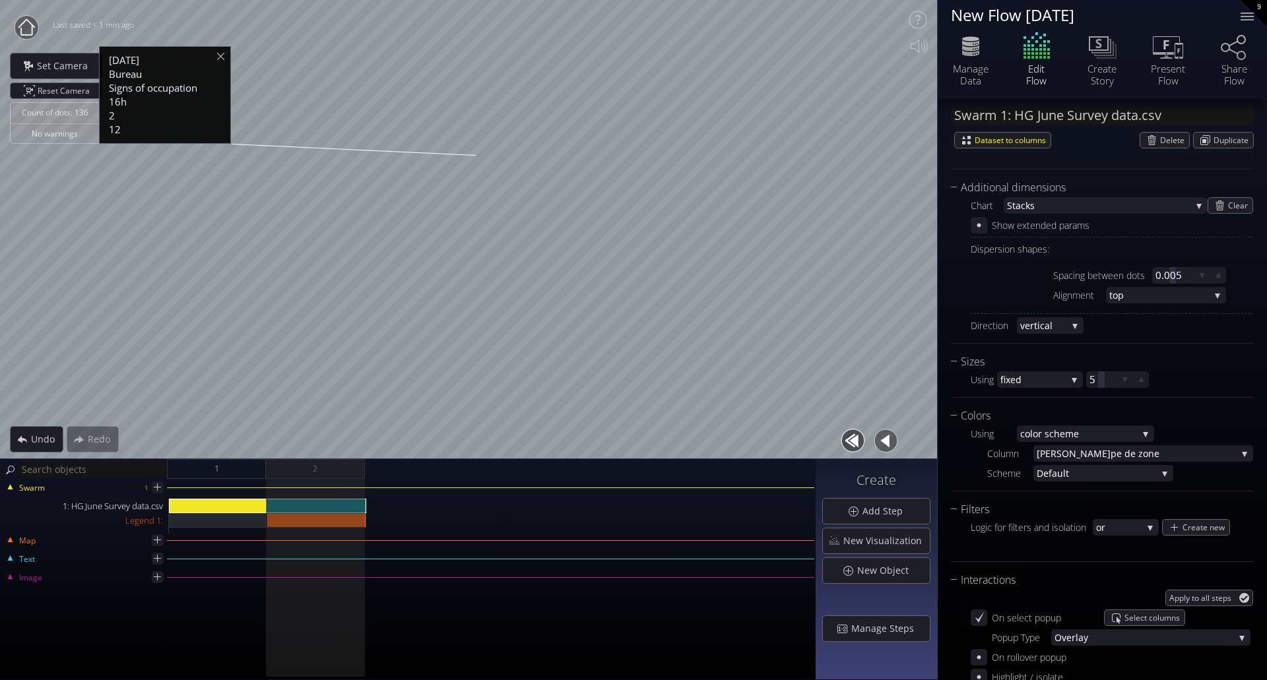
scroll to position [660, 0]
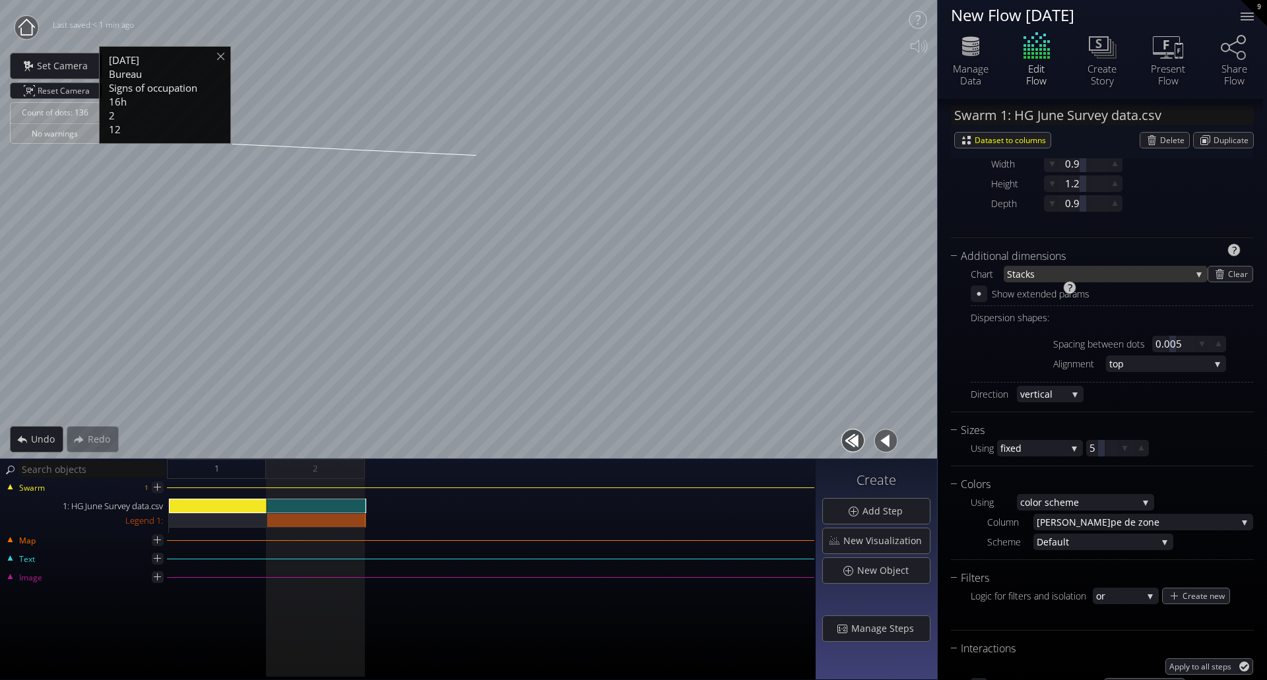
click at [1057, 277] on span "acks" at bounding box center [1104, 274] width 176 height 16
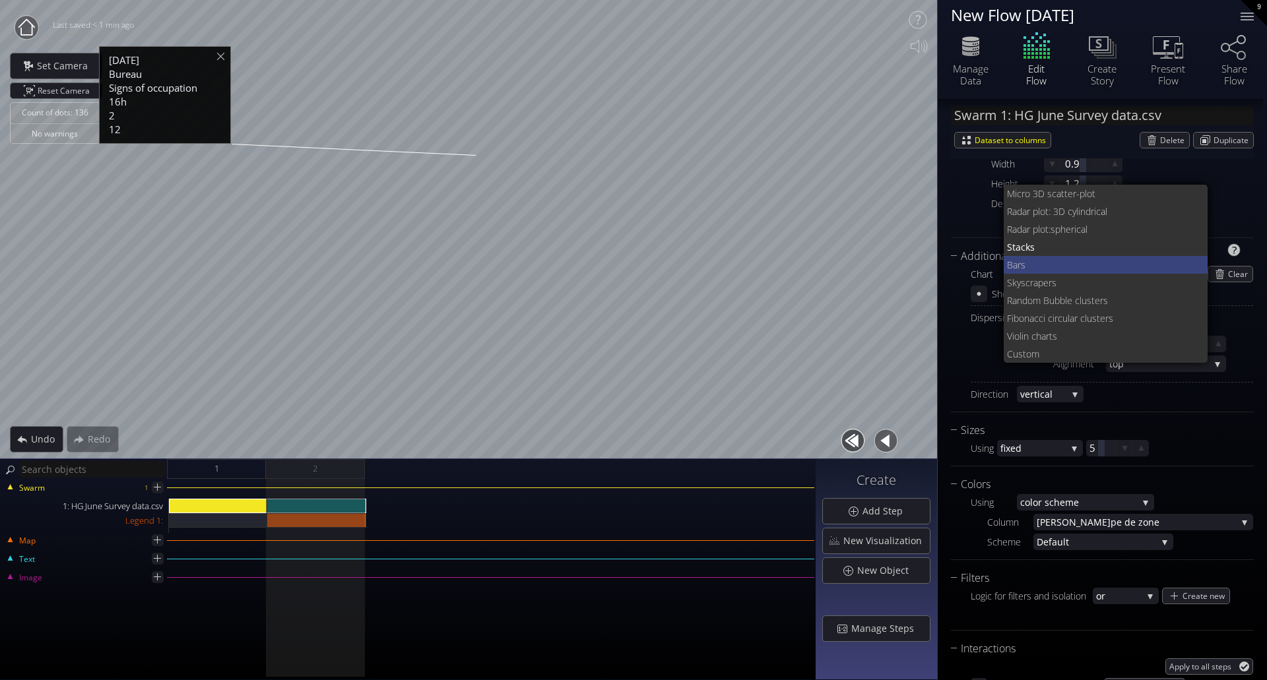
click at [1076, 265] on span "Bars" at bounding box center [1102, 265] width 191 height 18
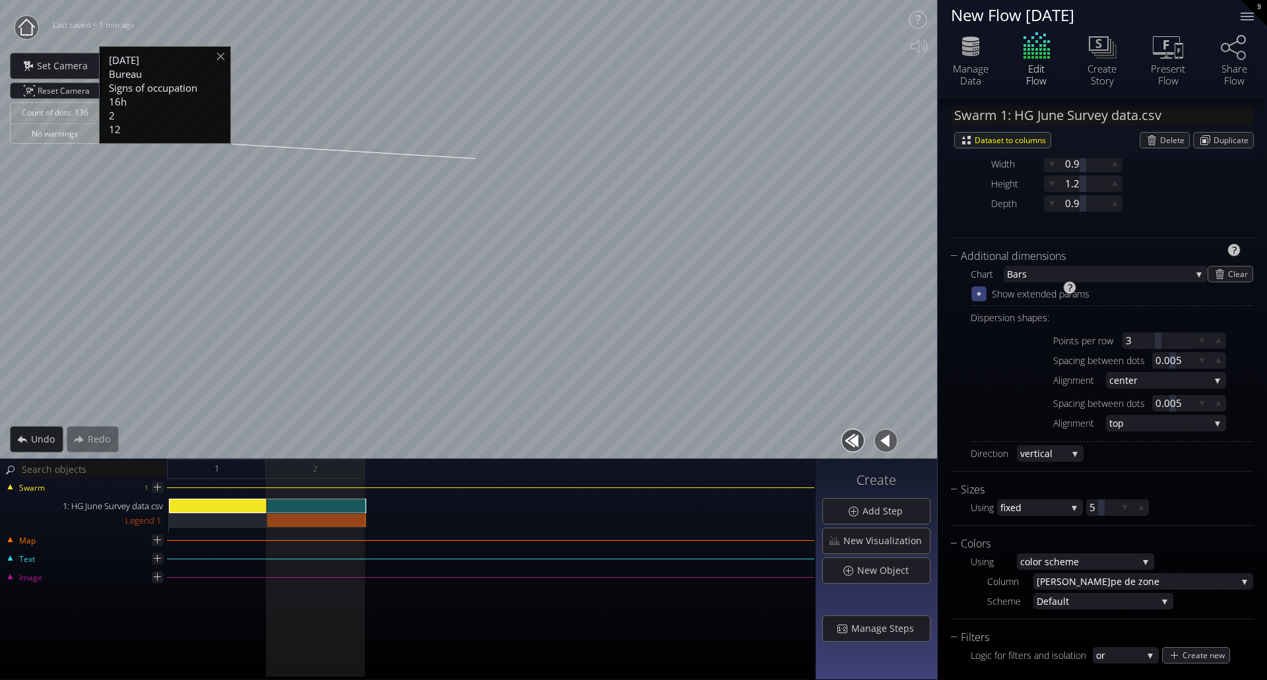
click at [979, 292] on icon at bounding box center [978, 293] width 3 height 3
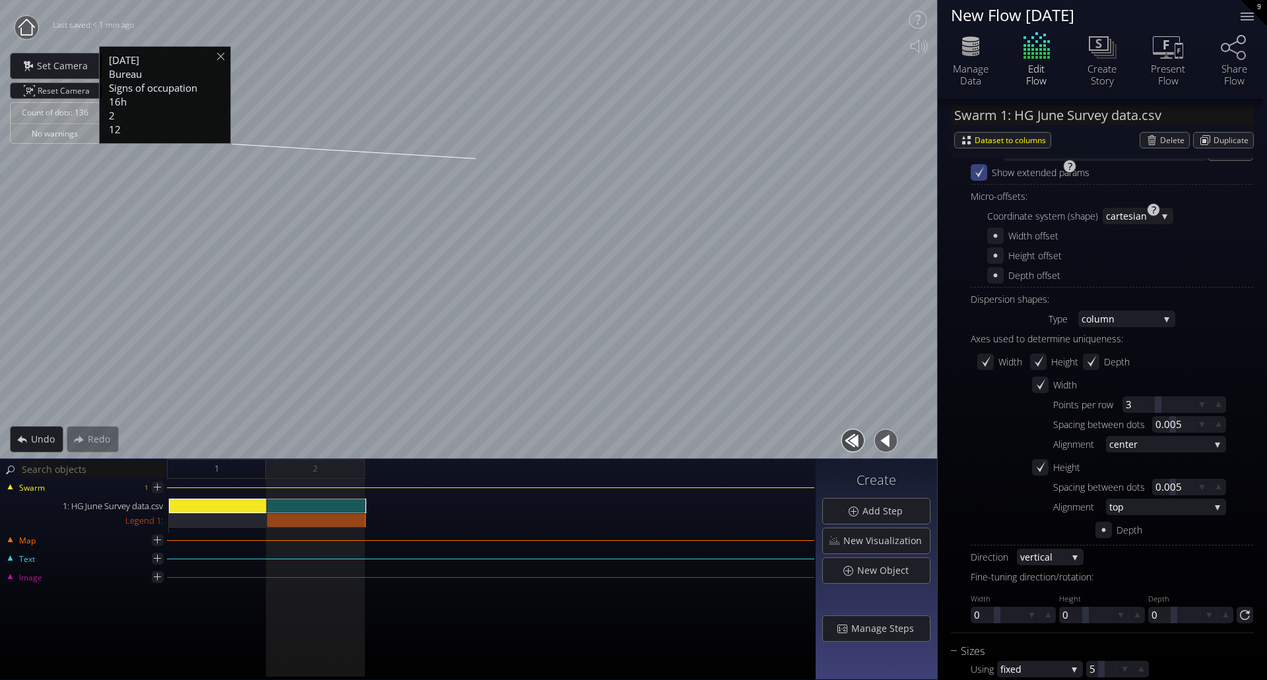
scroll to position [792, 0]
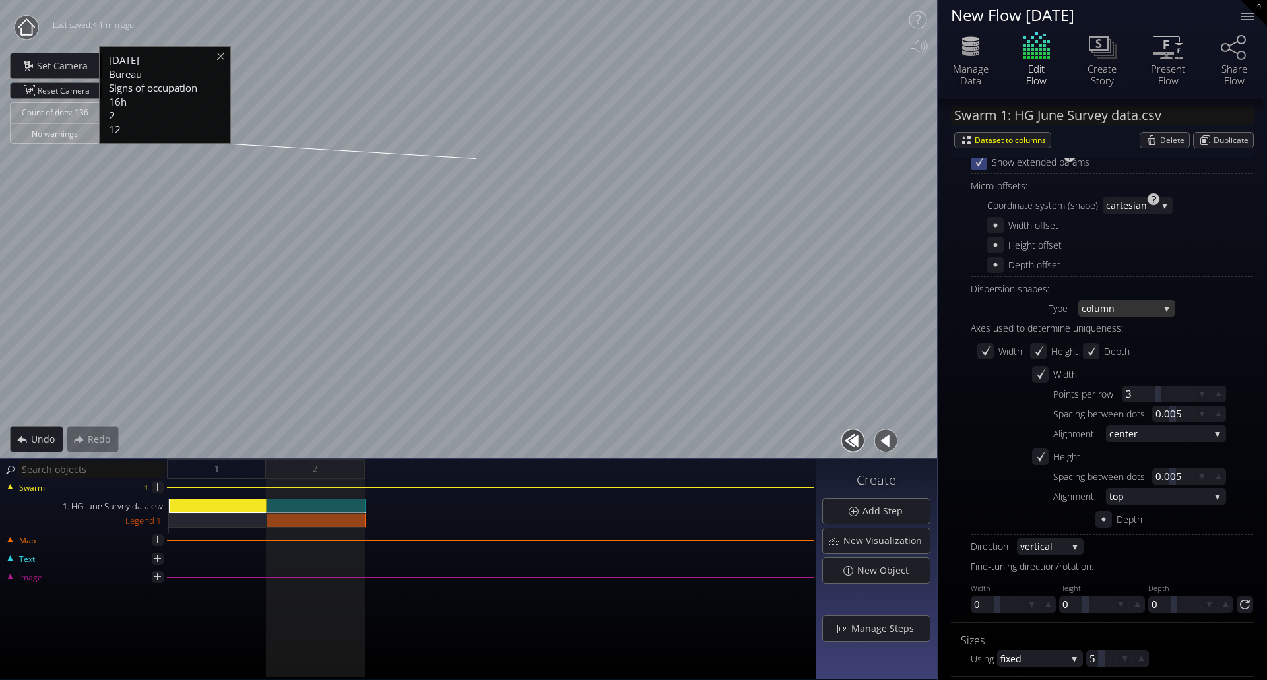
click at [1165, 310] on div "co lumn" at bounding box center [1127, 308] width 98 height 16
click at [1198, 312] on div "Type co lumn co lumn dens ity d irectional none Axes used to determine uniquene…" at bounding box center [1112, 415] width 282 height 231
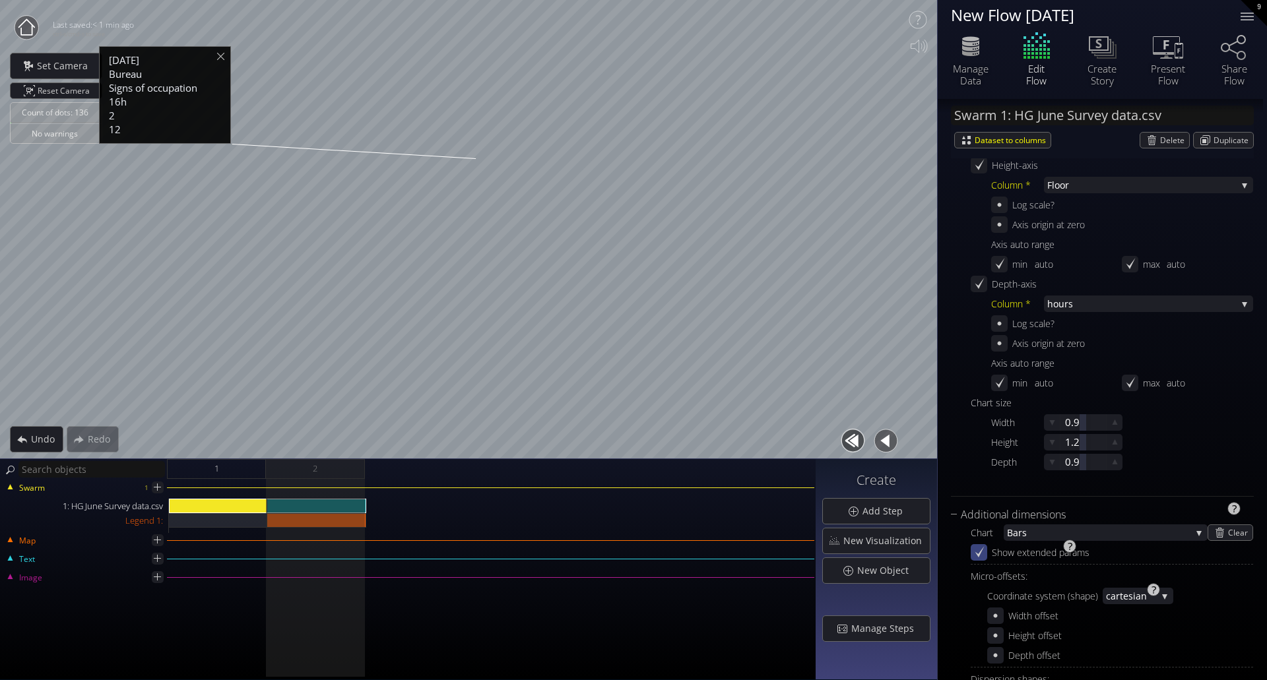
scroll to position [396, 0]
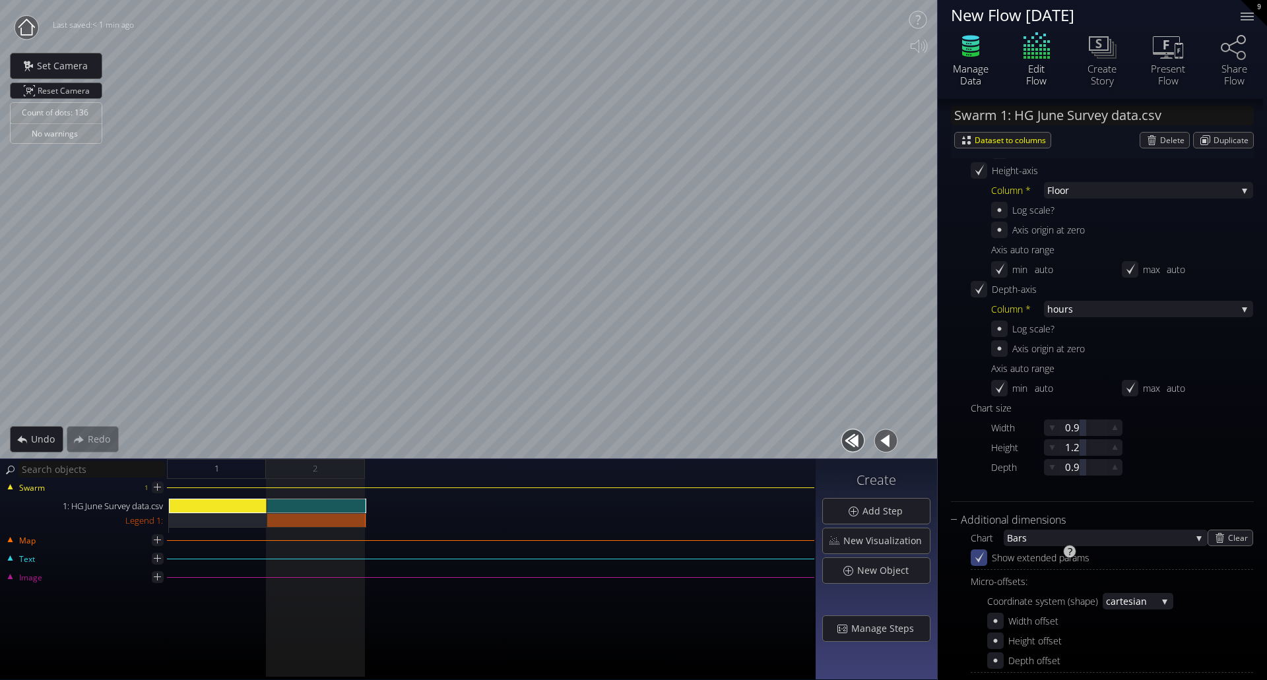
click at [987, 36] on icon at bounding box center [971, 46] width 40 height 33
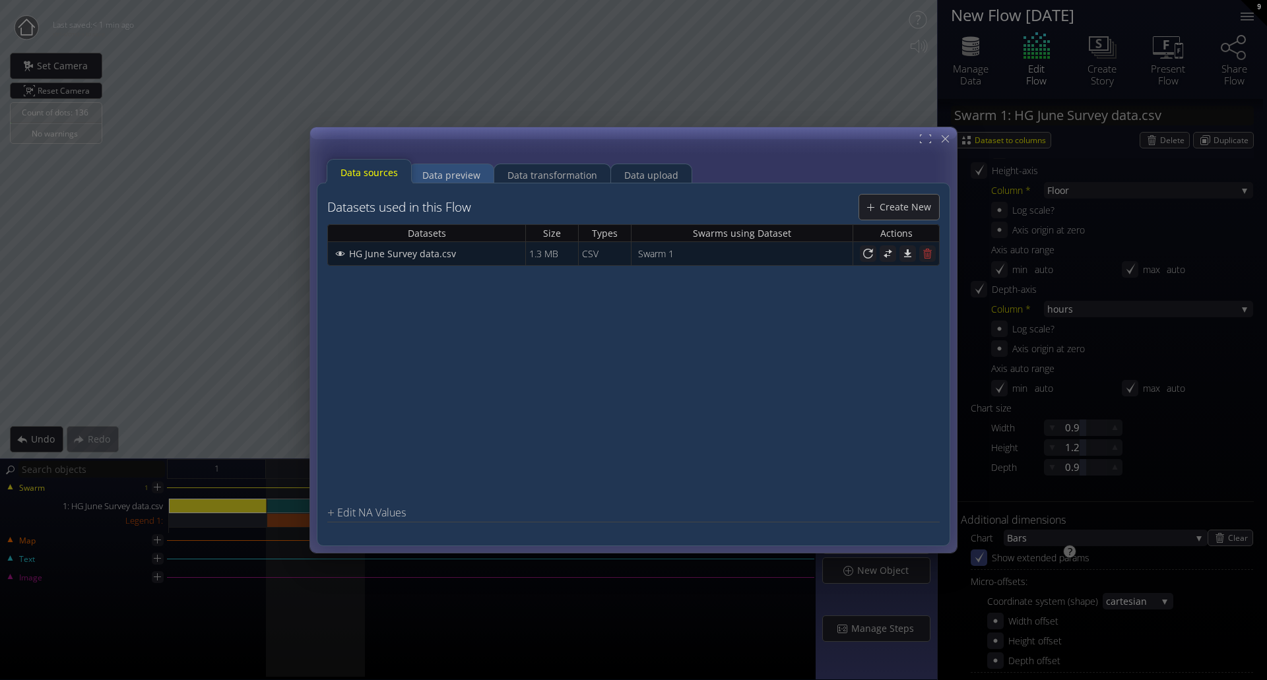
click at [441, 176] on div "Data preview" at bounding box center [451, 175] width 58 height 25
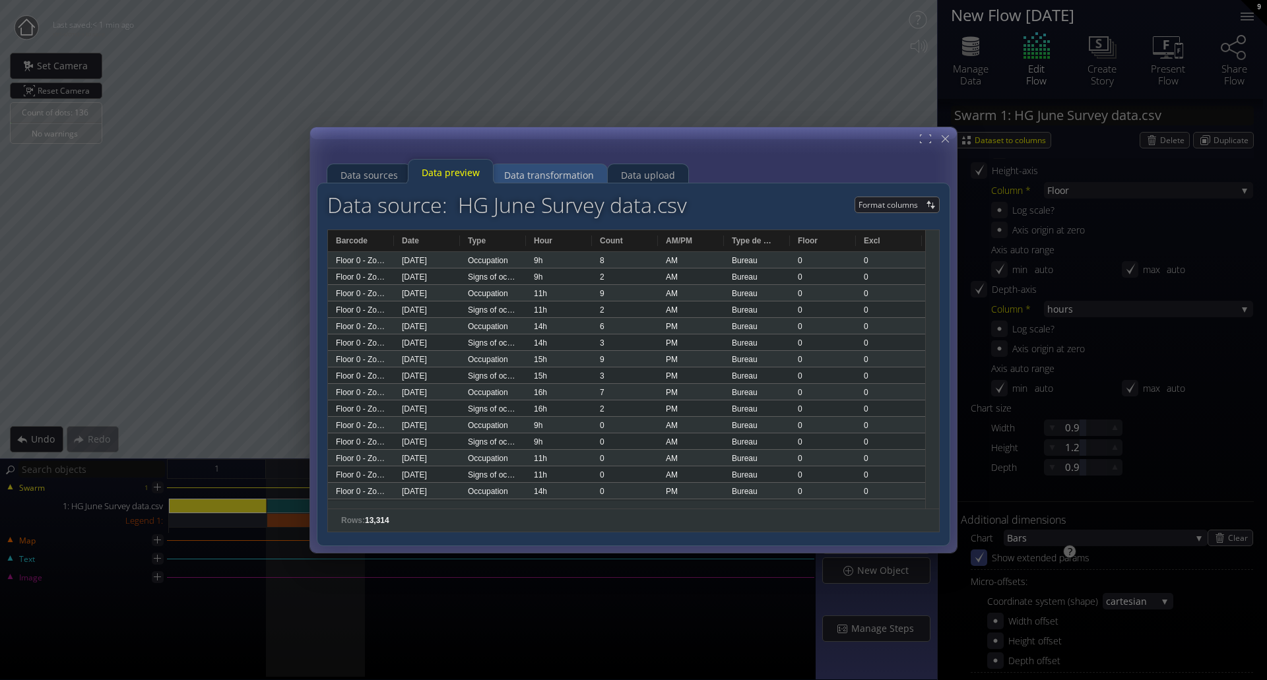
click at [573, 175] on div "Data transformation" at bounding box center [549, 175] width 90 height 25
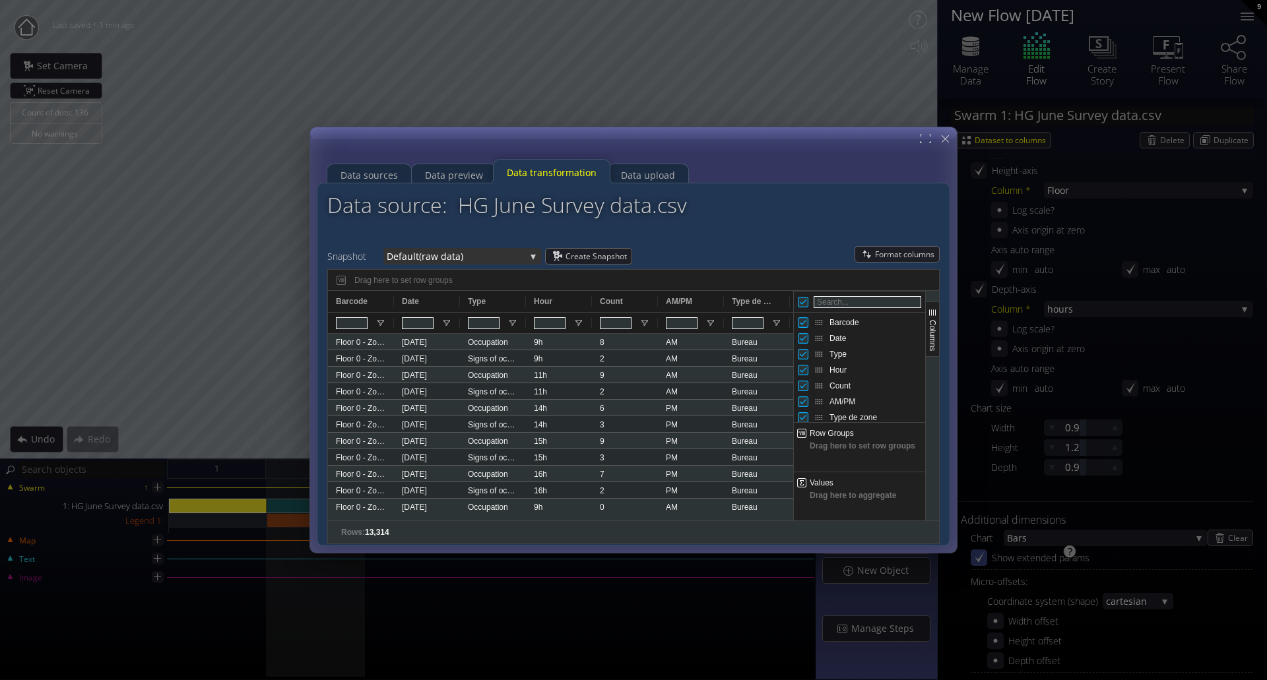
click at [531, 258] on div "Default (raw data)" at bounding box center [462, 256] width 158 height 16
click at [535, 253] on div "Default (raw data)" at bounding box center [462, 256] width 158 height 16
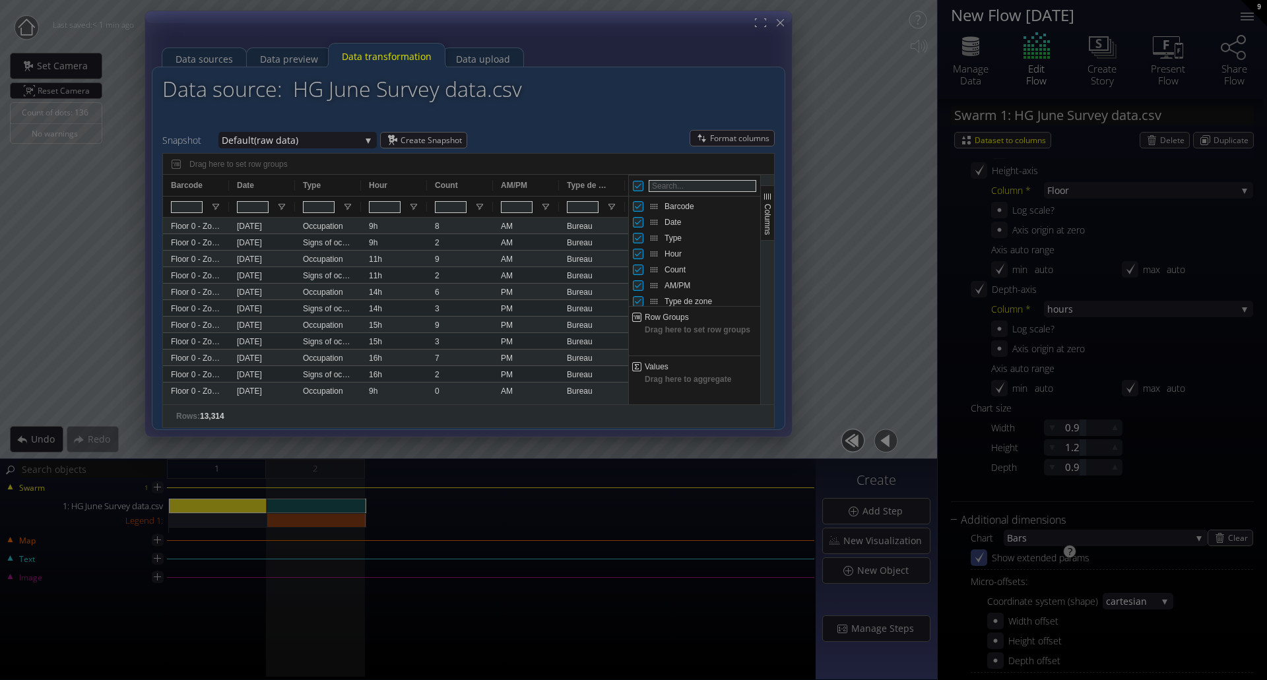
drag, startPoint x: 663, startPoint y: 145, endPoint x: 509, endPoint y: 28, distance: 193.2
click at [509, 28] on div at bounding box center [468, 224] width 647 height 426
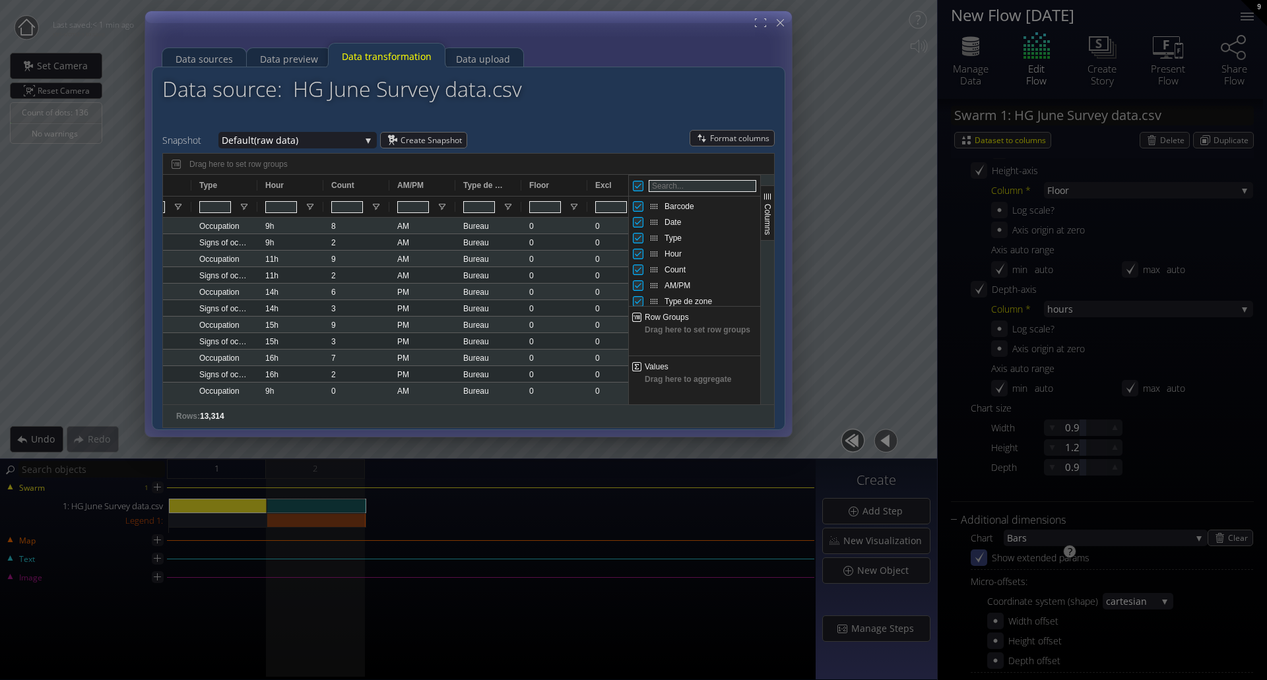
scroll to position [0, 0]
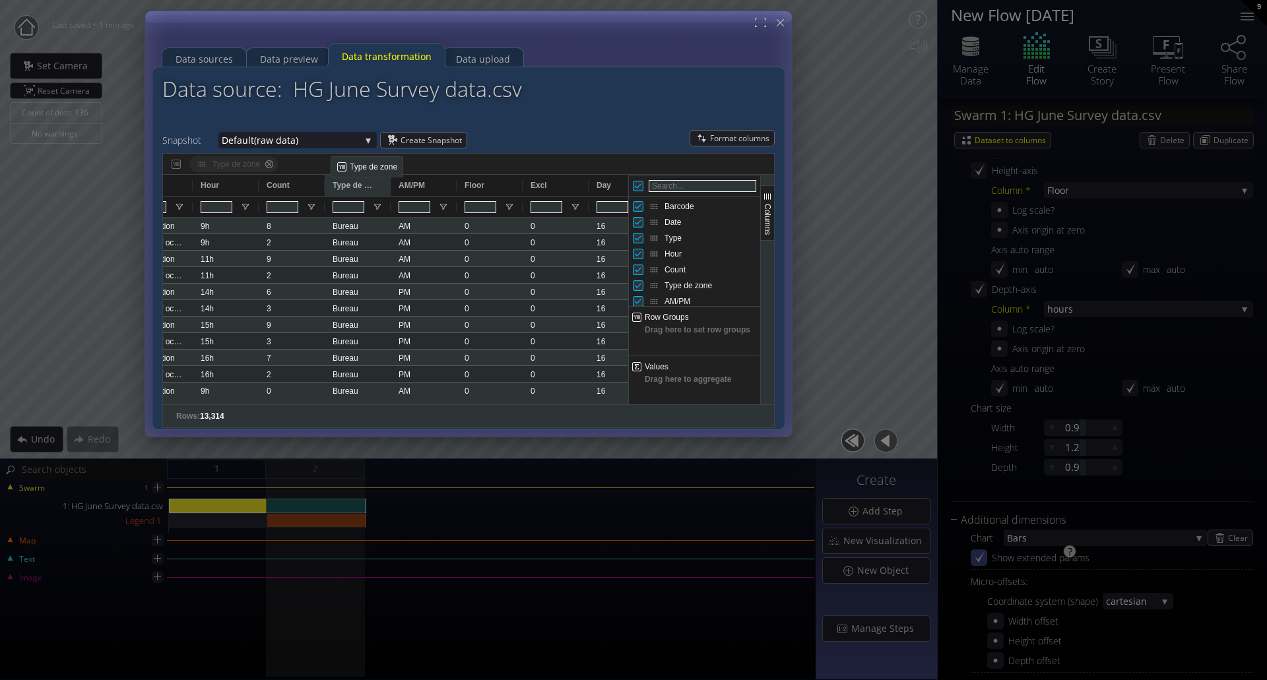
drag, startPoint x: 424, startPoint y: 185, endPoint x: 337, endPoint y: 162, distance: 90.1
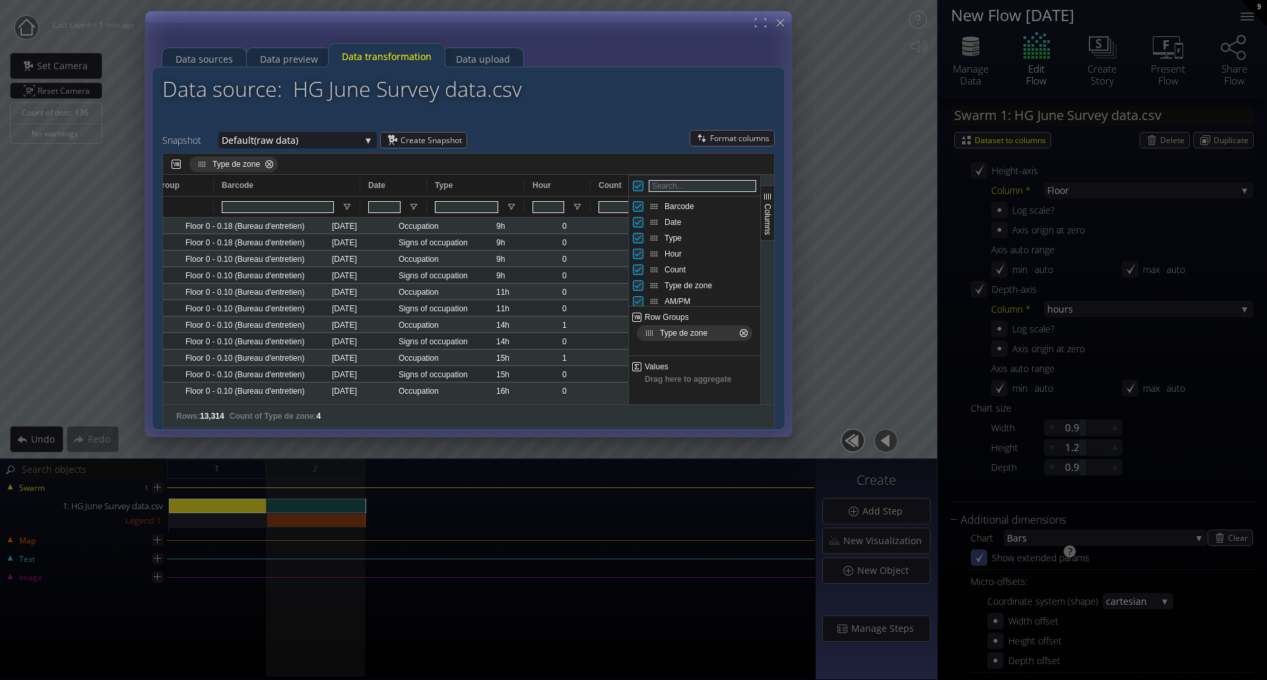
scroll to position [0, 1]
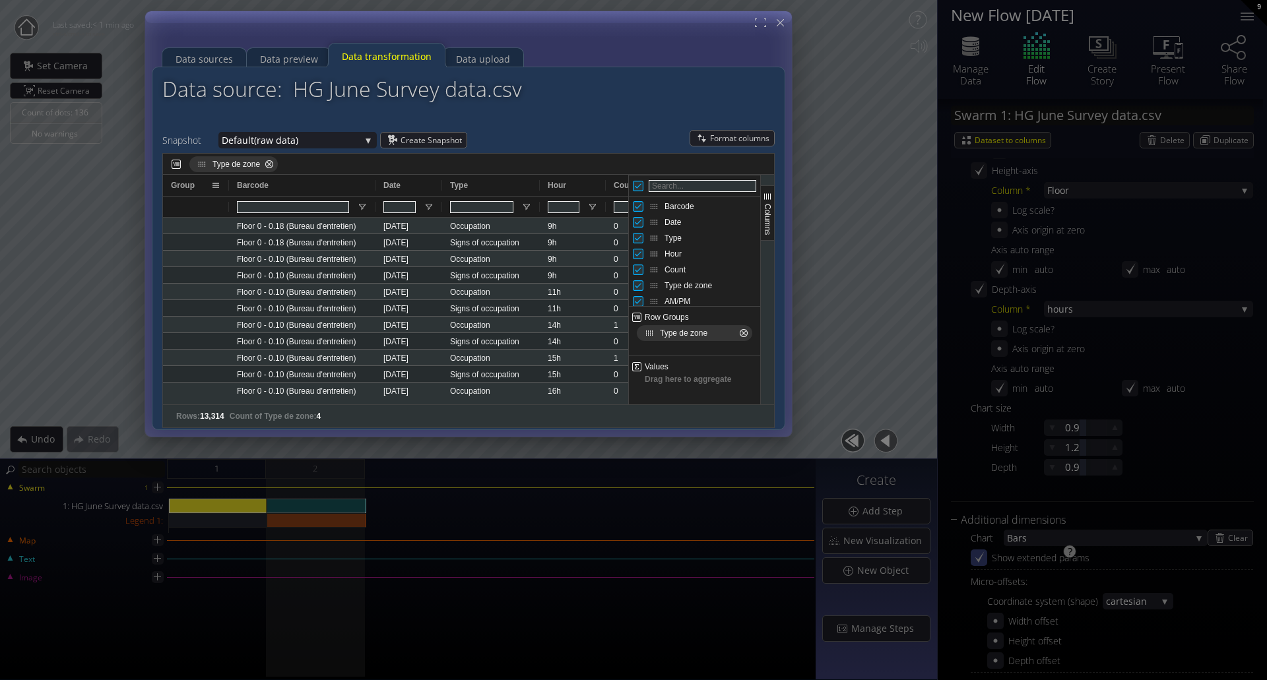
click at [212, 183] on span at bounding box center [216, 185] width 11 height 11
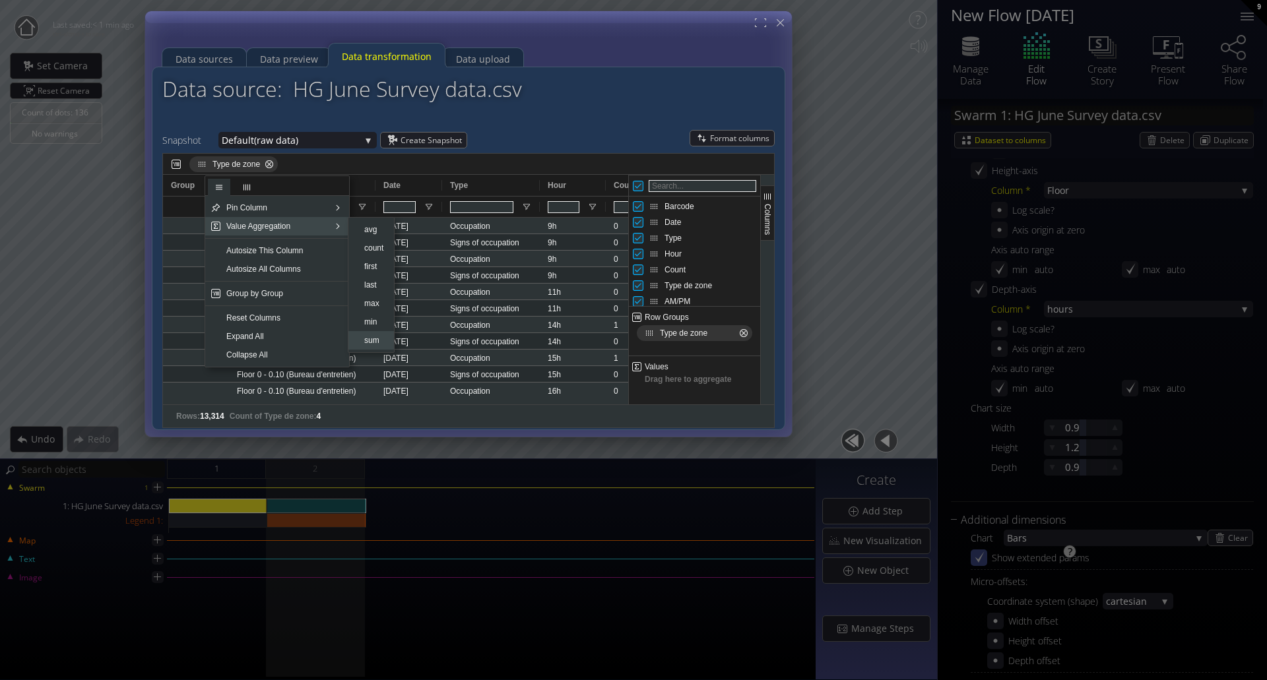
click at [373, 343] on span "sum" at bounding box center [374, 340] width 30 height 18
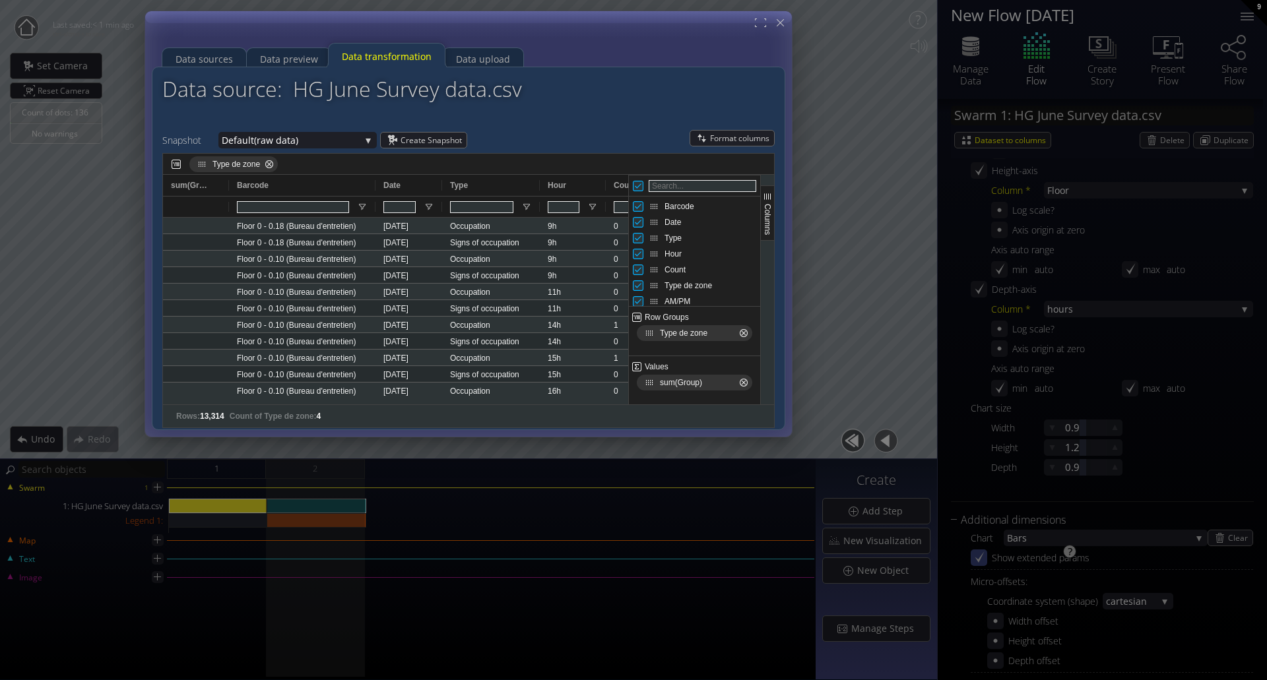
click at [201, 166] on span "Type de zone Press DELETE to remove" at bounding box center [202, 164] width 11 height 11
click at [226, 168] on span "Type de zone" at bounding box center [237, 164] width 48 height 9
click at [236, 165] on span "Type de zone" at bounding box center [237, 164] width 48 height 9
click at [179, 165] on span at bounding box center [176, 164] width 11 height 11
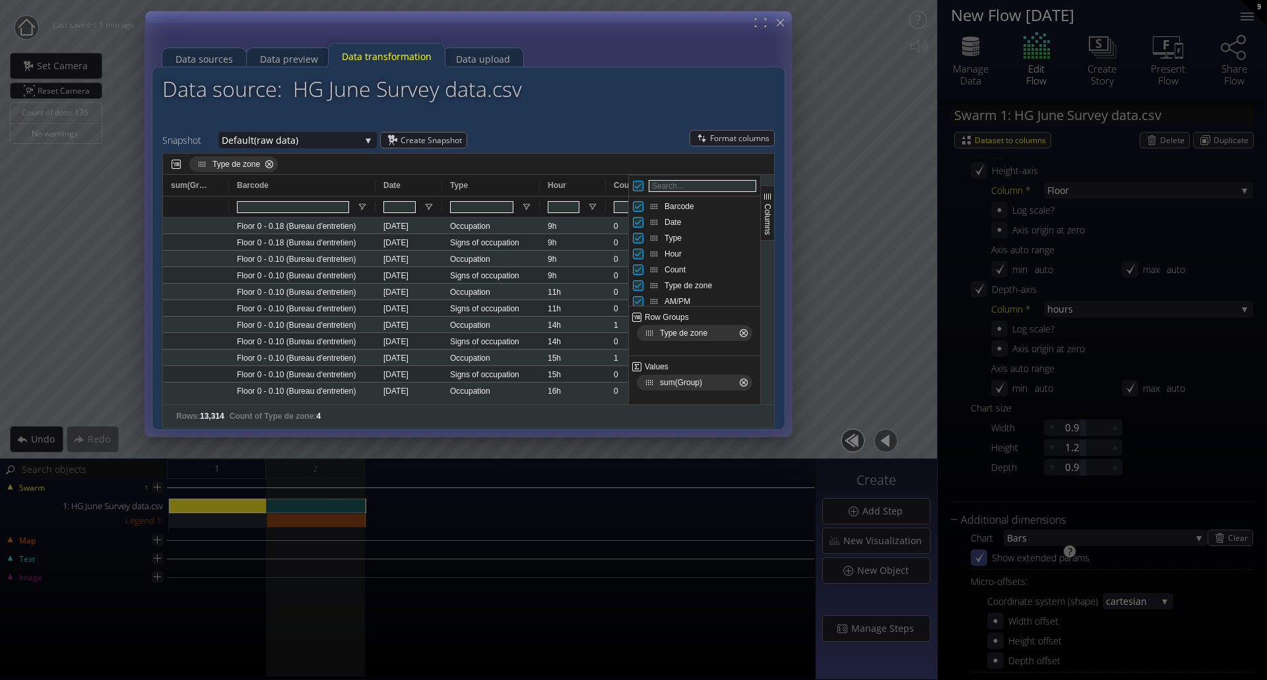
click at [172, 162] on span at bounding box center [176, 164] width 11 height 11
click at [224, 164] on span "Type de zone" at bounding box center [237, 164] width 48 height 9
click at [218, 185] on span at bounding box center [216, 185] width 11 height 11
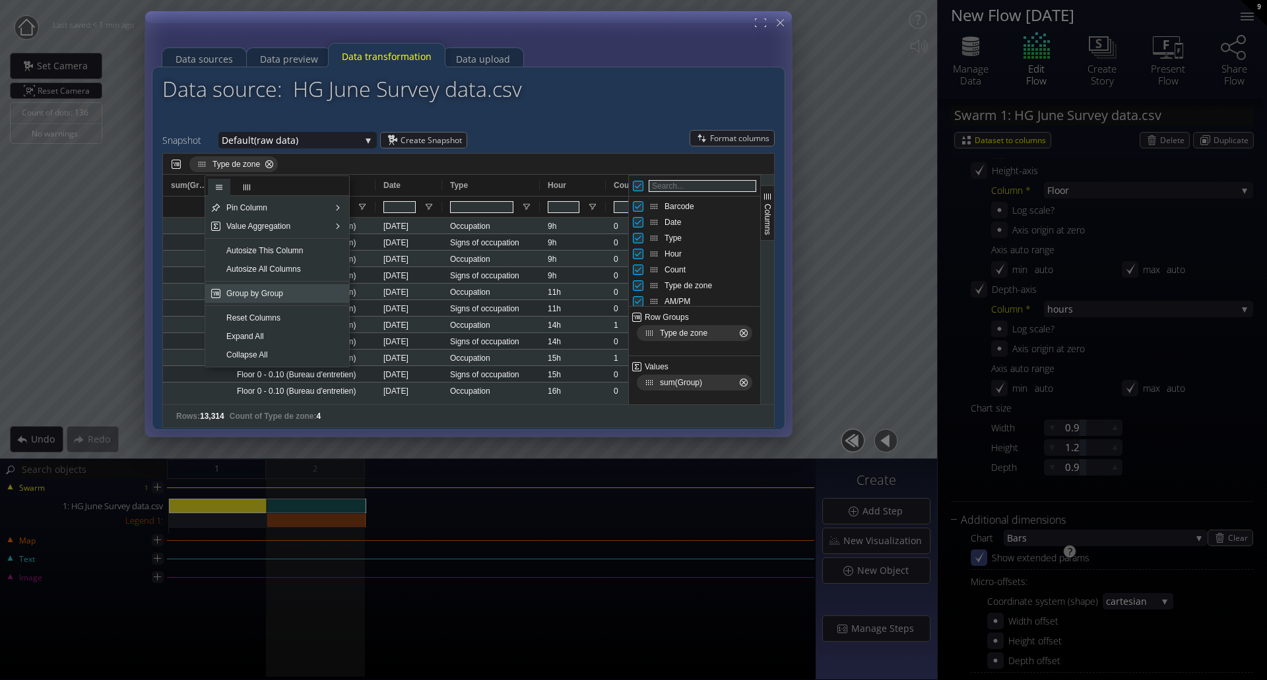
click at [280, 292] on span "Group by Group" at bounding box center [275, 293] width 108 height 18
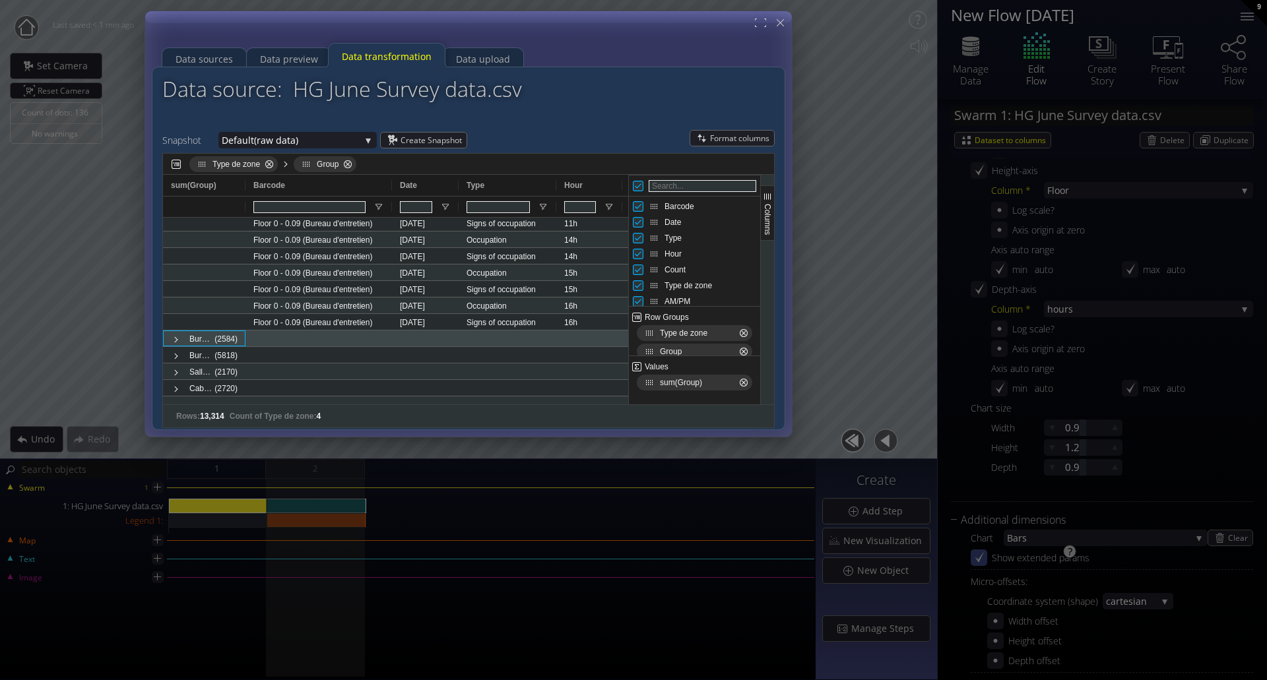
click at [176, 340] on span at bounding box center [176, 340] width 11 height 11
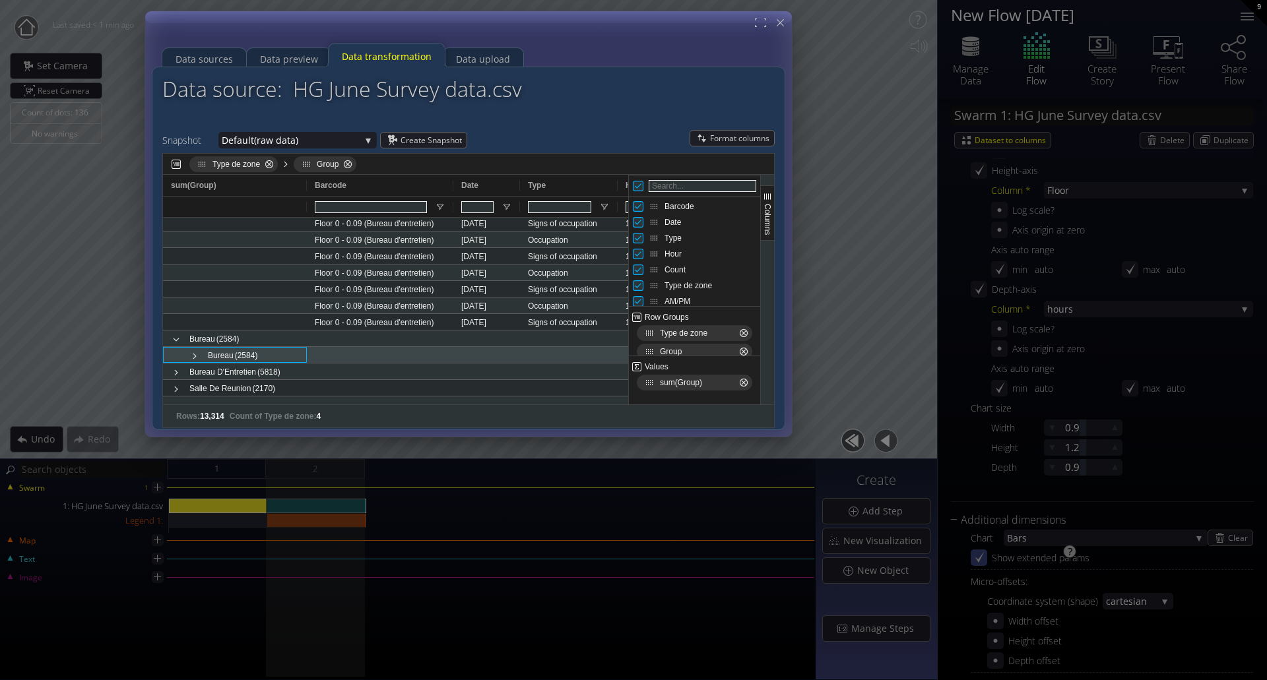
click at [194, 356] on span at bounding box center [194, 356] width 11 height 11
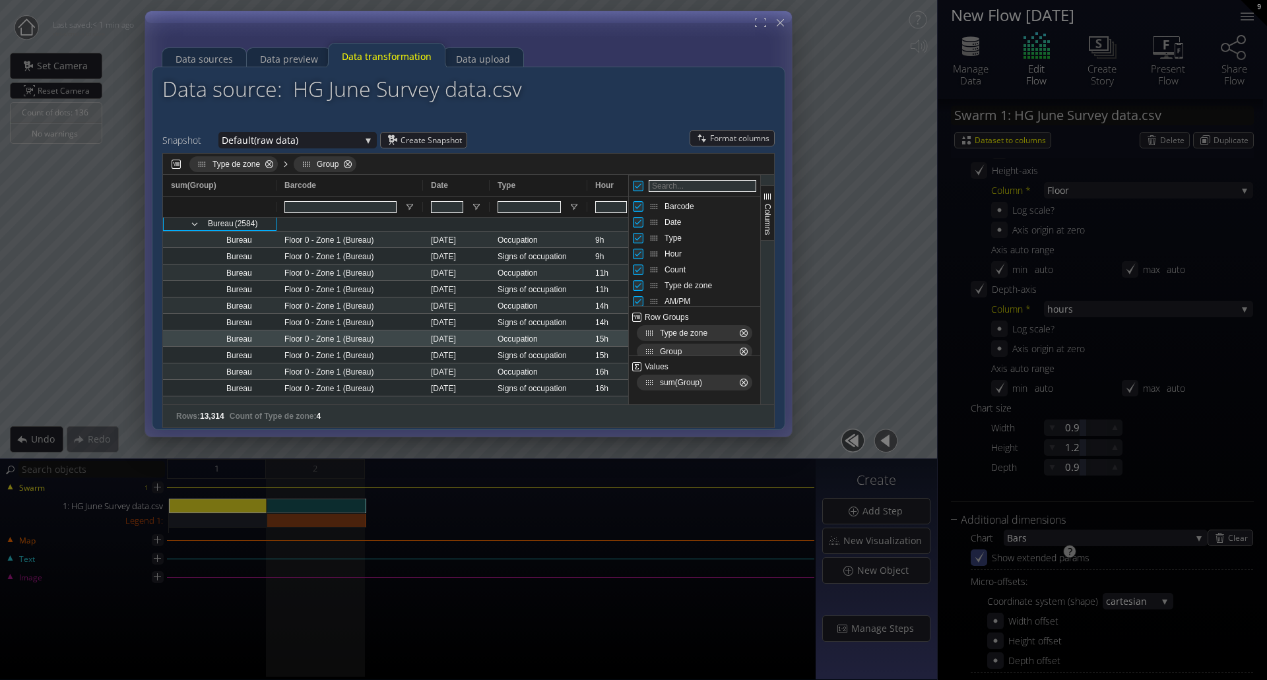
scroll to position [250, 0]
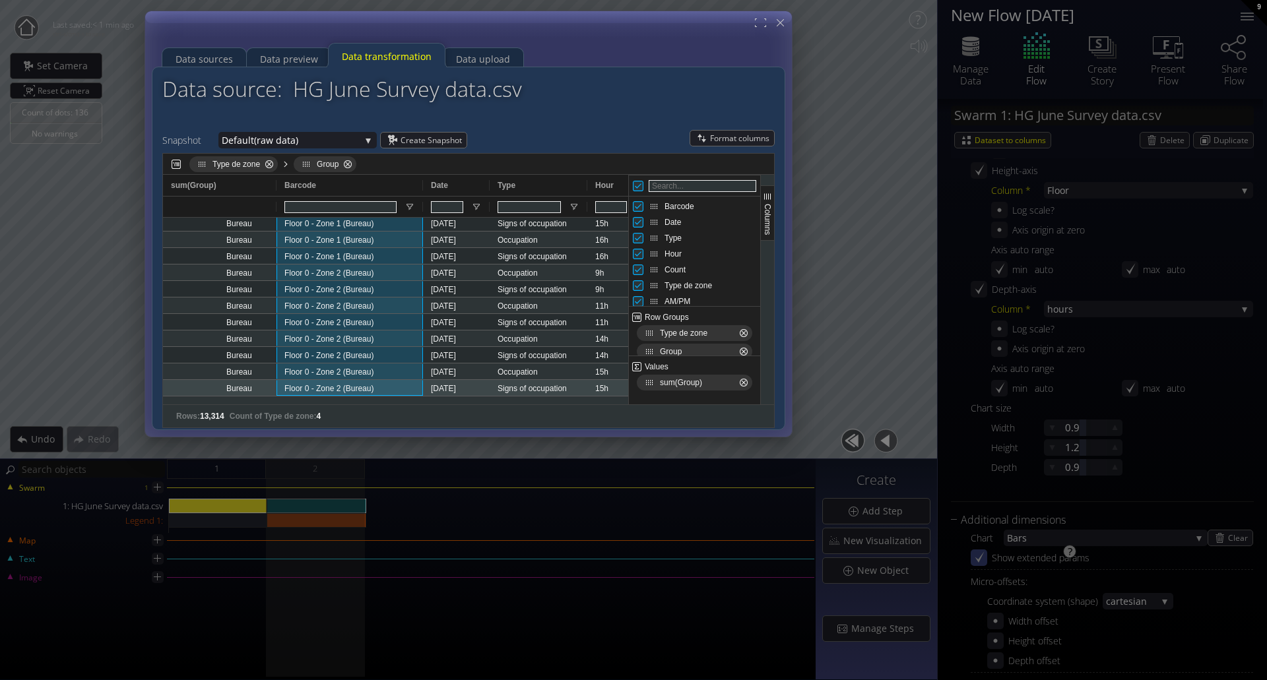
drag, startPoint x: 356, startPoint y: 395, endPoint x: 384, endPoint y: 385, distance: 30.1
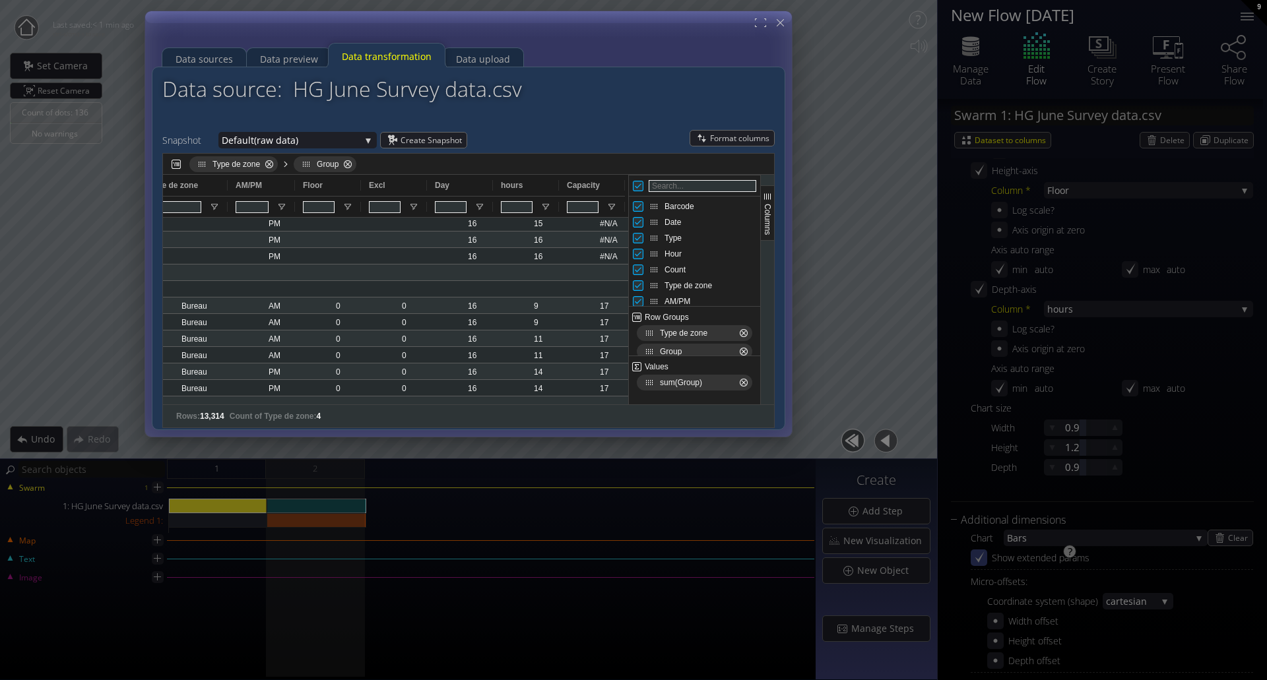
scroll to position [0, 583]
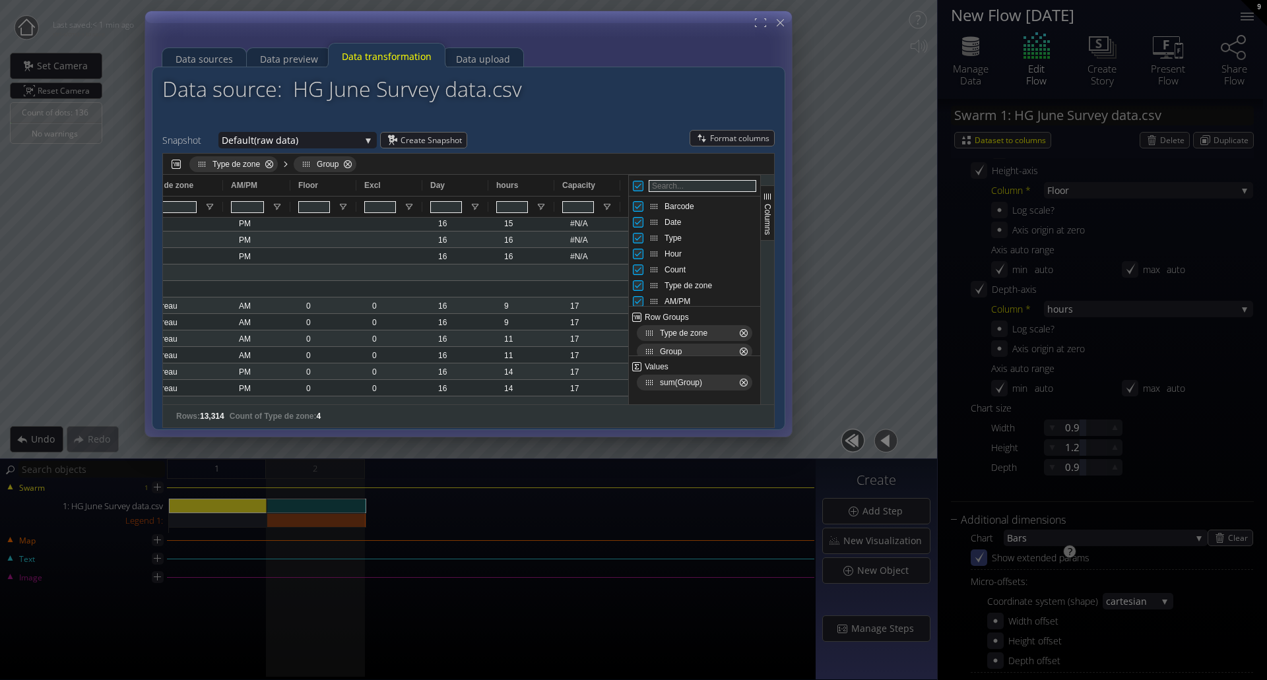
click at [702, 385] on span "sum(Group)" at bounding box center [697, 382] width 75 height 9
click at [707, 381] on div "[PERSON_NAME] sum" at bounding box center [694, 404] width 114 height 46
click at [708, 376] on span "sum(Group)" at bounding box center [694, 383] width 115 height 16
click at [590, 158] on div "Type de zone Group" at bounding box center [468, 164] width 611 height 21
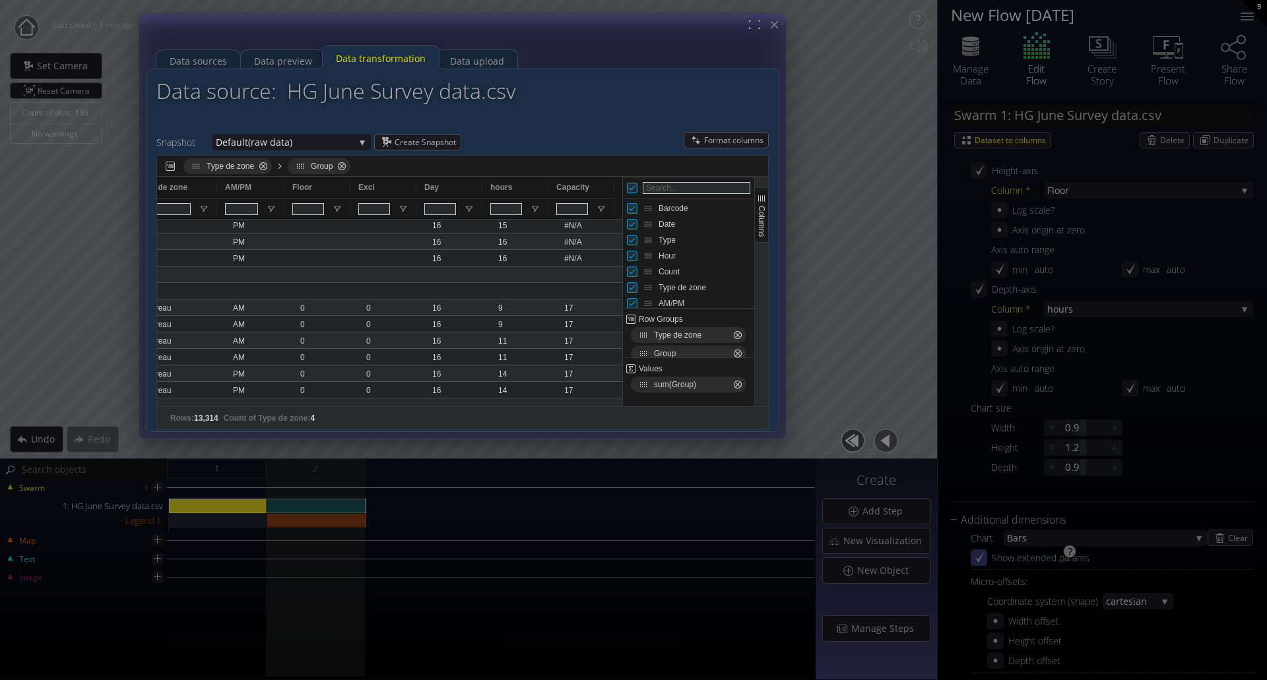
click at [784, 436] on div at bounding box center [462, 226] width 647 height 426
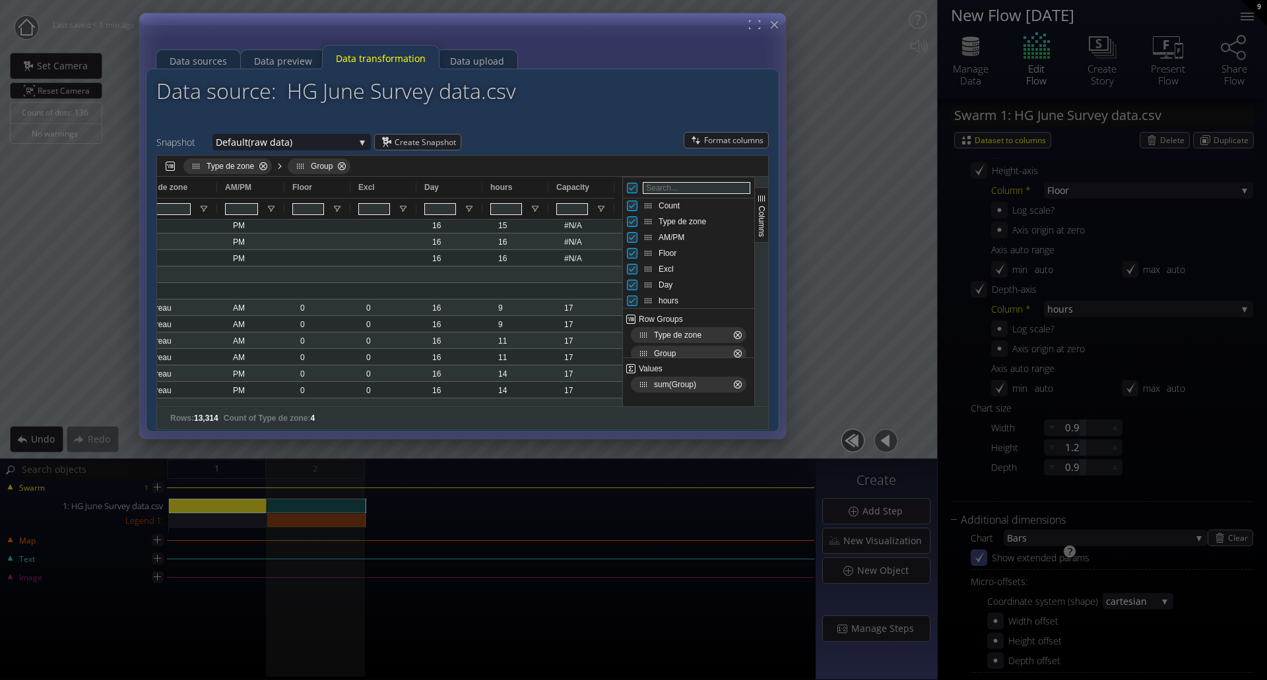
scroll to position [84, 0]
click at [739, 383] on span "sum Group Press DELETE to remove Press ENTER to change the aggregation type" at bounding box center [738, 384] width 11 height 11
click at [344, 167] on span "Group Press DELETE to remove" at bounding box center [342, 166] width 11 height 11
drag, startPoint x: 671, startPoint y: 273, endPoint x: 676, endPoint y: 368, distance: 95.9
click at [677, 386] on div "Barcode Date Type Hour Count AM/PM" at bounding box center [688, 292] width 131 height 230
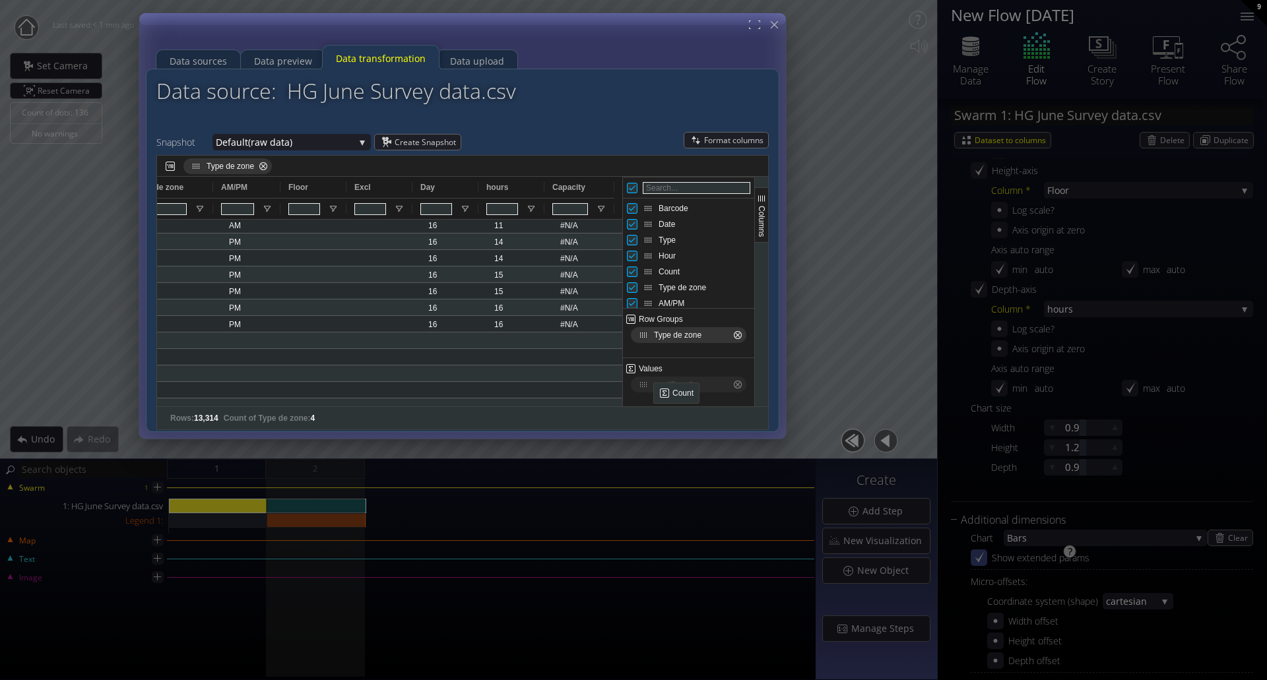
drag, startPoint x: 652, startPoint y: 279, endPoint x: 659, endPoint y: 388, distance: 109.1
drag, startPoint x: 649, startPoint y: 298, endPoint x: 659, endPoint y: 406, distance: 108.0
drag, startPoint x: 572, startPoint y: 397, endPoint x: 552, endPoint y: 403, distance: 19.9
click at [552, 403] on div "Hour sum(Count) Type de zone AM/PM 0" at bounding box center [389, 292] width 465 height 230
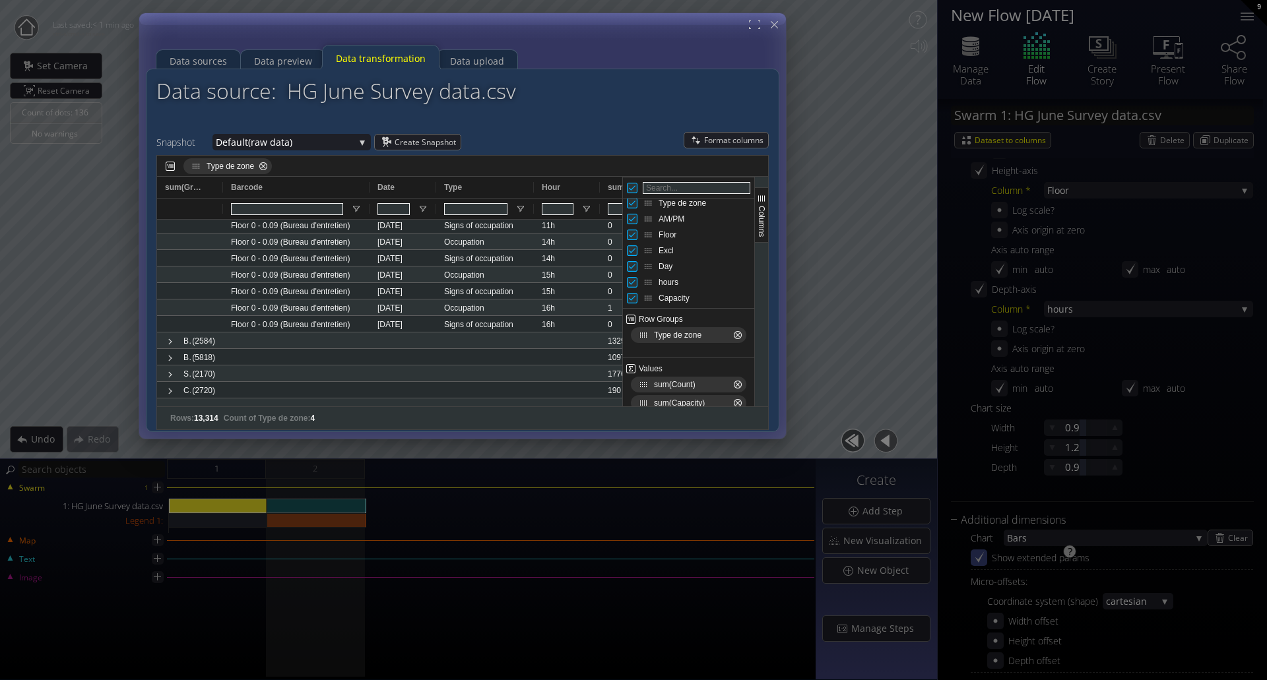
drag, startPoint x: 667, startPoint y: 266, endPoint x: 312, endPoint y: 164, distance: 370.0
click at [312, 164] on div "Type de zone Drag here to set column labels Hour sum(Count) Type de zone 0" at bounding box center [462, 292] width 612 height 275
drag, startPoint x: 355, startPoint y: 398, endPoint x: 449, endPoint y: 398, distance: 93.7
click at [511, 403] on div "Hour sum(Count) Type de zone Type 0" at bounding box center [389, 292] width 465 height 230
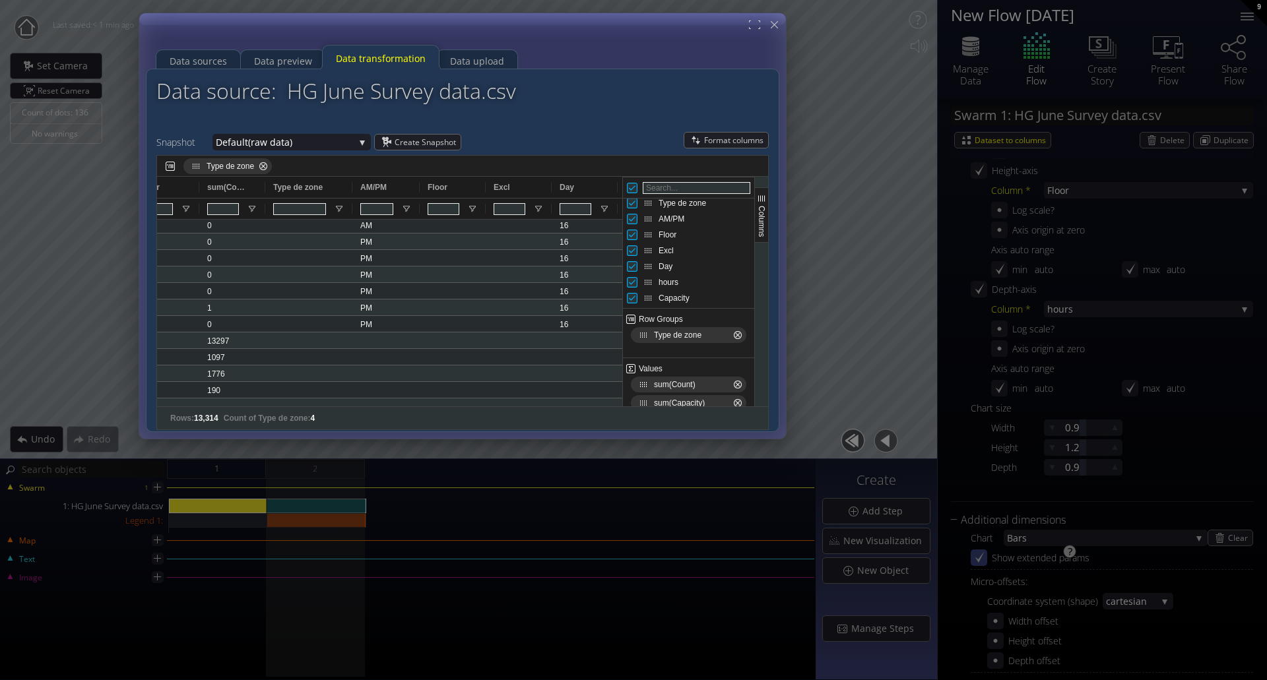
drag, startPoint x: 523, startPoint y: 407, endPoint x: 607, endPoint y: 407, distance: 83.8
click at [607, 407] on div at bounding box center [385, 403] width 457 height 8
drag, startPoint x: 573, startPoint y: 189, endPoint x: 293, endPoint y: 168, distance: 280.6
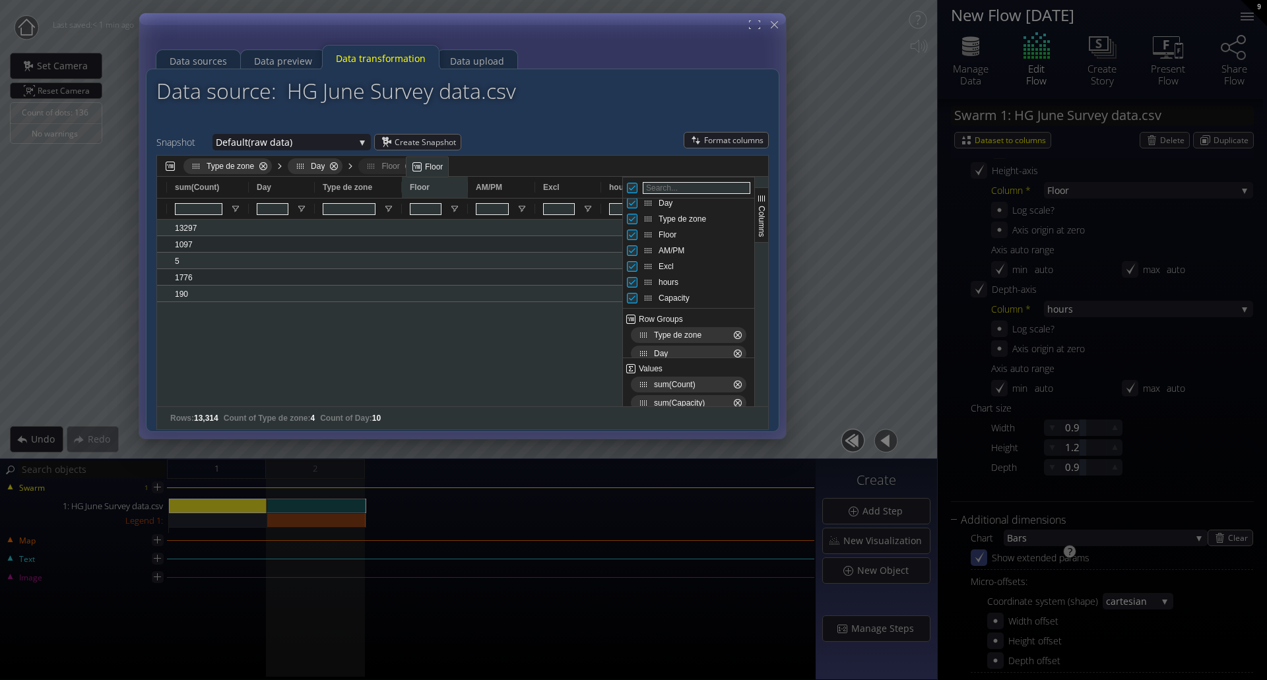
drag, startPoint x: 496, startPoint y: 187, endPoint x: 412, endPoint y: 162, distance: 87.0
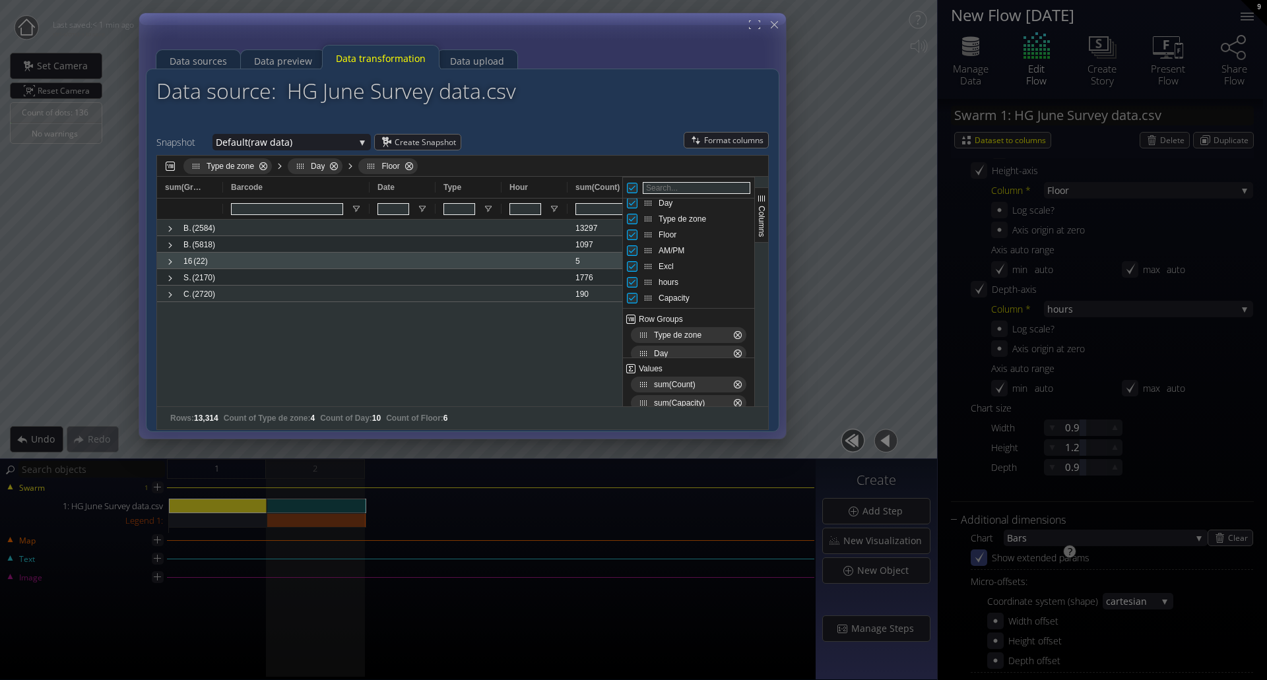
click at [166, 263] on span at bounding box center [170, 262] width 11 height 11
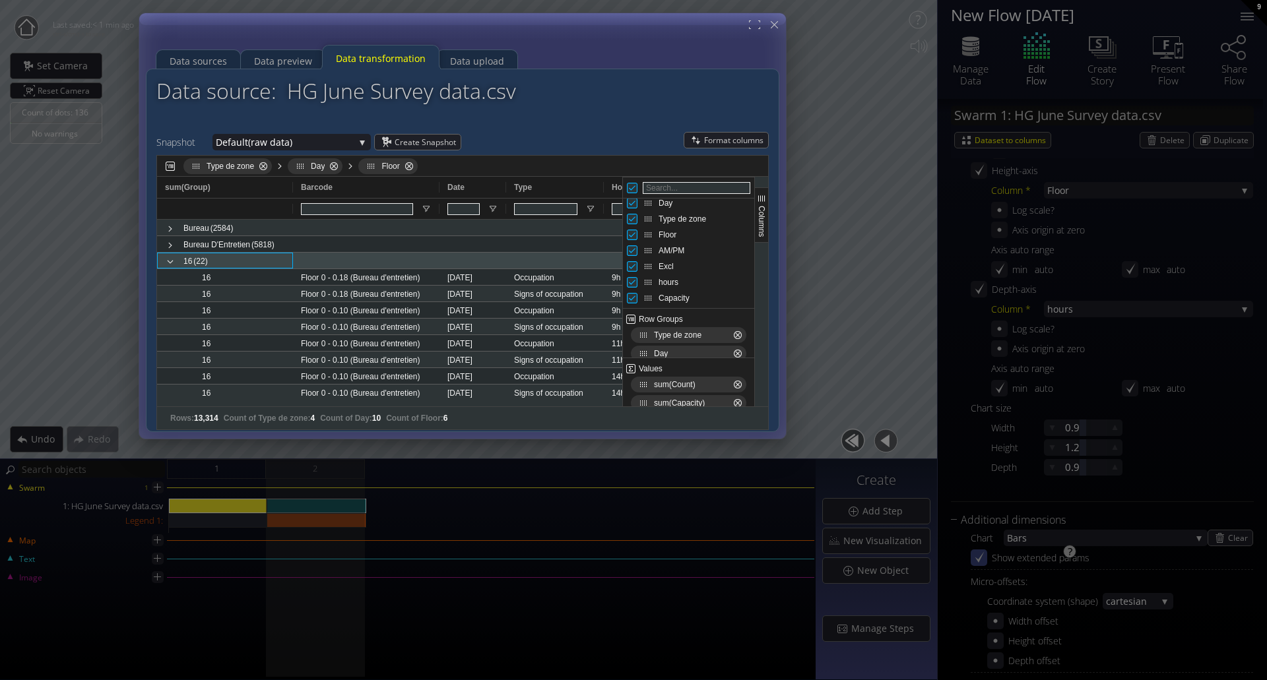
click at [171, 259] on span at bounding box center [170, 262] width 11 height 11
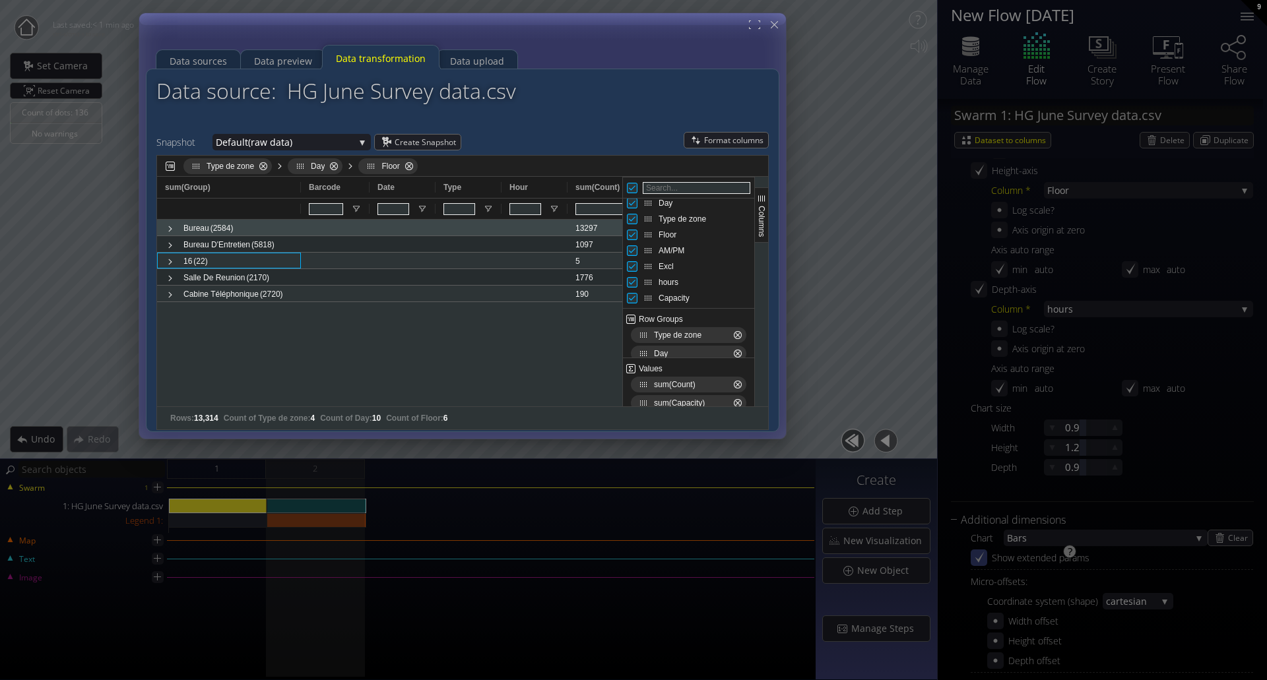
click at [171, 229] on span at bounding box center [170, 229] width 11 height 11
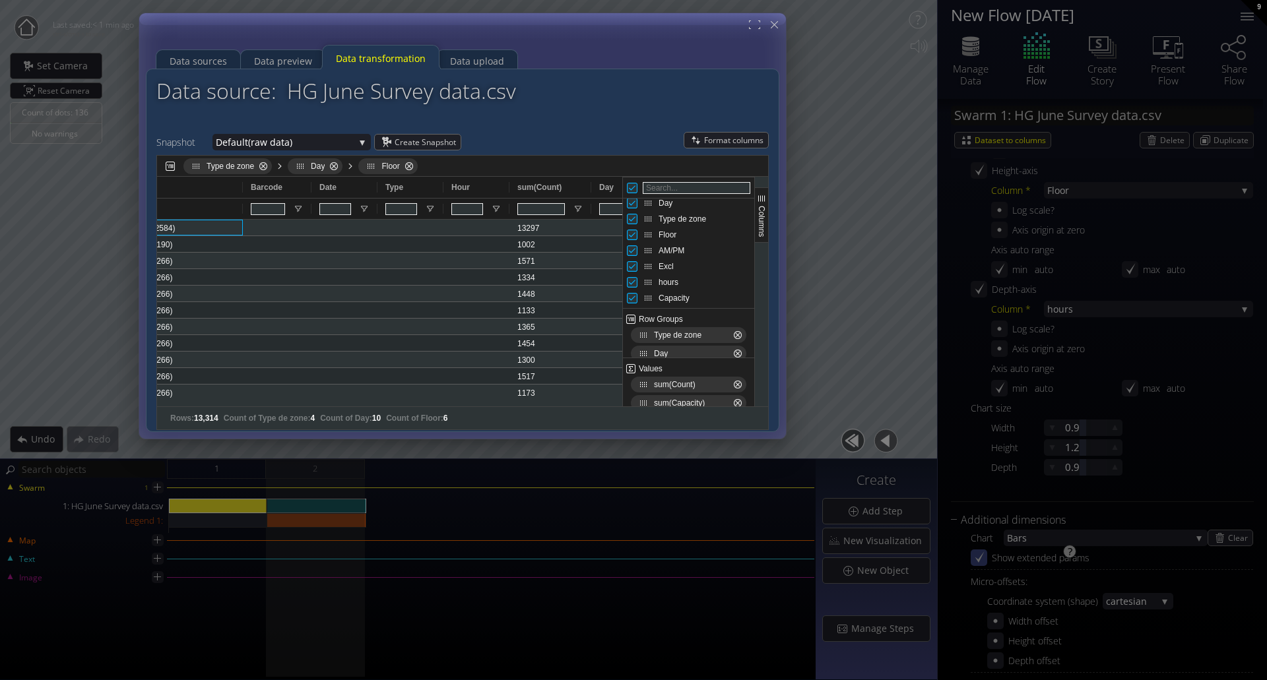
scroll to position [0, 61]
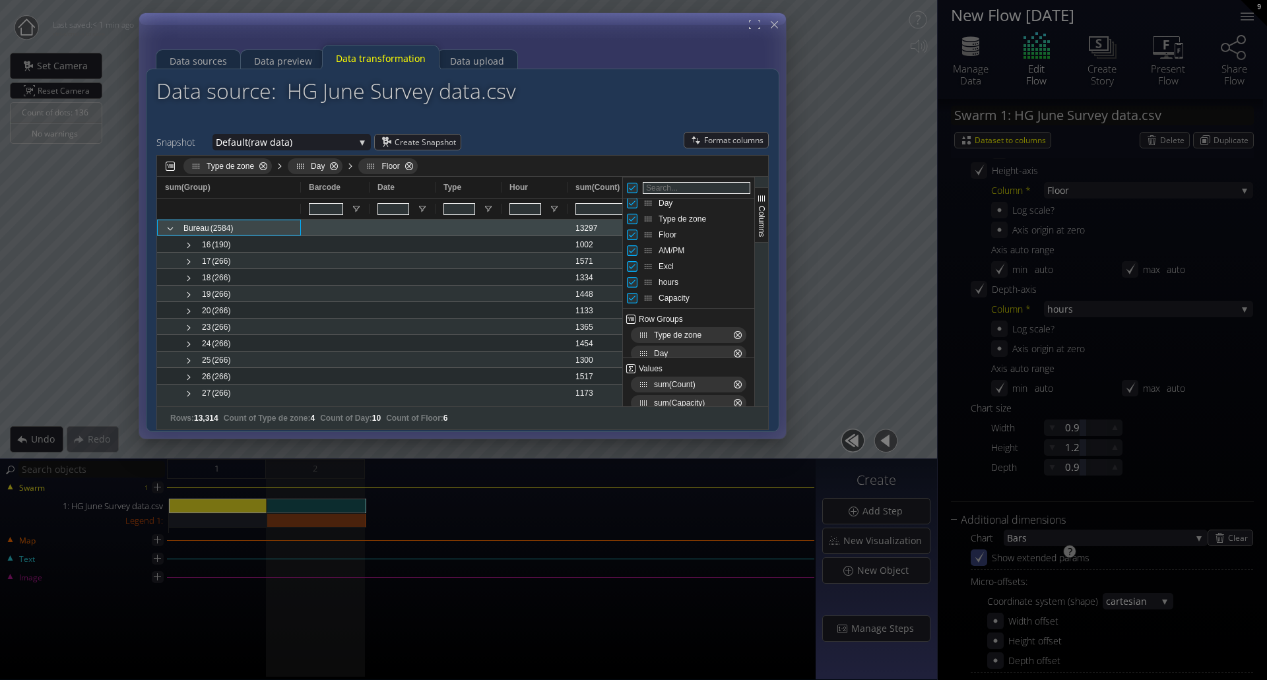
click at [168, 228] on span at bounding box center [170, 229] width 11 height 11
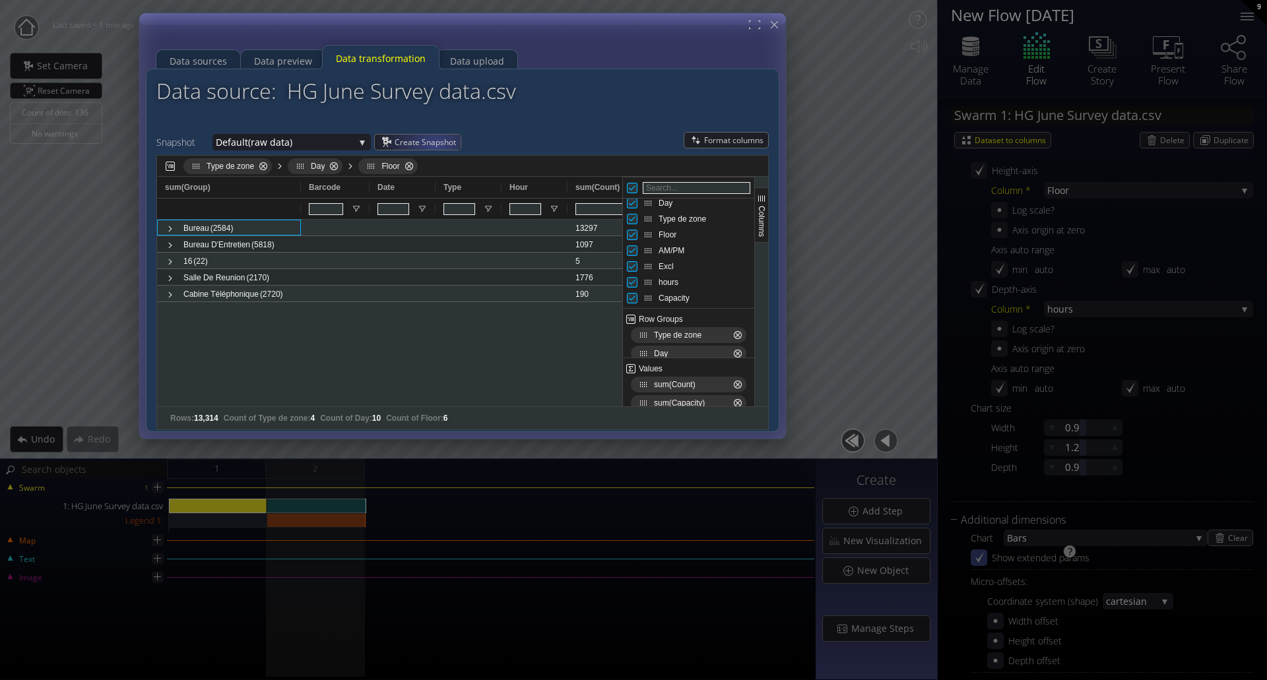
drag, startPoint x: 435, startPoint y: 146, endPoint x: 481, endPoint y: 309, distance: 169.4
click at [435, 147] on span "Create Snapshot" at bounding box center [428, 142] width 66 height 15
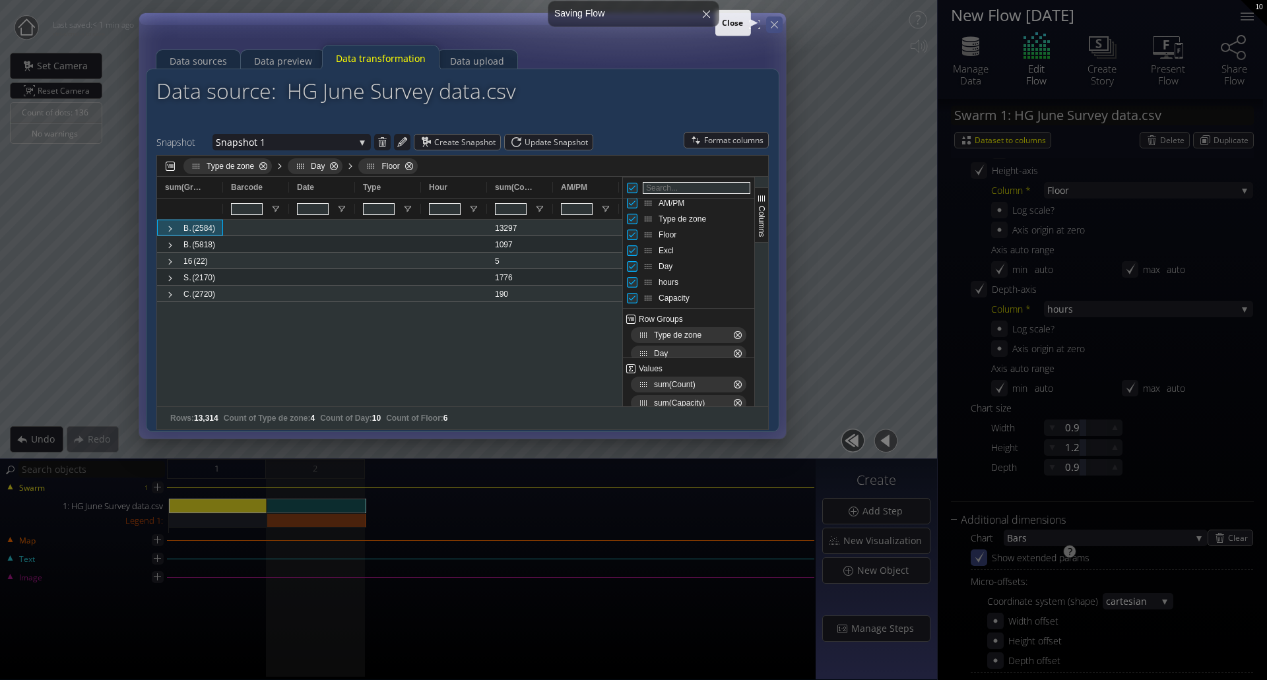
click at [779, 0] on div "Data sources Data preview Data transformation Data upload Datasets used in this…" at bounding box center [633, 0] width 1267 height 0
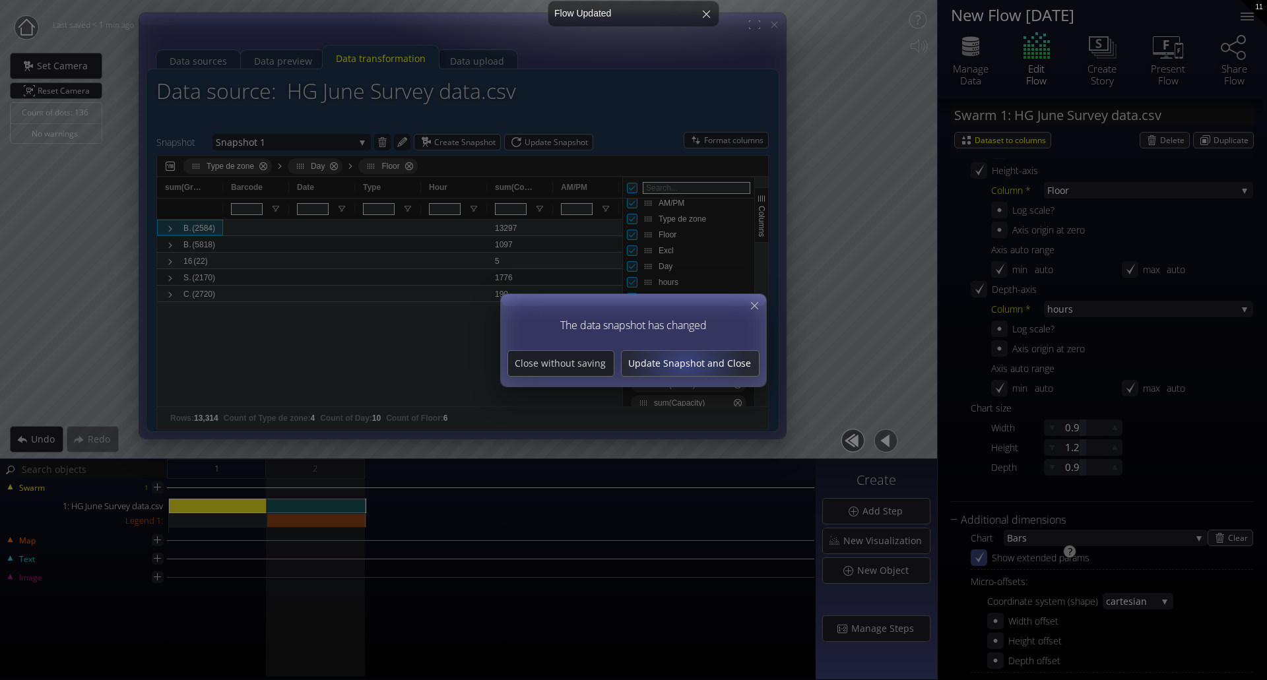
click at [686, 364] on span "Update Snapshot and Close" at bounding box center [690, 363] width 137 height 13
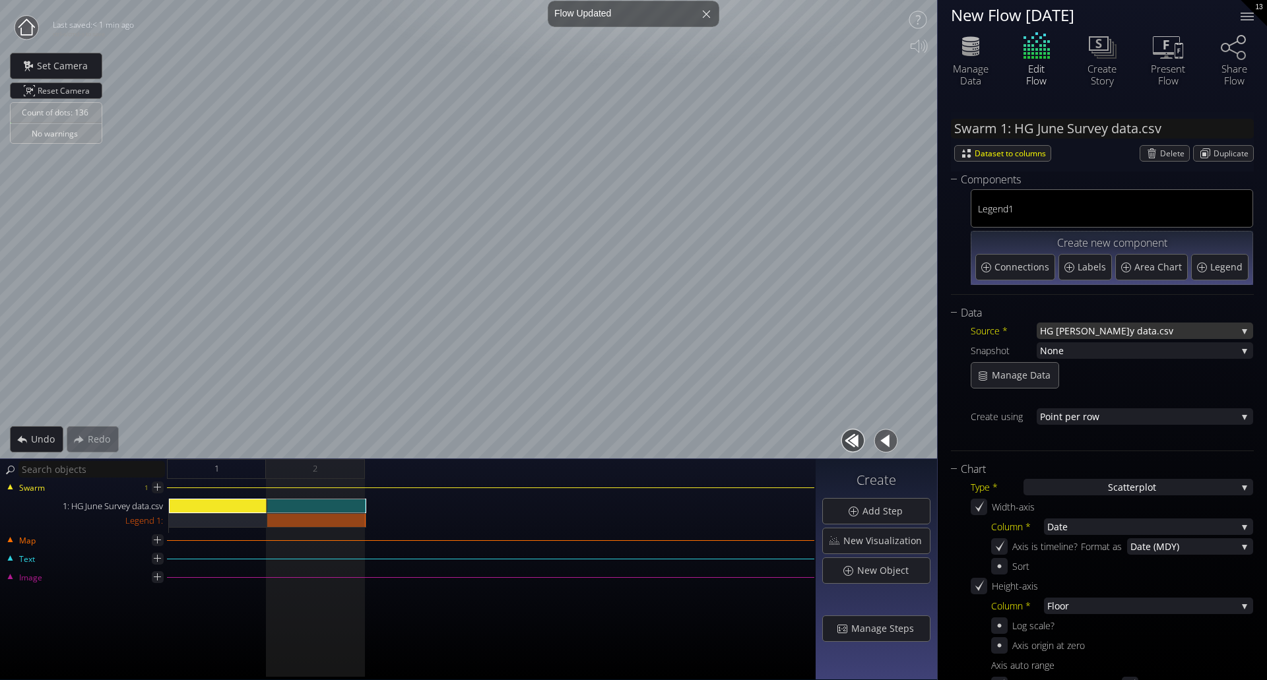
click at [1158, 331] on span "y data.csv" at bounding box center [1183, 331] width 107 height 16
click at [1156, 363] on div "Manage Data" at bounding box center [1112, 375] width 282 height 26
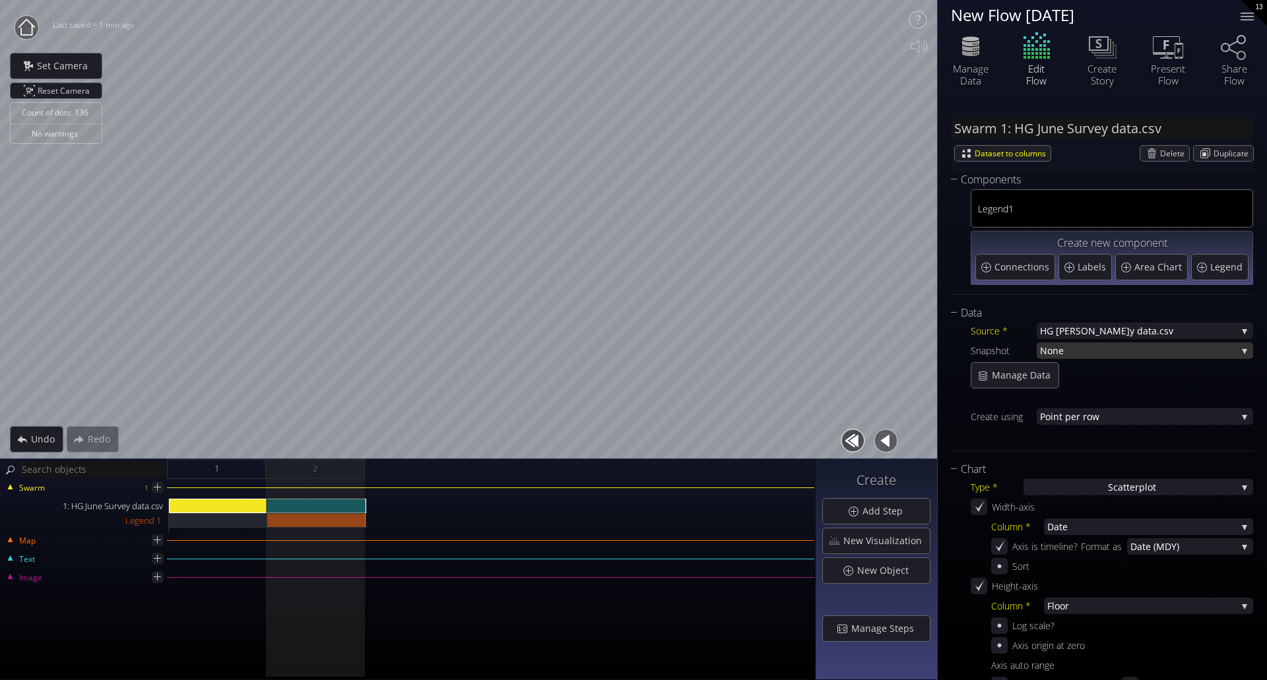
click at [1154, 348] on span "None" at bounding box center [1138, 351] width 197 height 16
click at [1148, 365] on span "Snapshot 1" at bounding box center [1141, 359] width 203 height 18
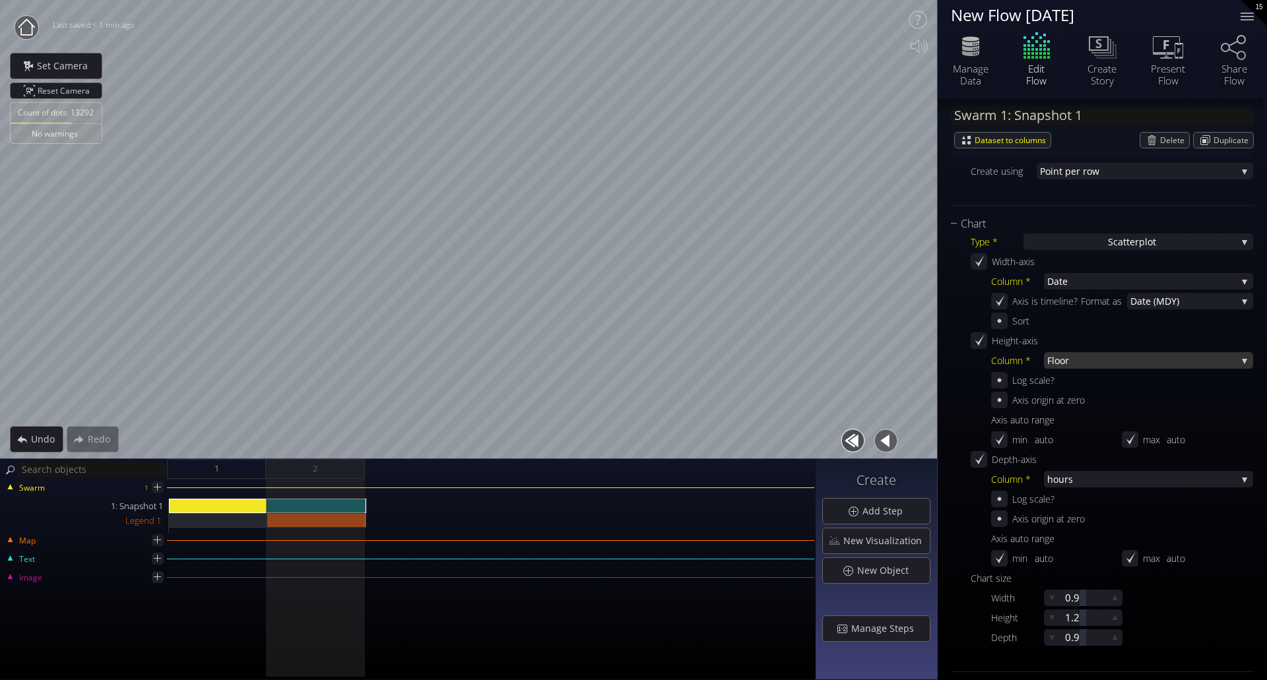
scroll to position [264, 0]
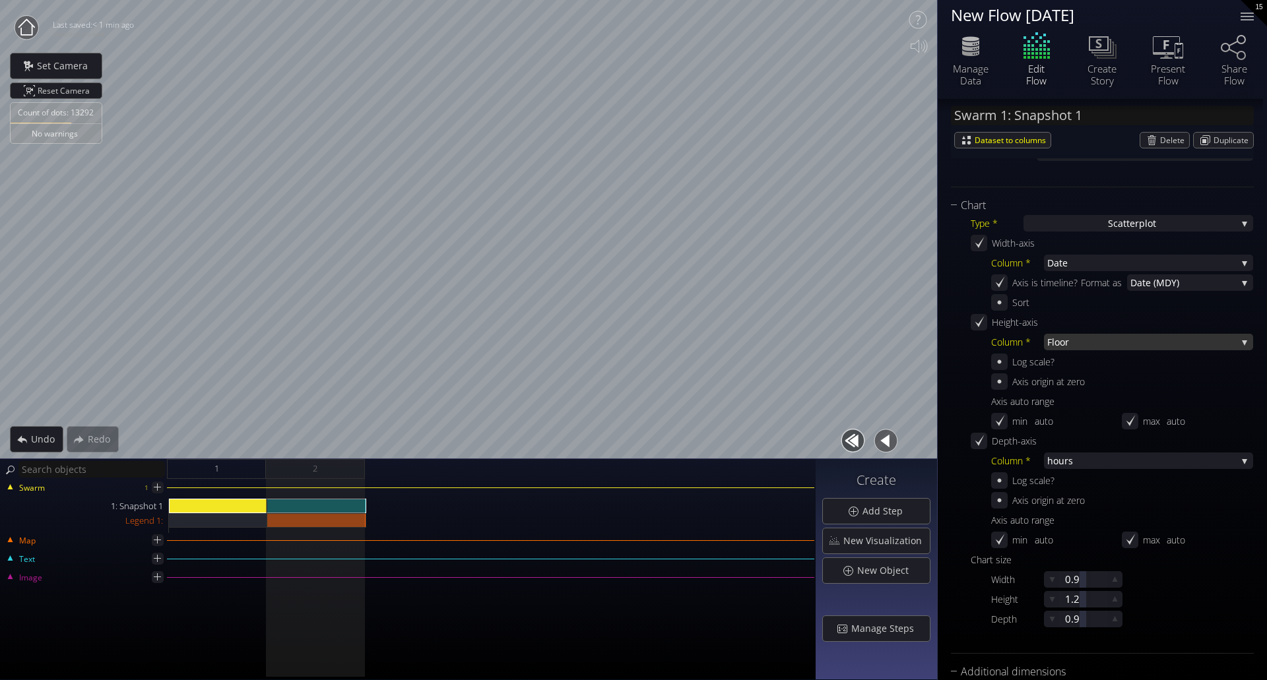
click at [1092, 346] on span "Floor" at bounding box center [1141, 342] width 189 height 16
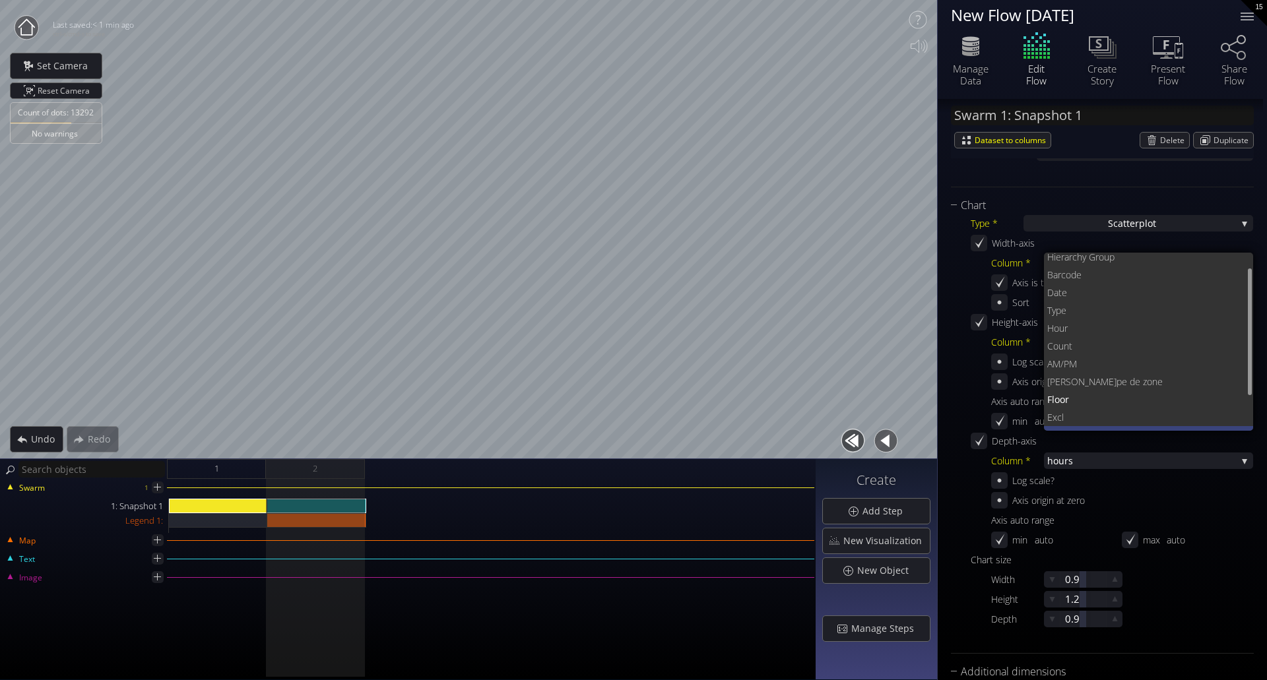
scroll to position [6, 0]
click at [1088, 364] on span "Count" at bounding box center [1145, 363] width 196 height 18
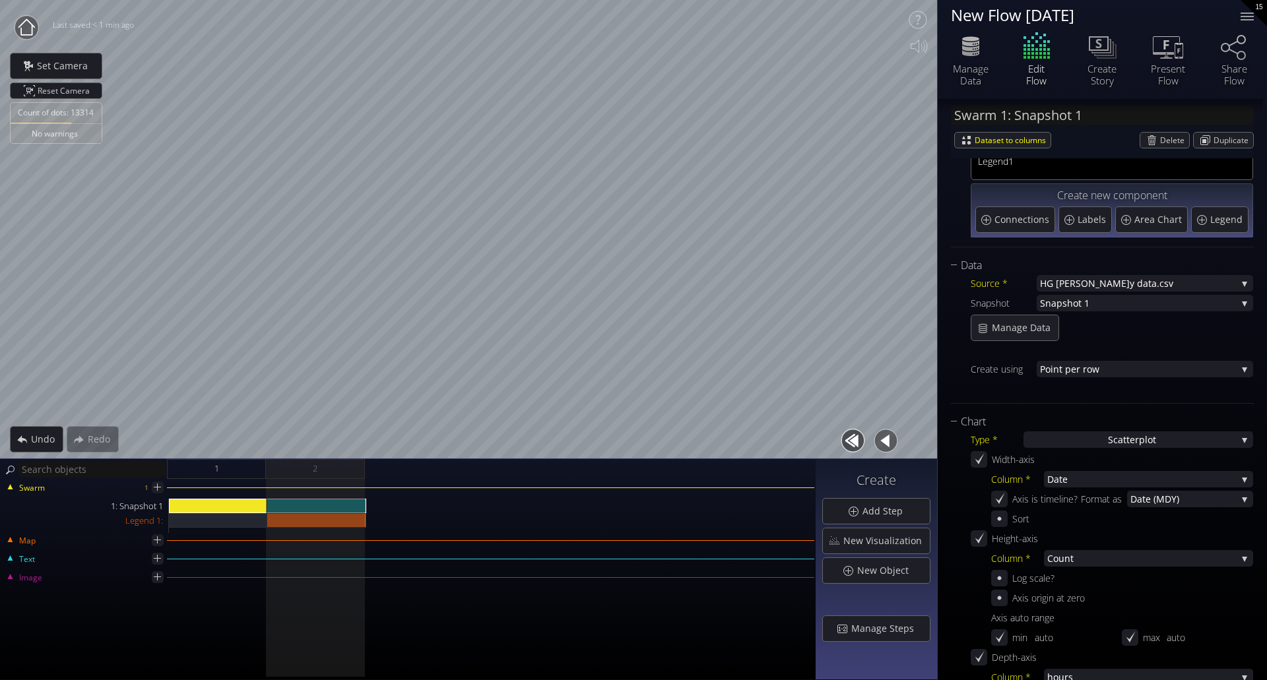
scroll to position [0, 0]
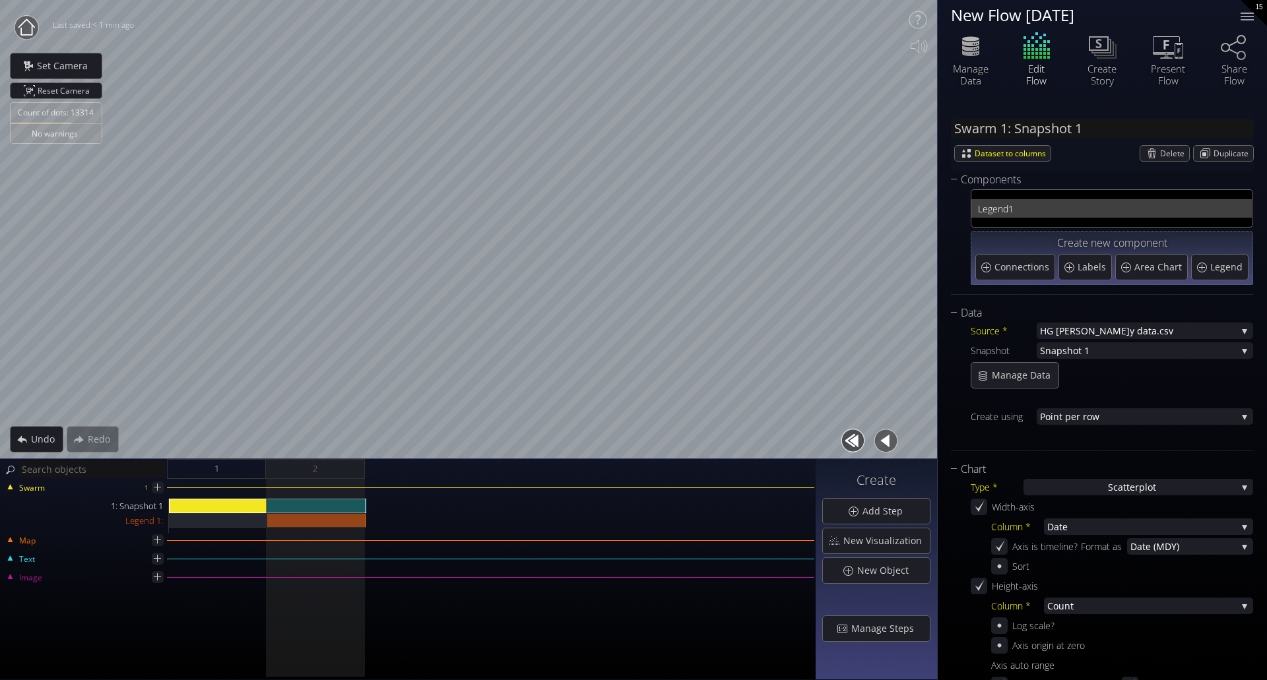
click at [1006, 211] on span "Legend" at bounding box center [993, 209] width 30 height 16
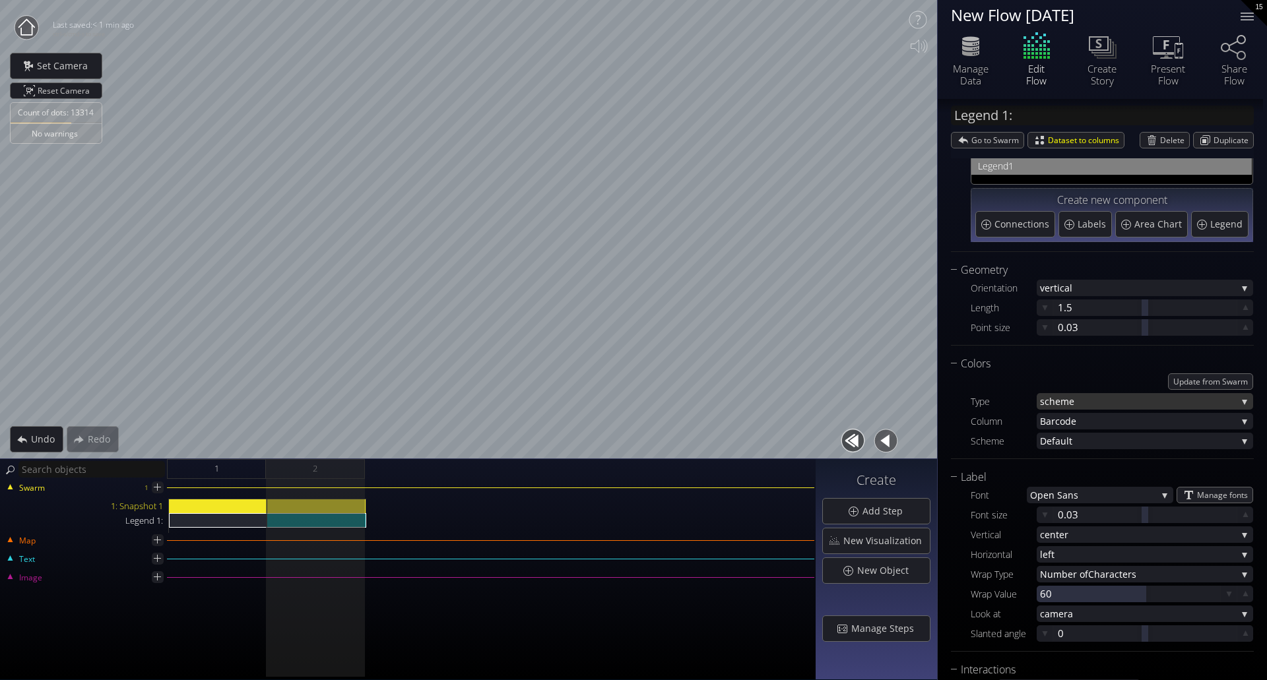
scroll to position [66, 0]
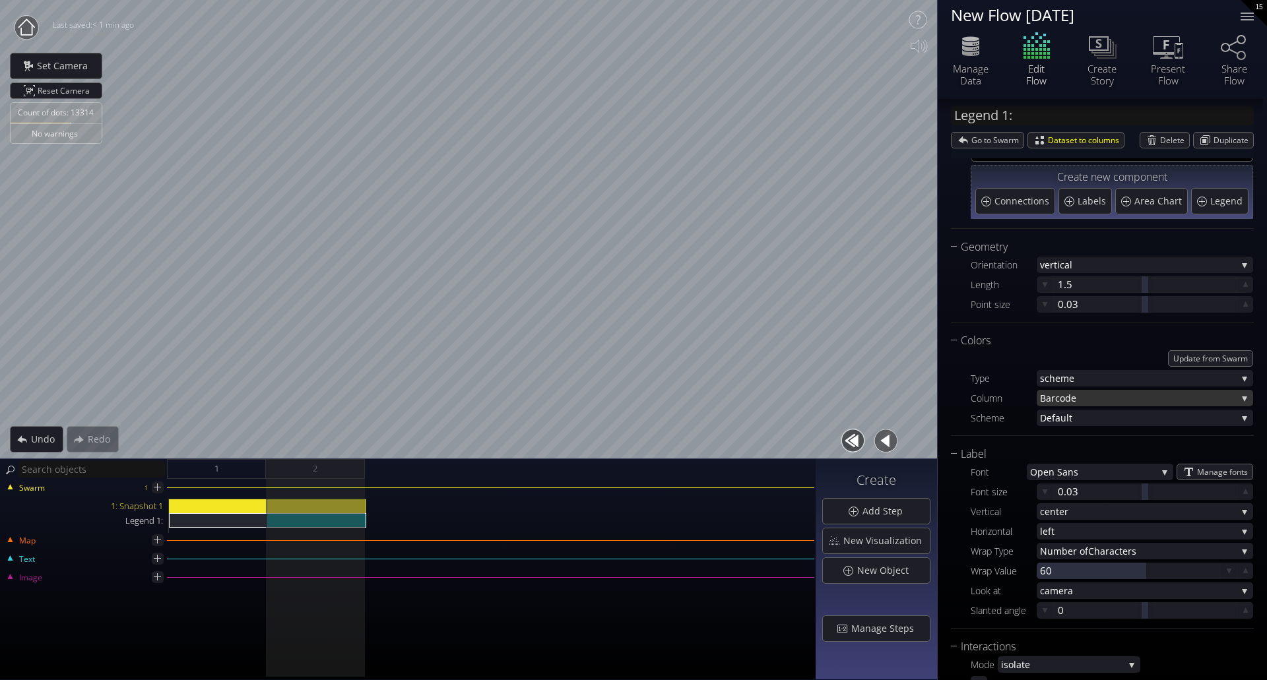
click at [1113, 401] on span "ode" at bounding box center [1148, 398] width 177 height 16
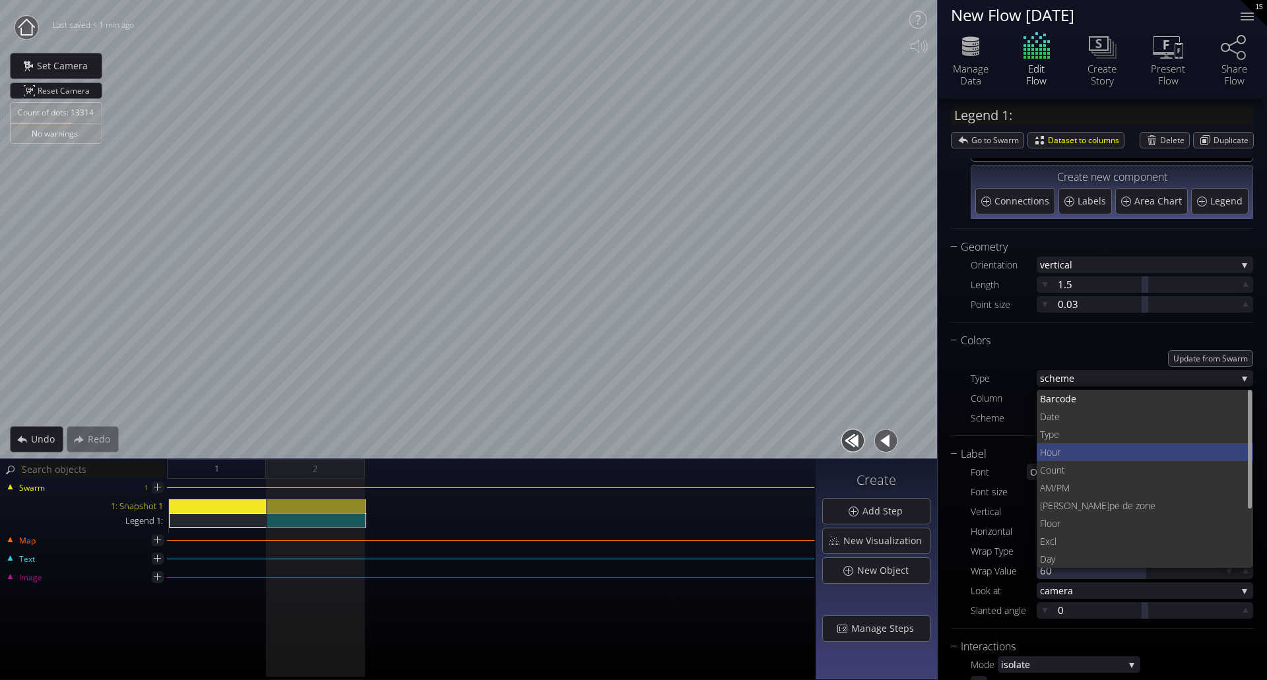
scroll to position [33, 0]
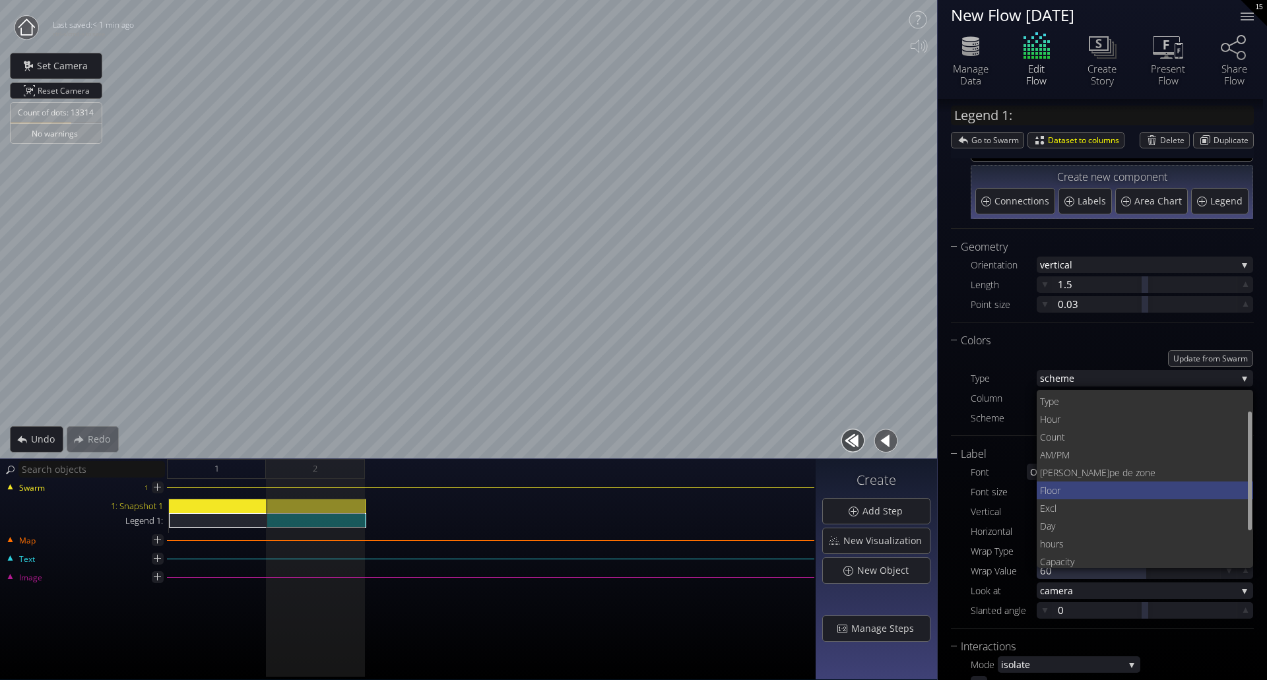
click at [1092, 496] on span "Floor" at bounding box center [1141, 491] width 203 height 18
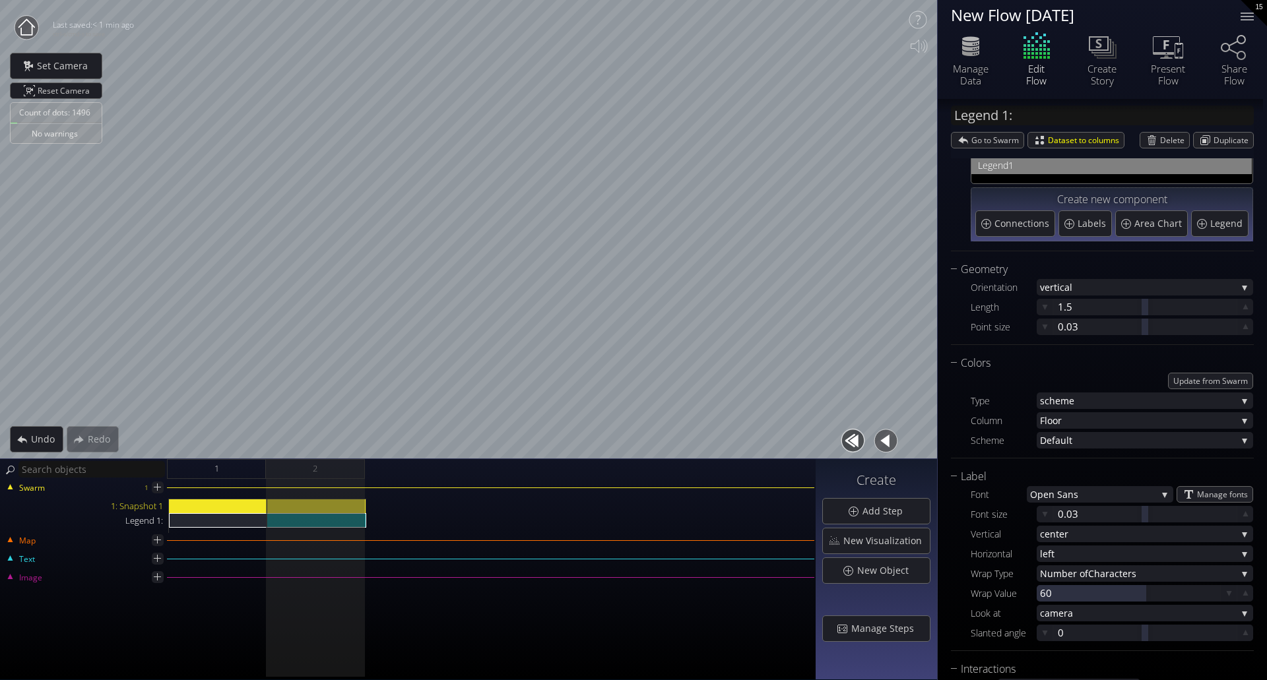
scroll to position [0, 0]
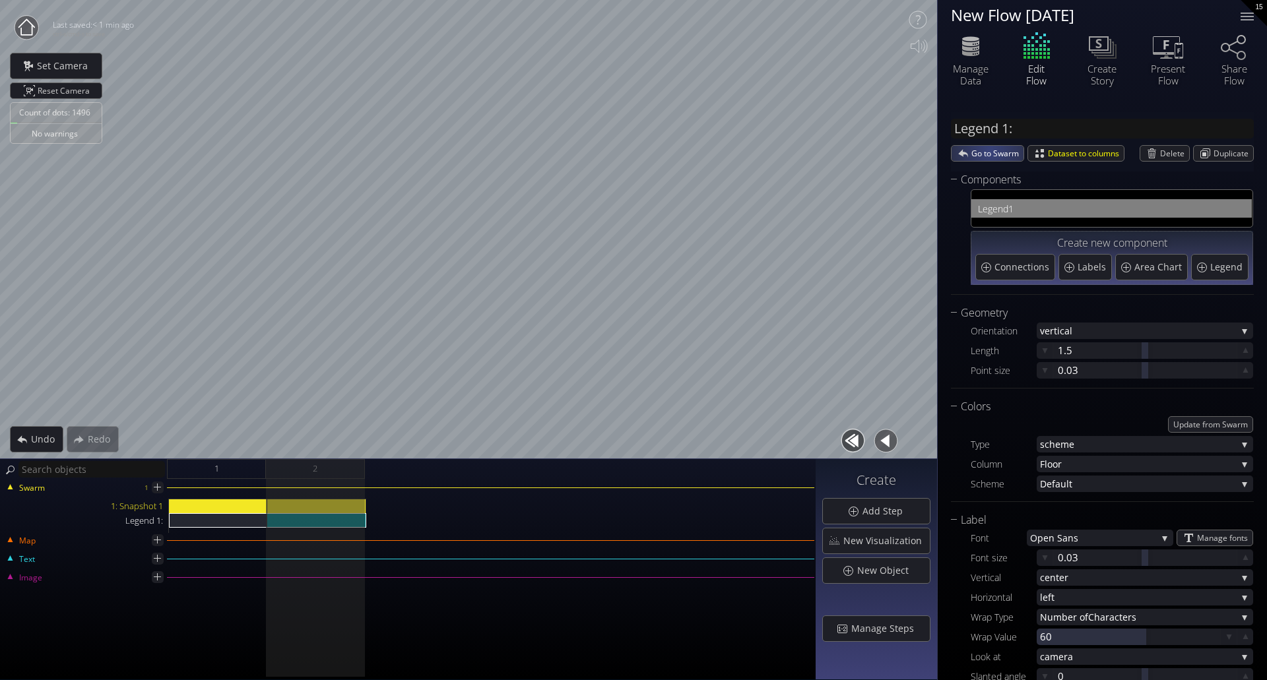
click at [988, 148] on span "Go to Swarm" at bounding box center [997, 153] width 52 height 15
type input "Swarm 1: Snapshot 1"
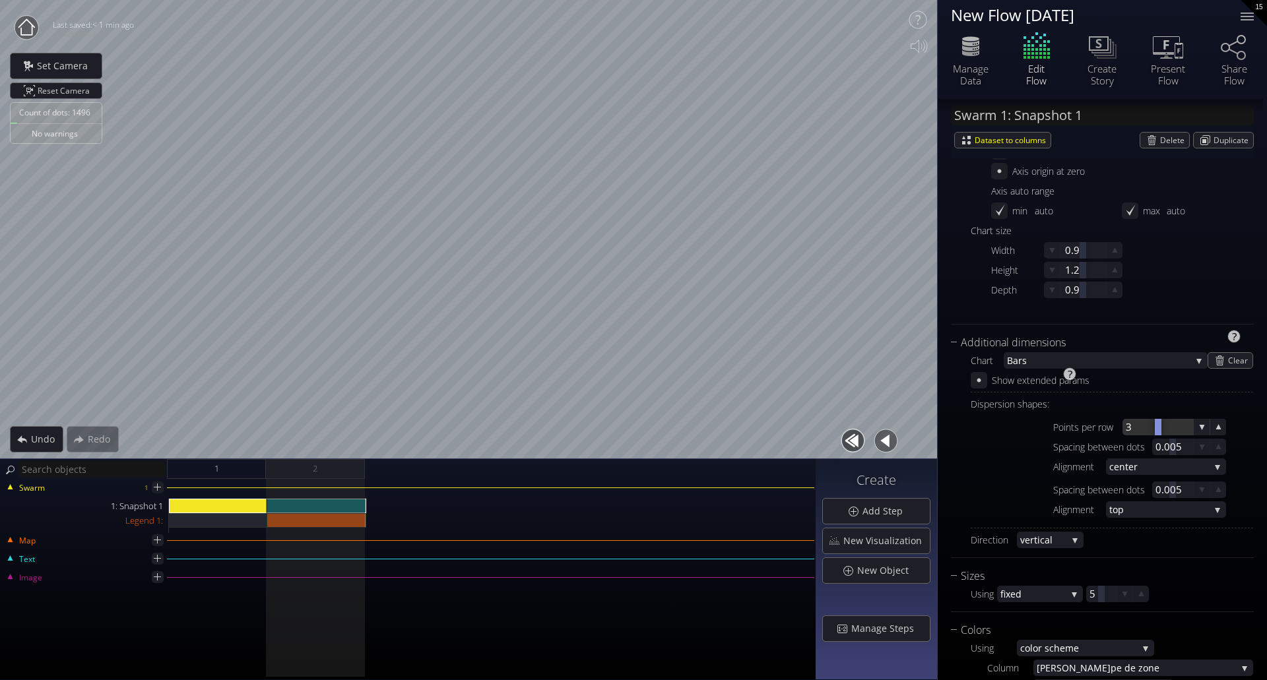
scroll to position [594, 0]
click at [1228, 362] on span "Clear" at bounding box center [1240, 359] width 24 height 15
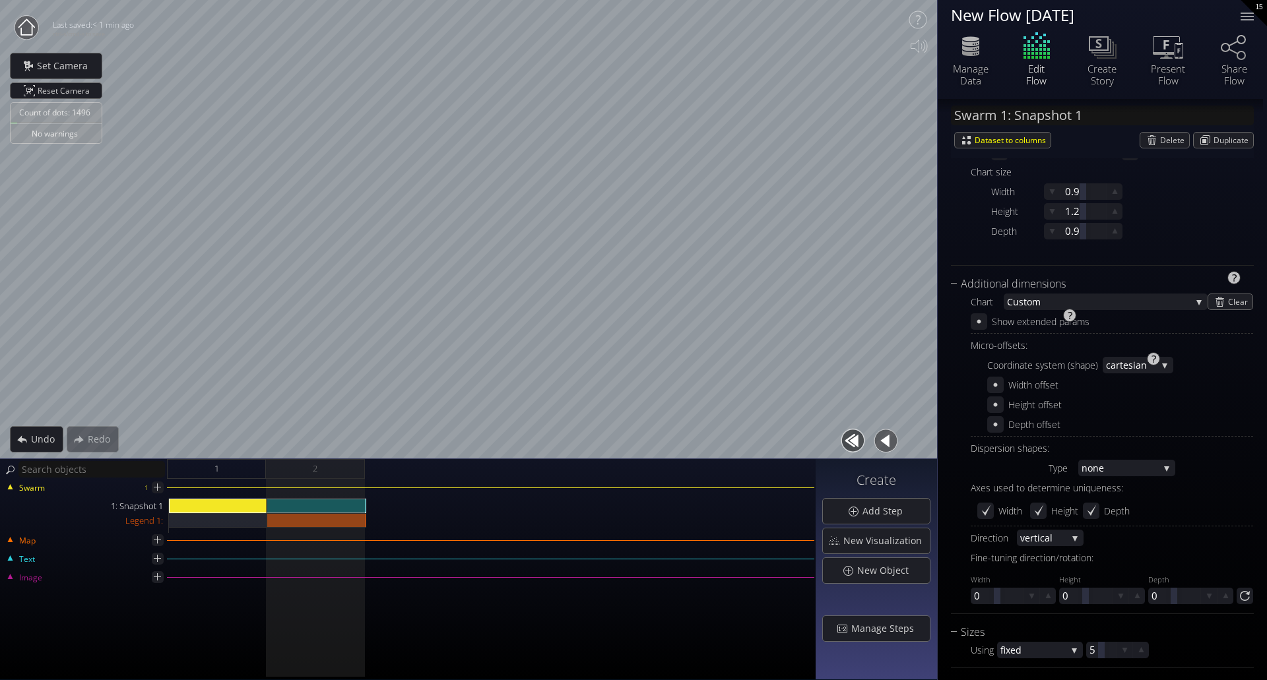
scroll to position [726, 0]
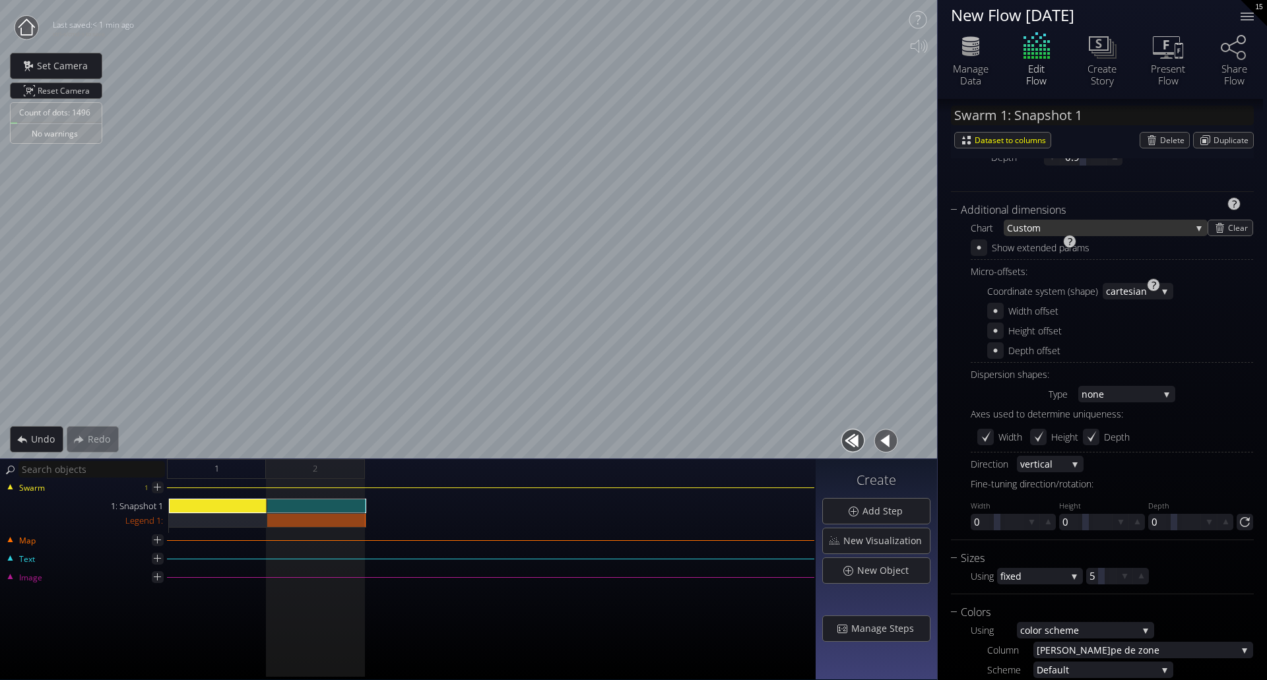
click at [1116, 231] on span "stom" at bounding box center [1105, 228] width 172 height 16
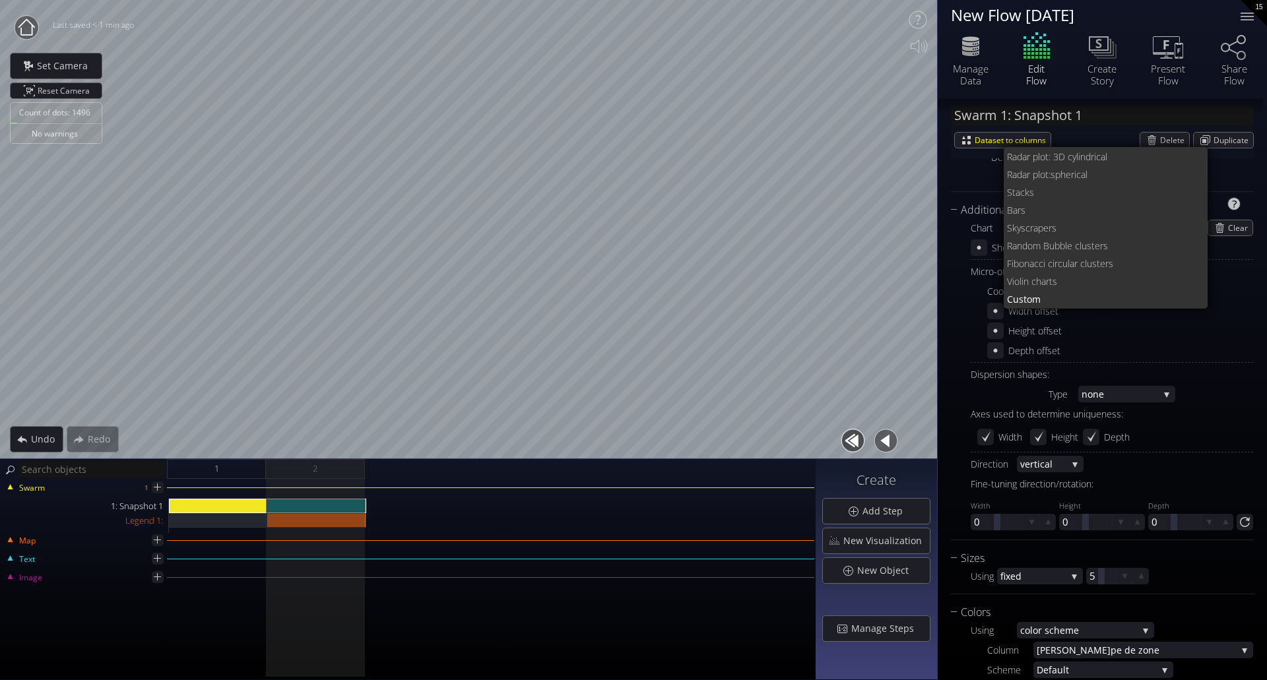
scroll to position [0, 0]
click at [1037, 203] on span "acks" at bounding box center [1107, 201] width 182 height 18
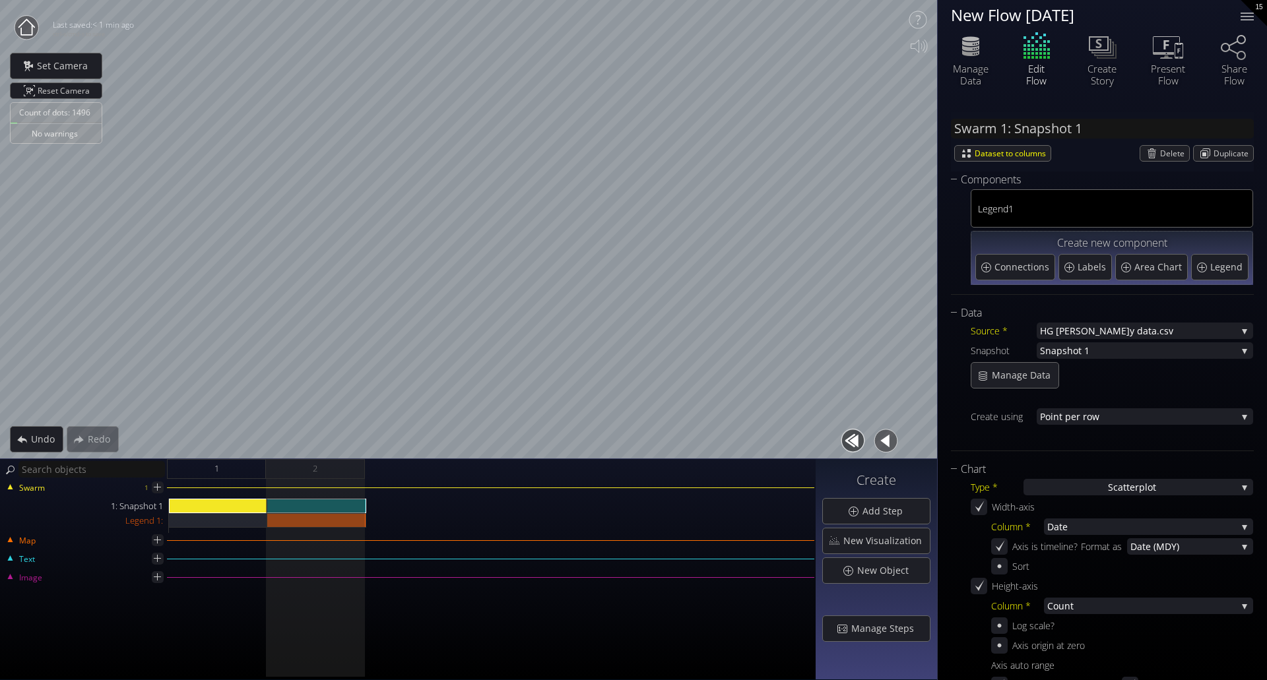
click at [1079, 414] on span "nt per row" at bounding box center [1144, 417] width 183 height 16
click at [1098, 424] on span "per value" at bounding box center [1152, 425] width 182 height 18
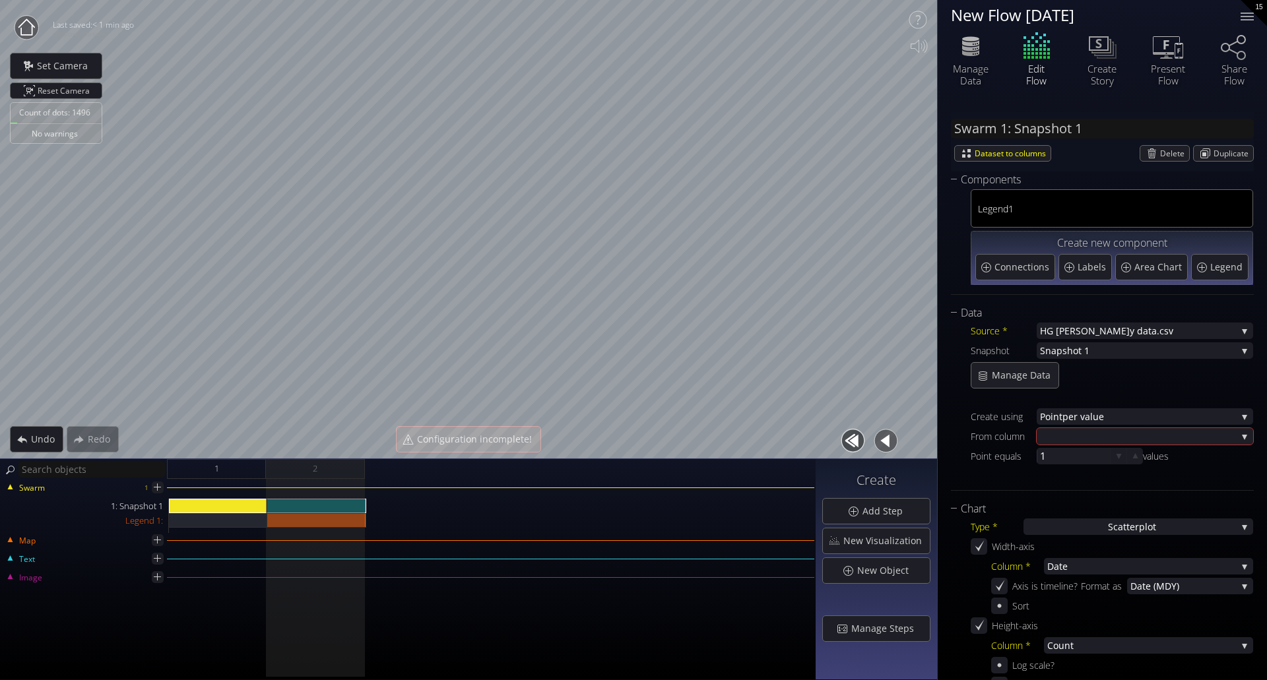
click at [1089, 436] on div at bounding box center [1138, 436] width 197 height 16
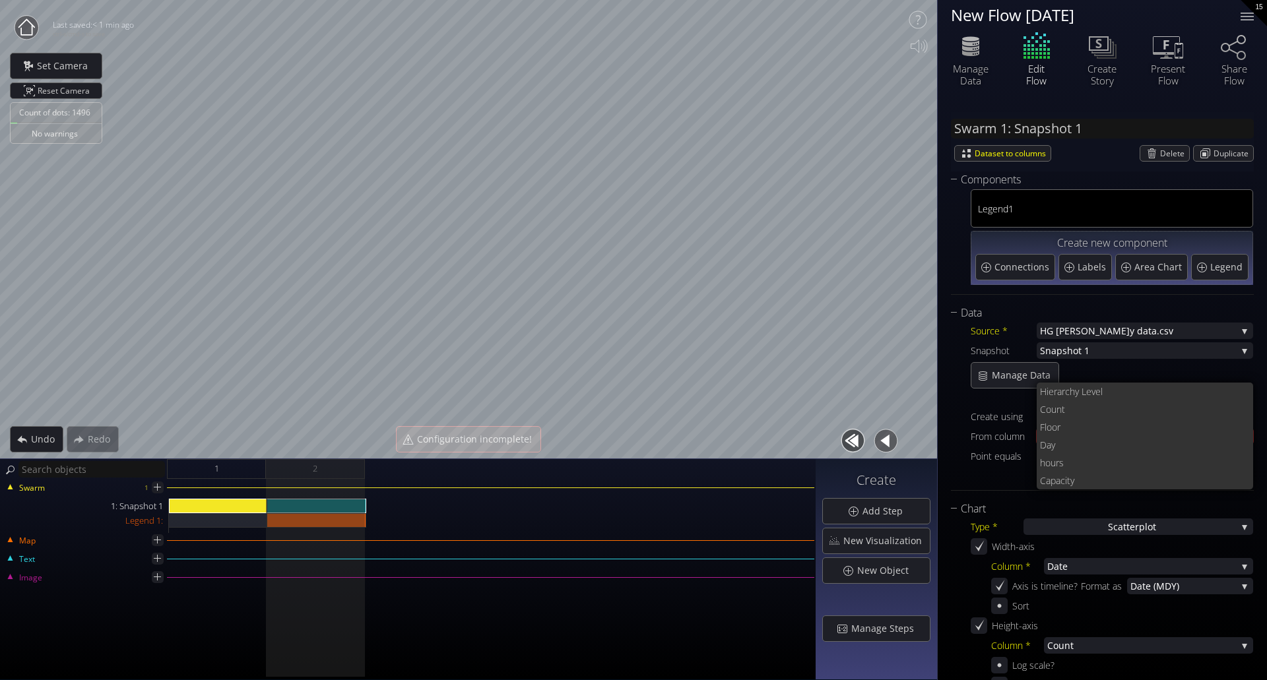
drag, startPoint x: 1078, startPoint y: 409, endPoint x: 1088, endPoint y: 409, distance: 9.9
click at [1077, 409] on span "Count" at bounding box center [1141, 410] width 203 height 18
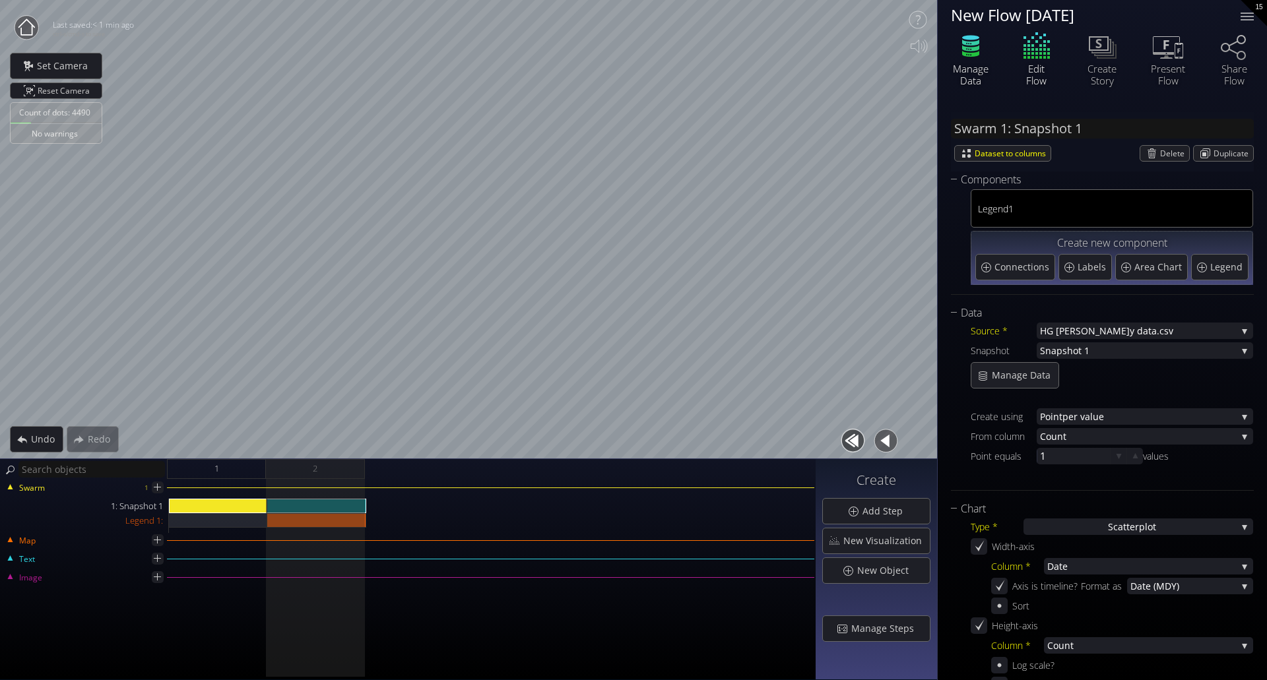
click at [969, 50] on icon at bounding box center [970, 48] width 17 height 6
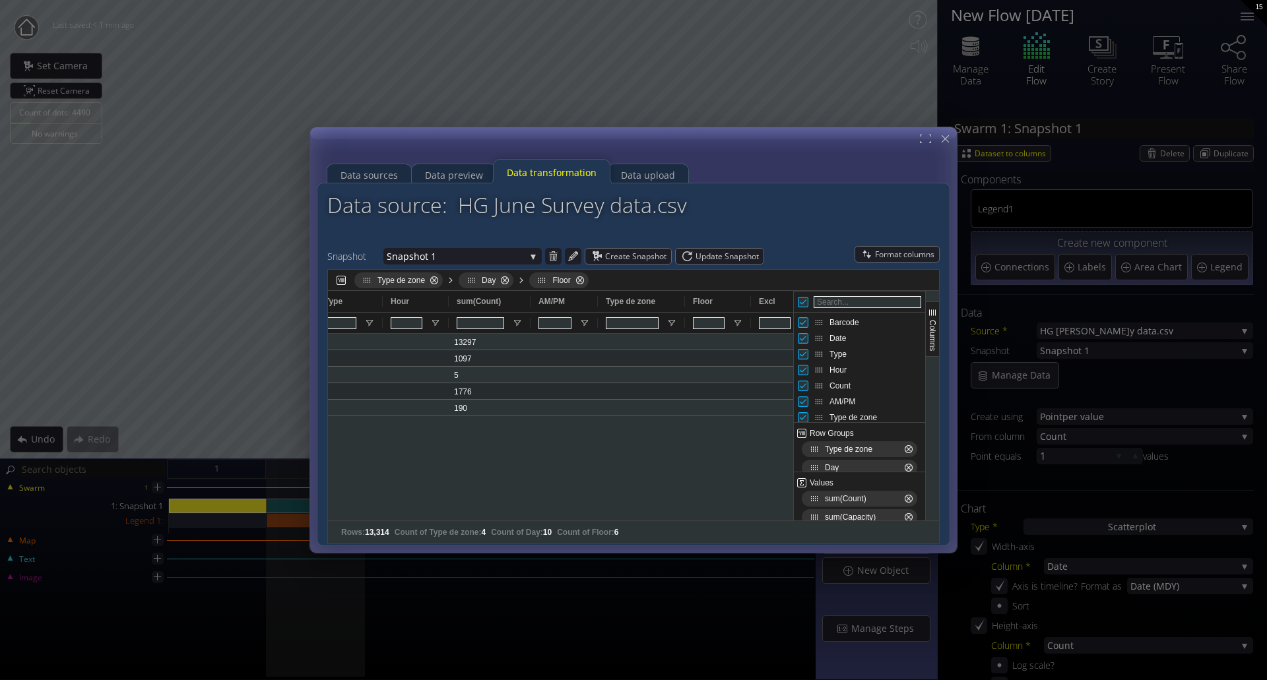
scroll to position [0, 308]
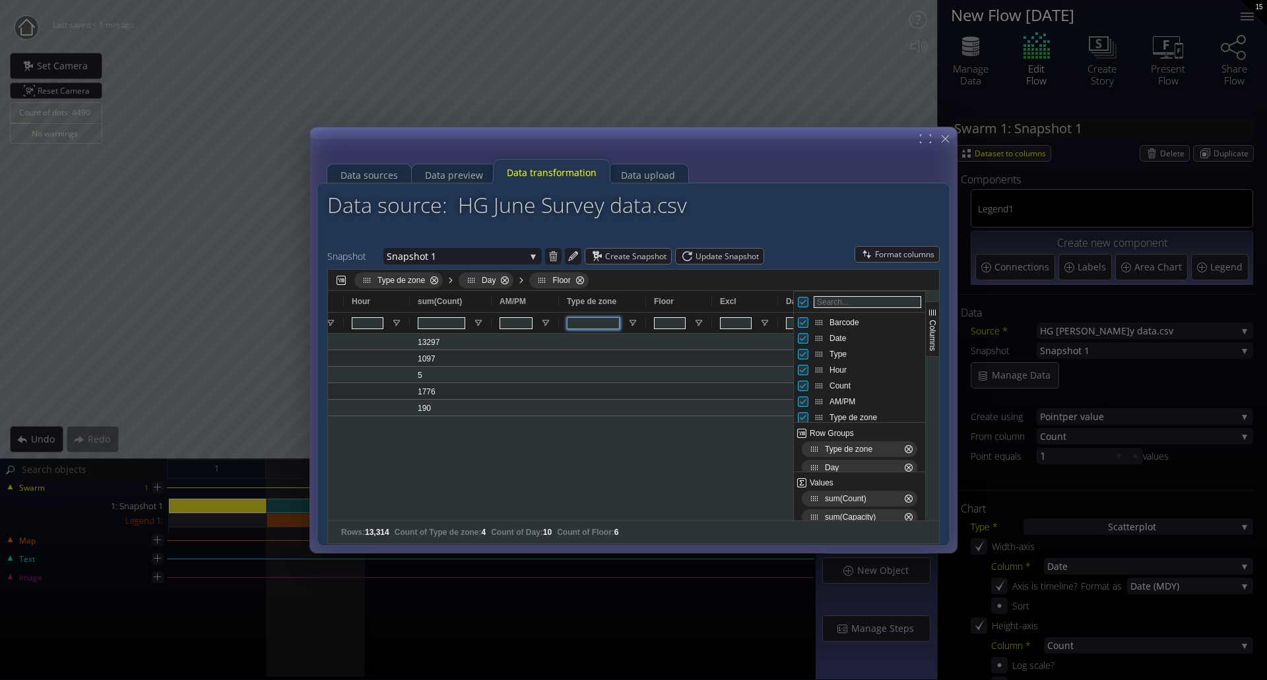
click at [611, 320] on input "Type de zone Filter Input" at bounding box center [593, 323] width 53 height 12
click at [630, 323] on span "Open Filter Menu" at bounding box center [633, 323] width 11 height 11
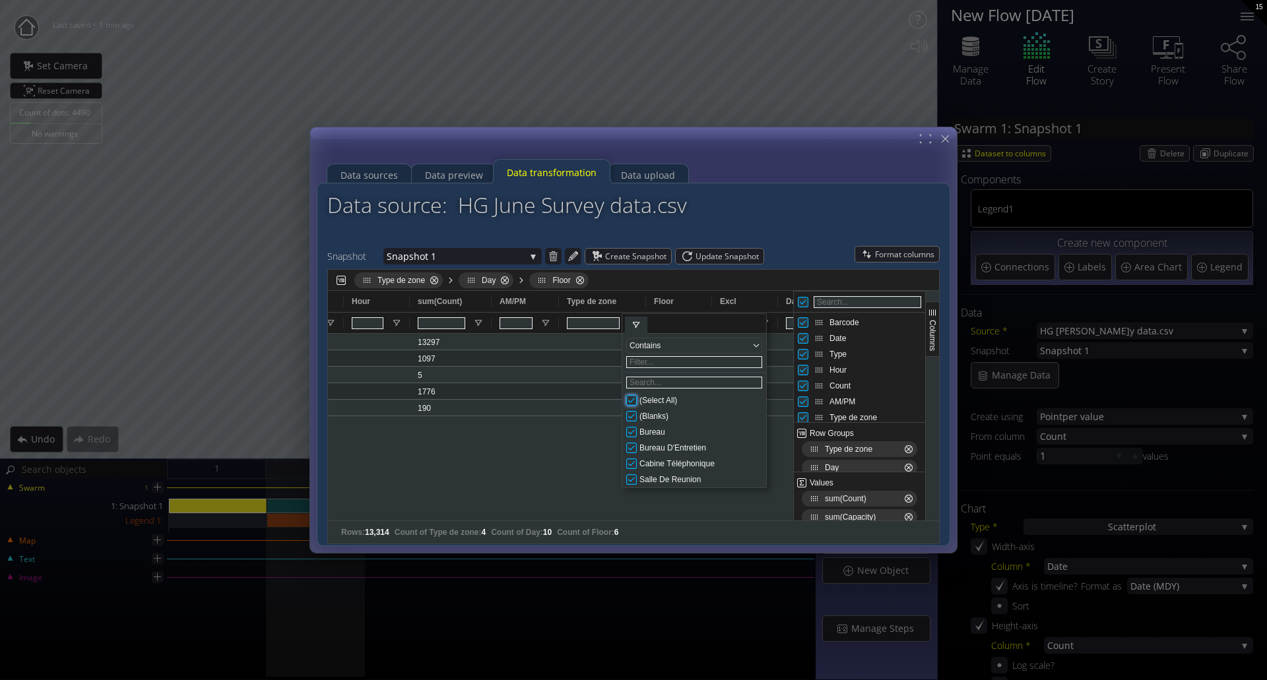
click at [634, 403] on input "Filter List" at bounding box center [631, 400] width 11 height 11
click at [634, 434] on input "Filter List" at bounding box center [631, 432] width 11 height 11
type input "(1) Bureau"
click at [549, 443] on div "13297 46376" at bounding box center [560, 427] width 465 height 187
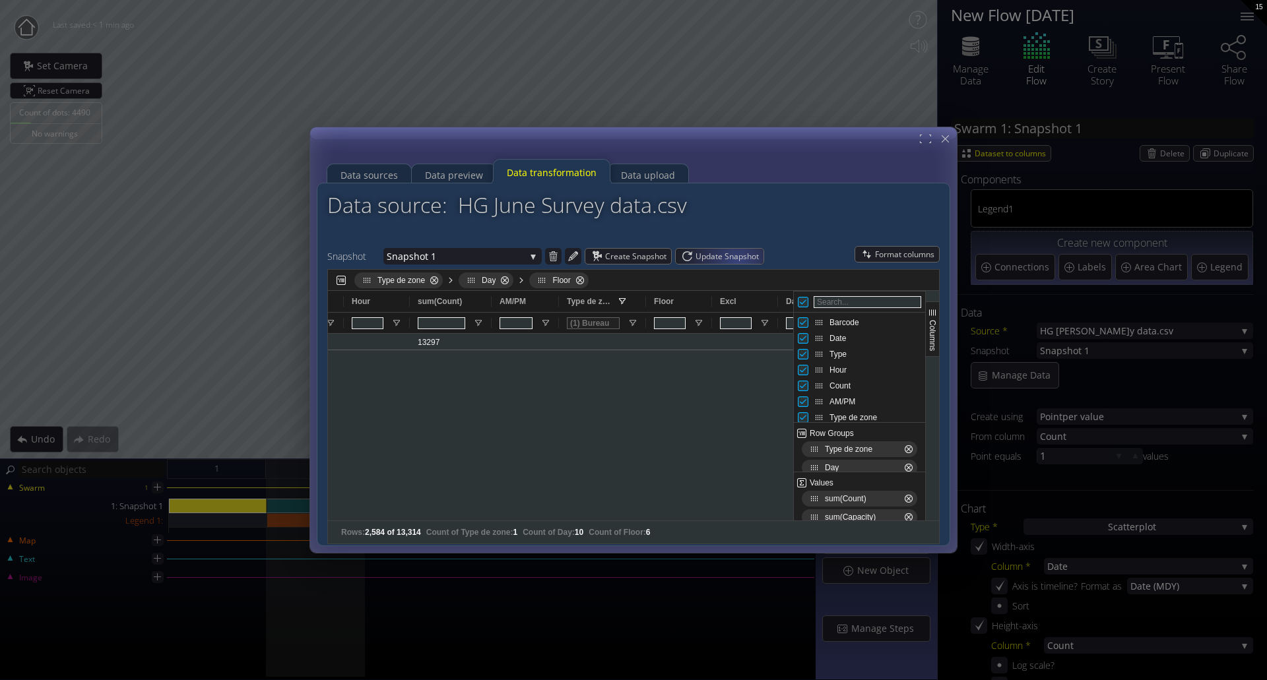
click at [737, 257] on span "Update Snapshot" at bounding box center [730, 256] width 68 height 15
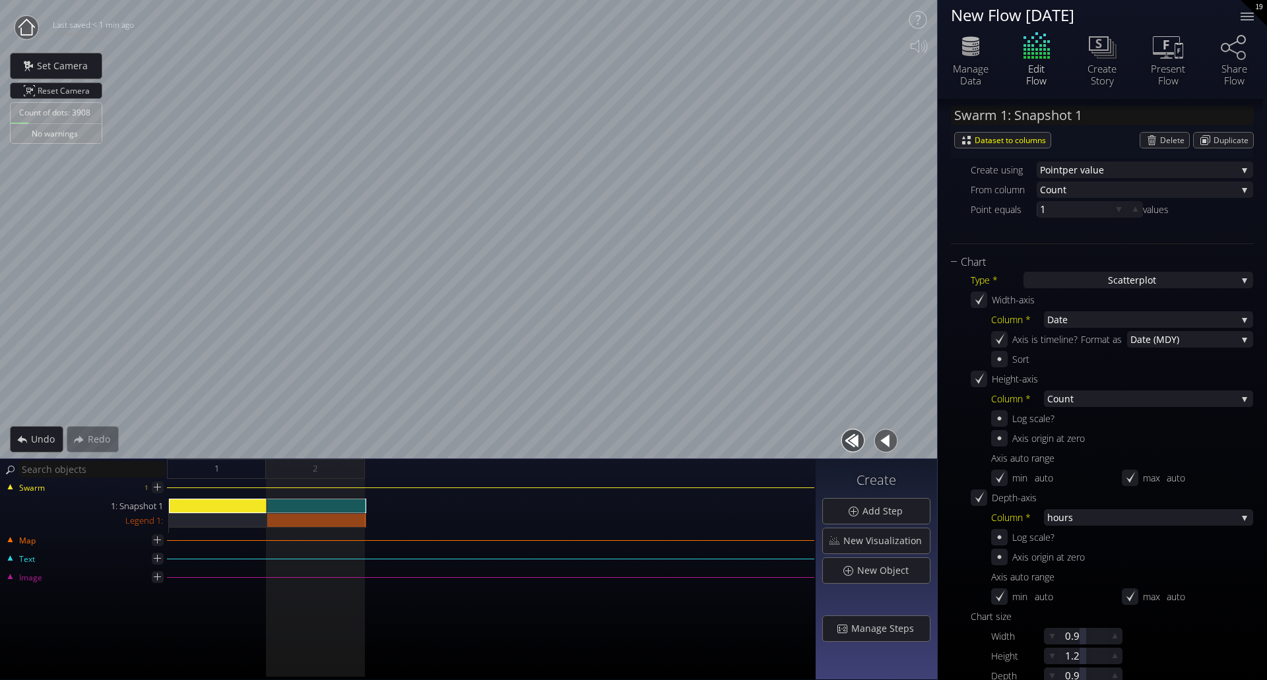
scroll to position [330, 0]
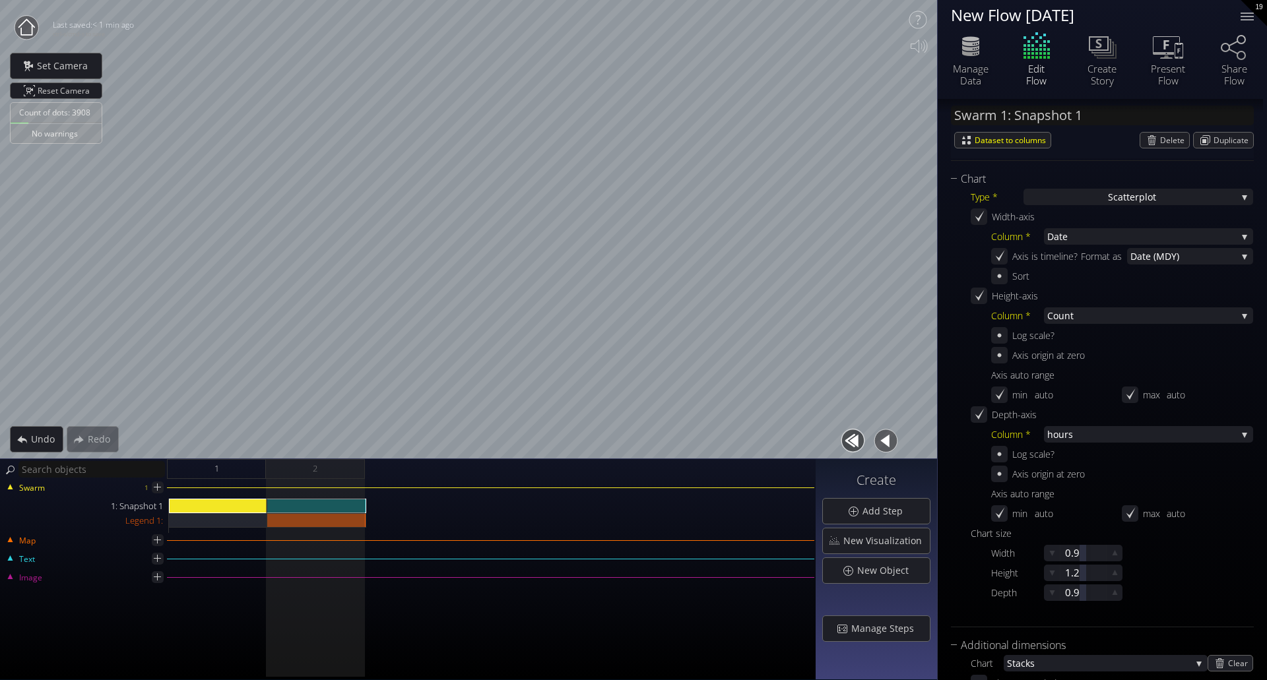
click at [1134, 312] on span "Count" at bounding box center [1141, 316] width 189 height 16
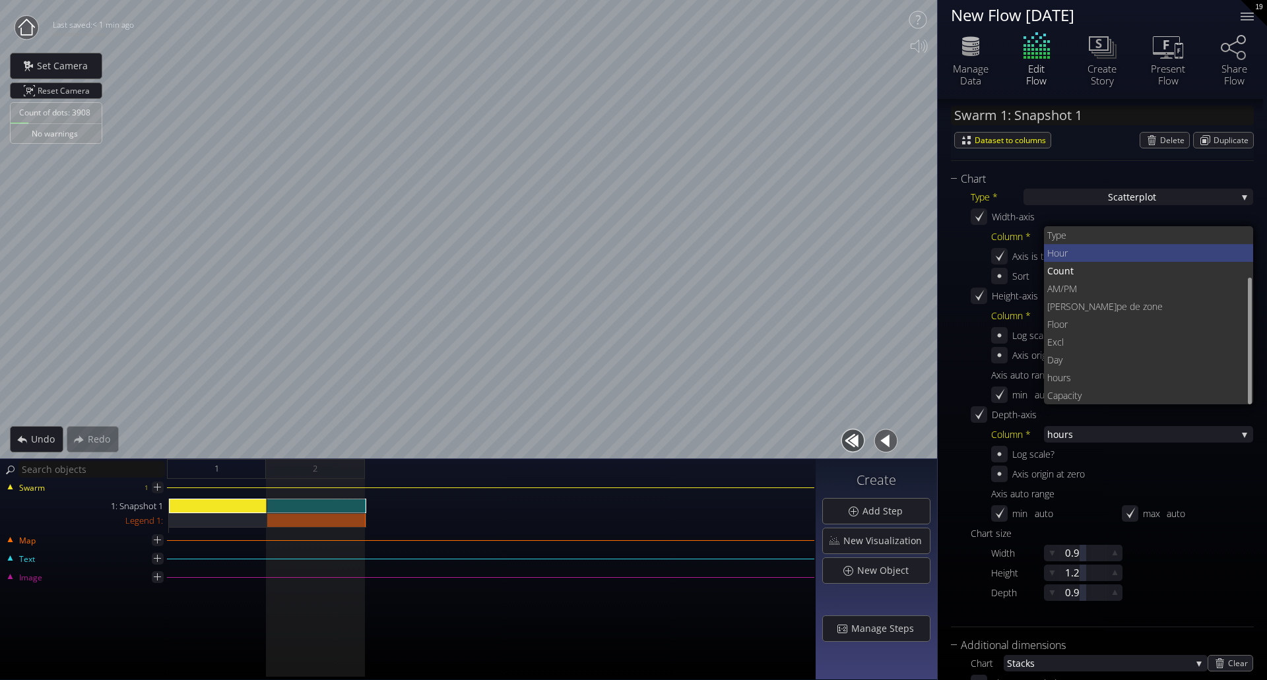
scroll to position [72, 0]
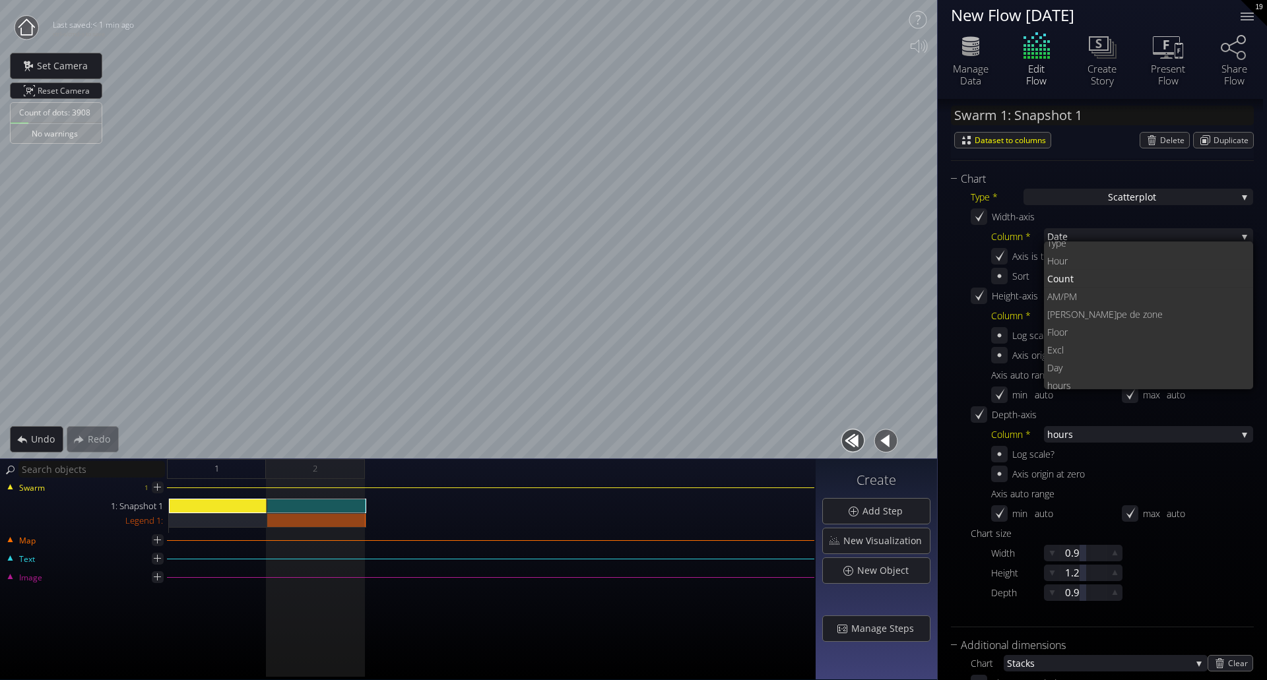
click at [964, 371] on div "Type * S catterplot S catterplot Categoriz ed columns Map from c oordinates Map…" at bounding box center [1102, 402] width 303 height 430
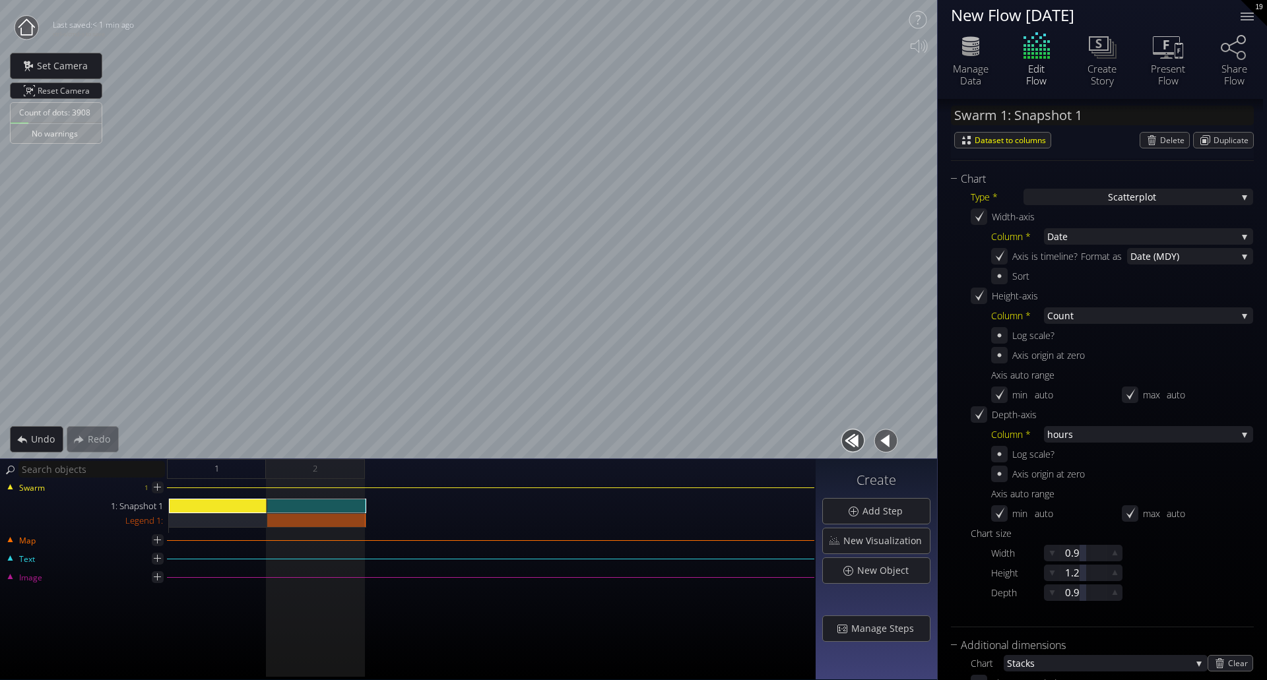
click at [1044, 20] on div "New Flow [DATE]" at bounding box center [1087, 15] width 273 height 16
type textarea "HG"
